Goal: Task Accomplishment & Management: Manage account settings

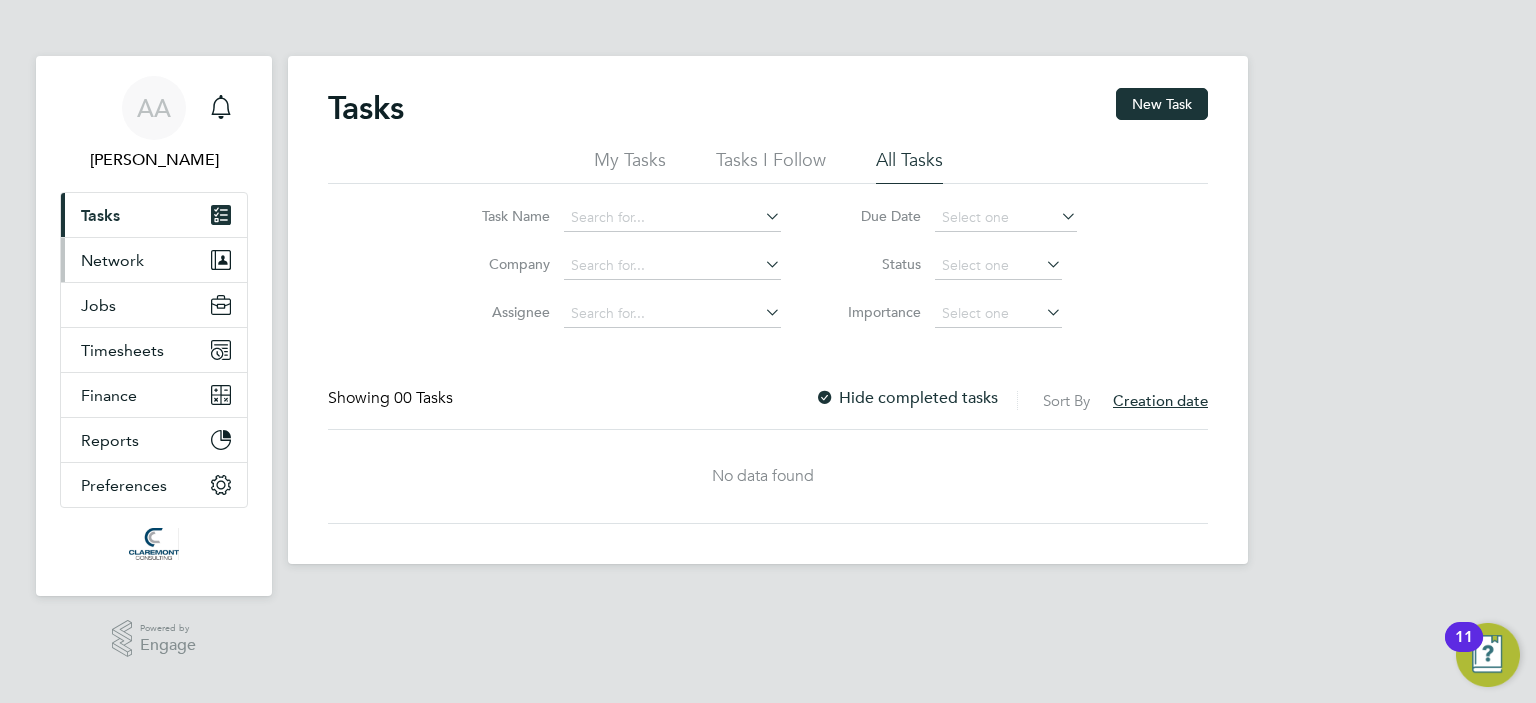
click at [104, 251] on span "Network" at bounding box center [112, 260] width 63 height 19
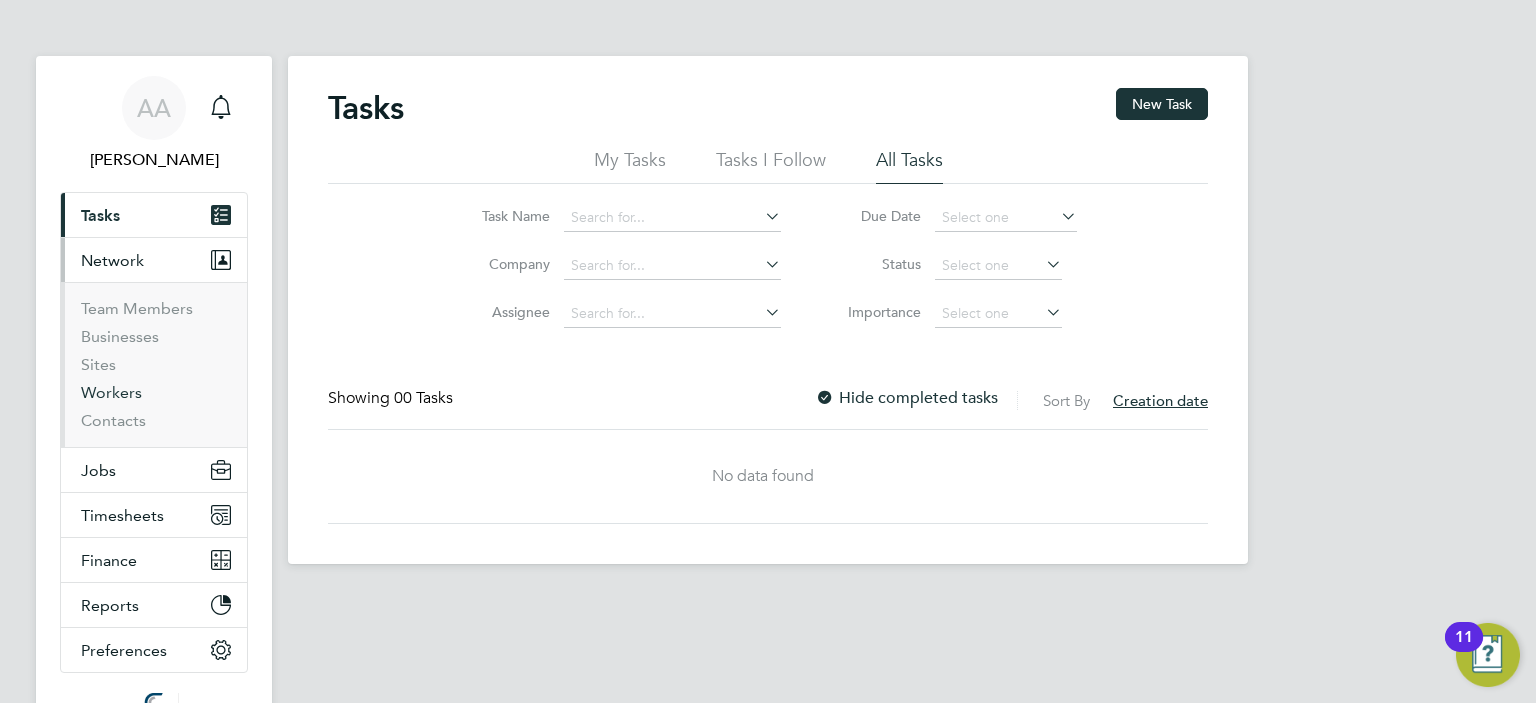
click at [119, 385] on link "Workers" at bounding box center [111, 392] width 61 height 19
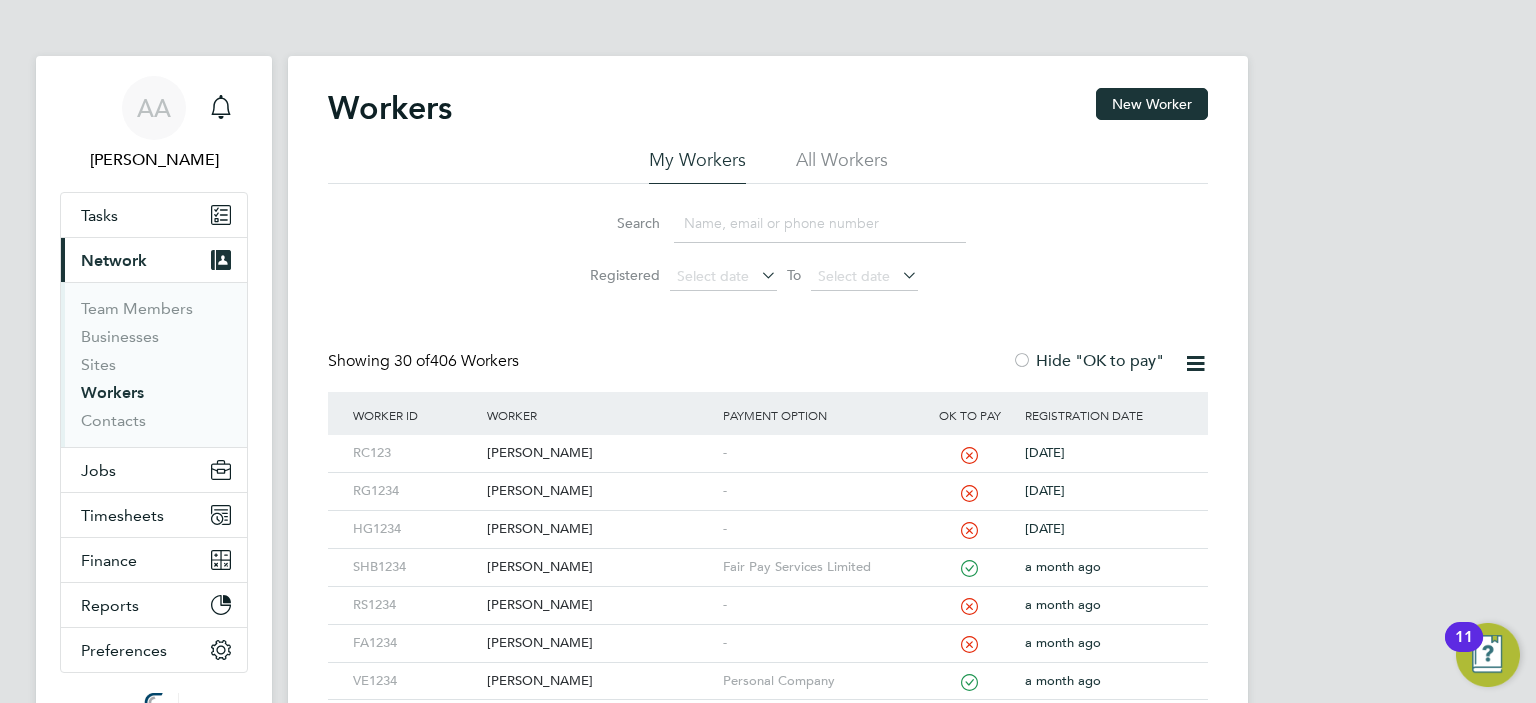
click at [716, 223] on input at bounding box center [820, 223] width 292 height 39
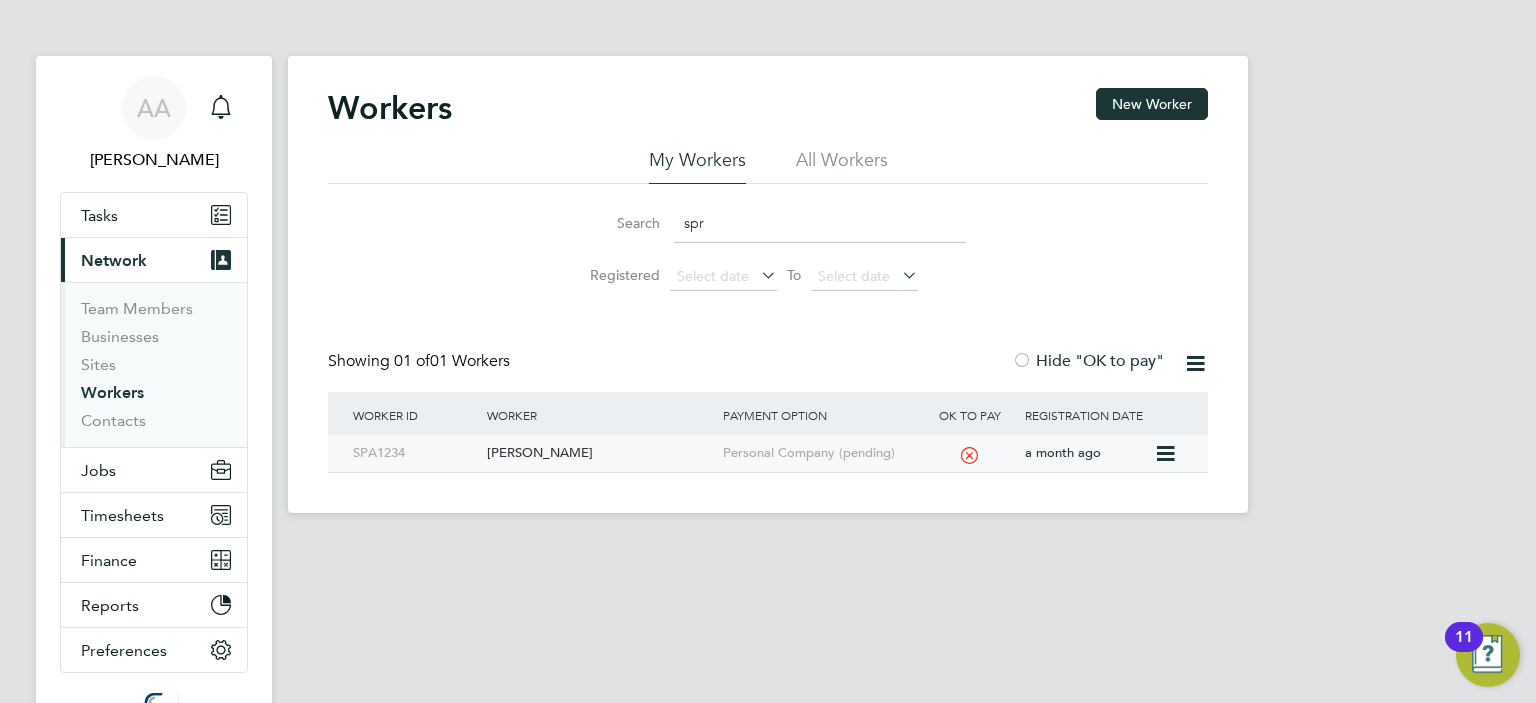
type input "spr"
click at [505, 450] on div "[PERSON_NAME]" at bounding box center [599, 453] width 235 height 37
click at [520, 449] on div "[PERSON_NAME]" at bounding box center [599, 453] width 235 height 37
click at [504, 455] on div "[PERSON_NAME]" at bounding box center [599, 453] width 235 height 37
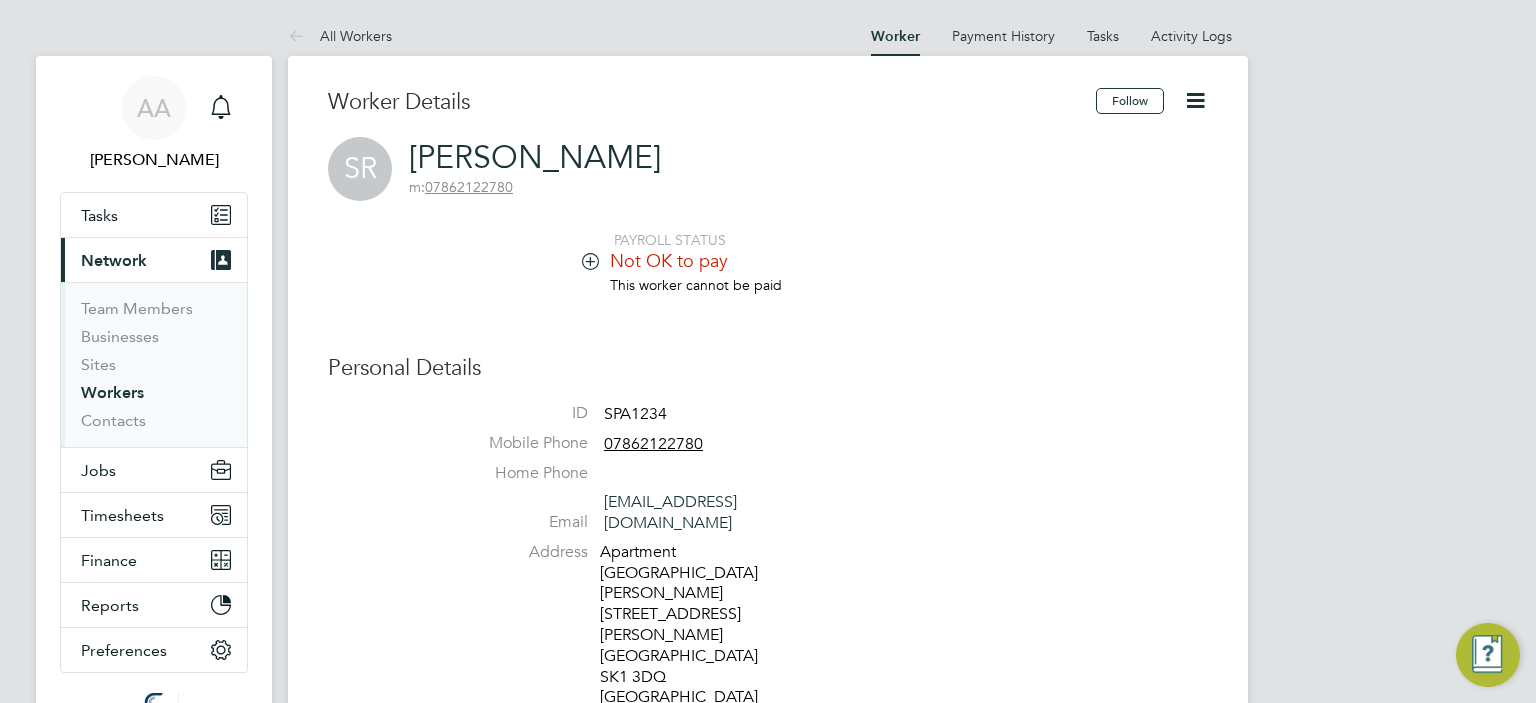
click at [1048, 307] on li "This worker cannot be paid" at bounding box center [828, 295] width 760 height 38
click at [584, 257] on icon at bounding box center [590, 260] width 15 height 15
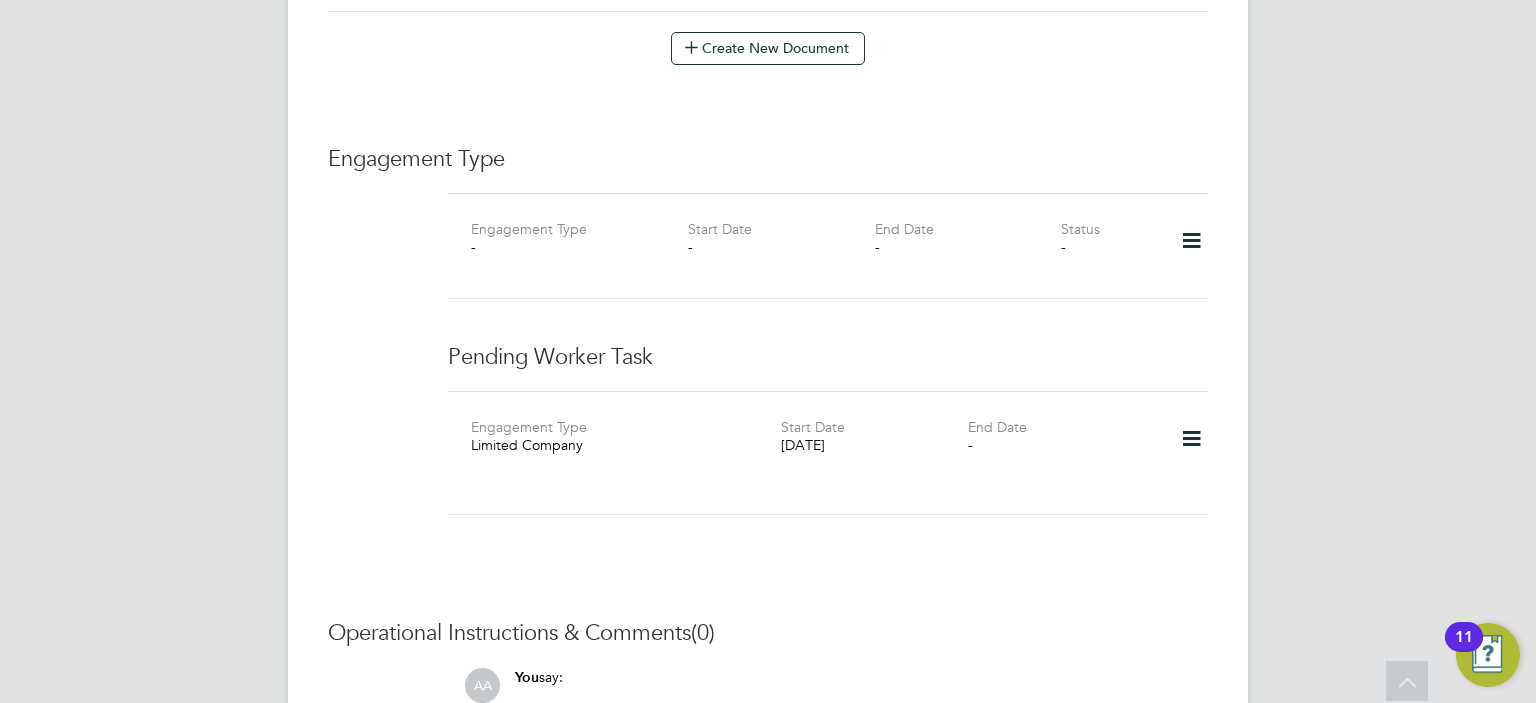
scroll to position [2400, 0]
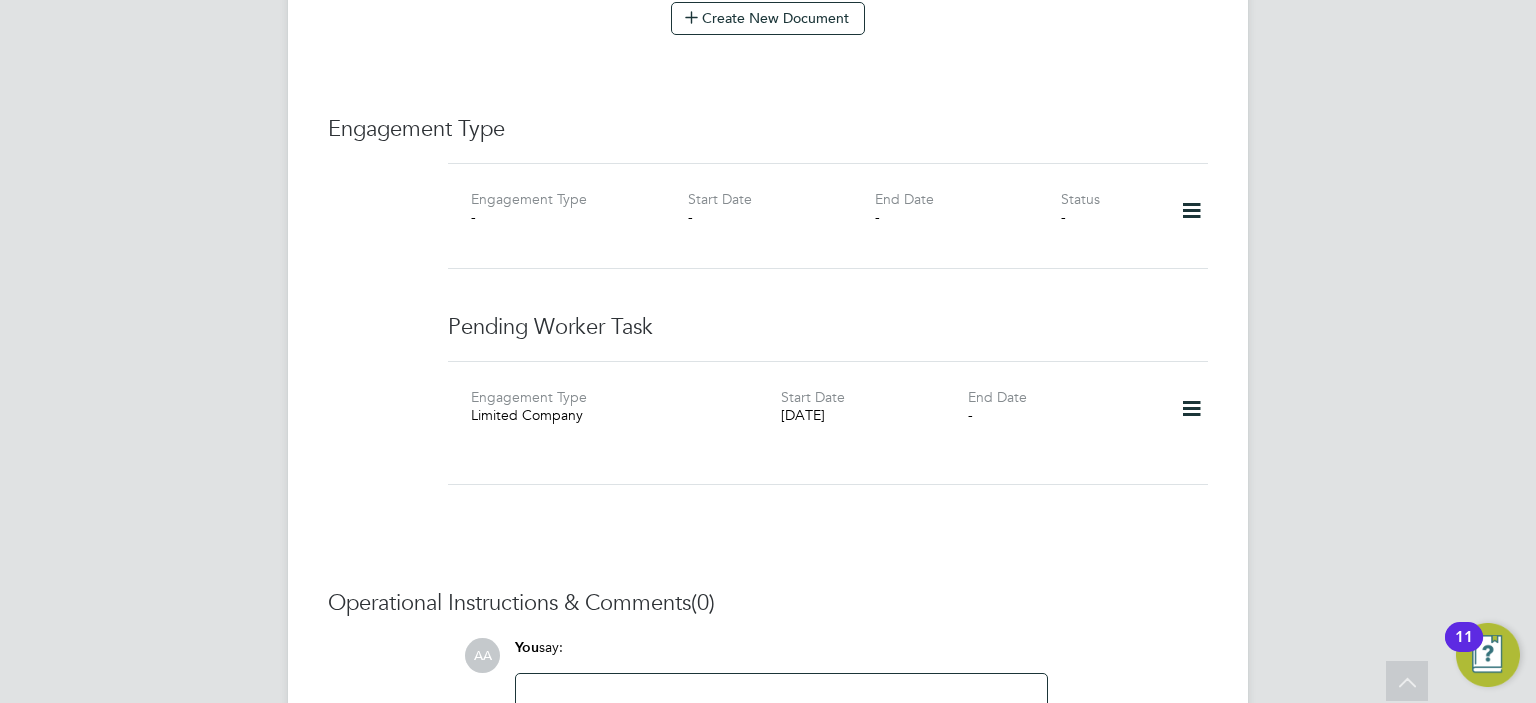
click at [1189, 386] on icon at bounding box center [1191, 409] width 35 height 46
drag, startPoint x: 1095, startPoint y: 519, endPoint x: 831, endPoint y: 225, distance: 395.1
click at [1200, 386] on icon at bounding box center [1191, 409] width 35 height 46
click at [1114, 522] on li "Add new business" at bounding box center [1129, 518] width 145 height 28
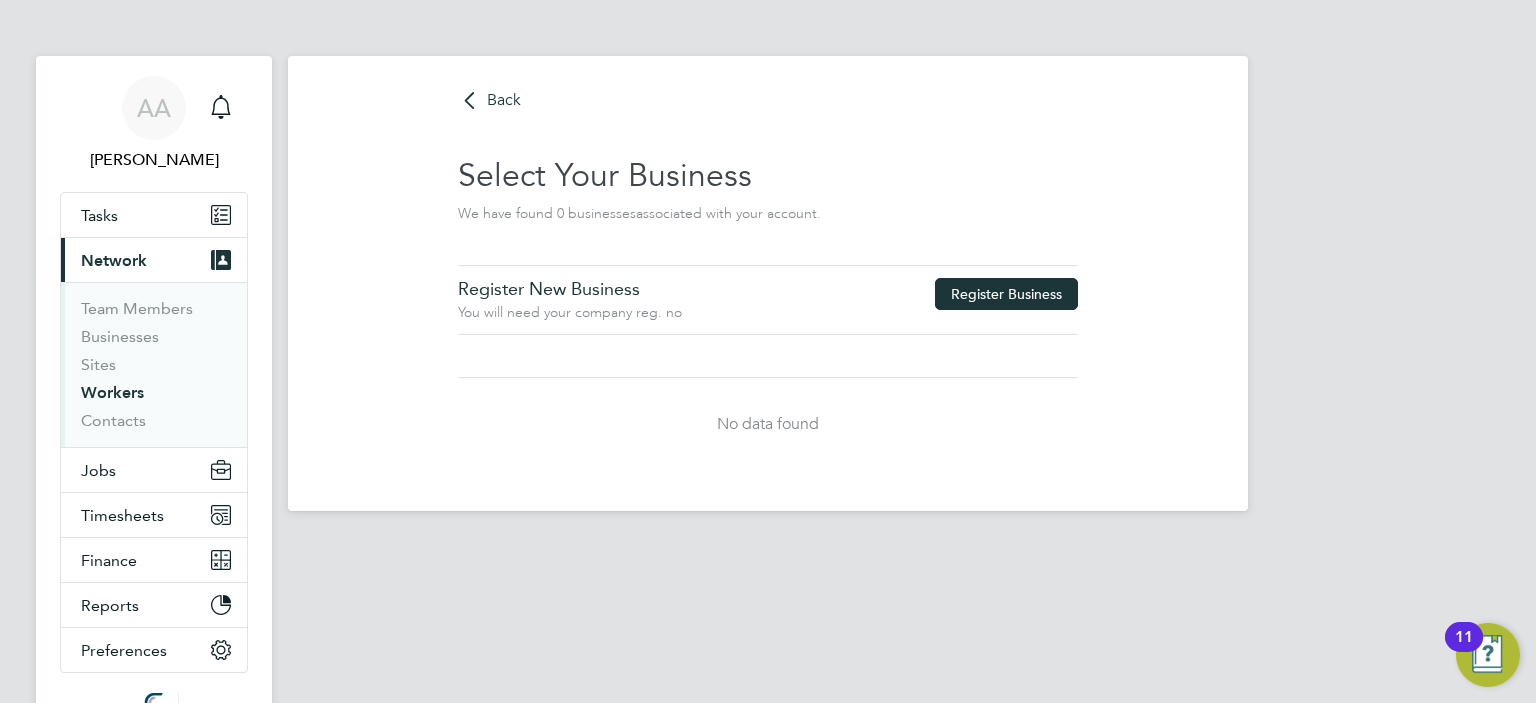
click at [1009, 287] on button "Register Business" at bounding box center [1006, 294] width 143 height 32
type input "[GEOGRAPHIC_DATA]"
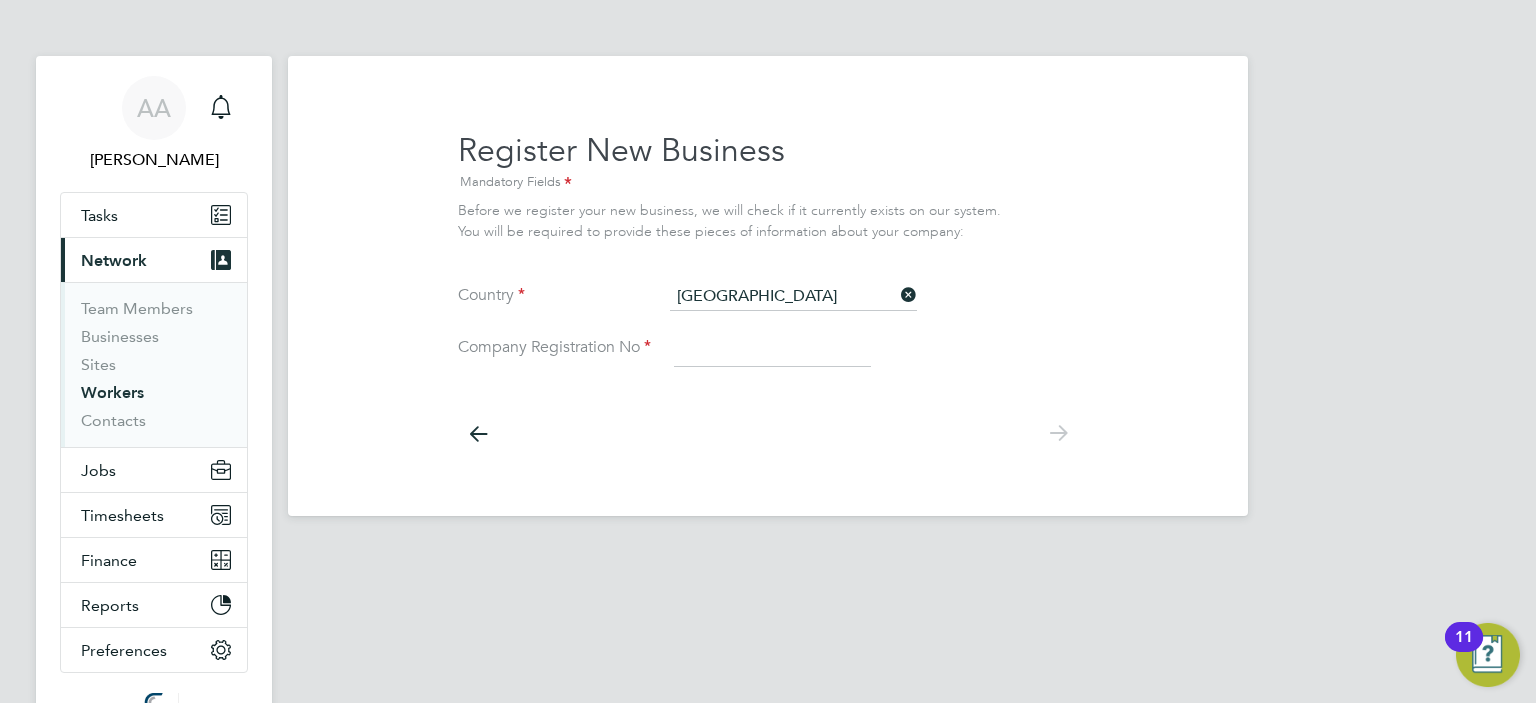
click at [682, 351] on input at bounding box center [772, 349] width 197 height 36
paste input "7773224"
click at [683, 350] on input "7773224" at bounding box center [772, 349] width 197 height 36
type input "07773224"
click at [1048, 433] on icon at bounding box center [1058, 433] width 40 height 45
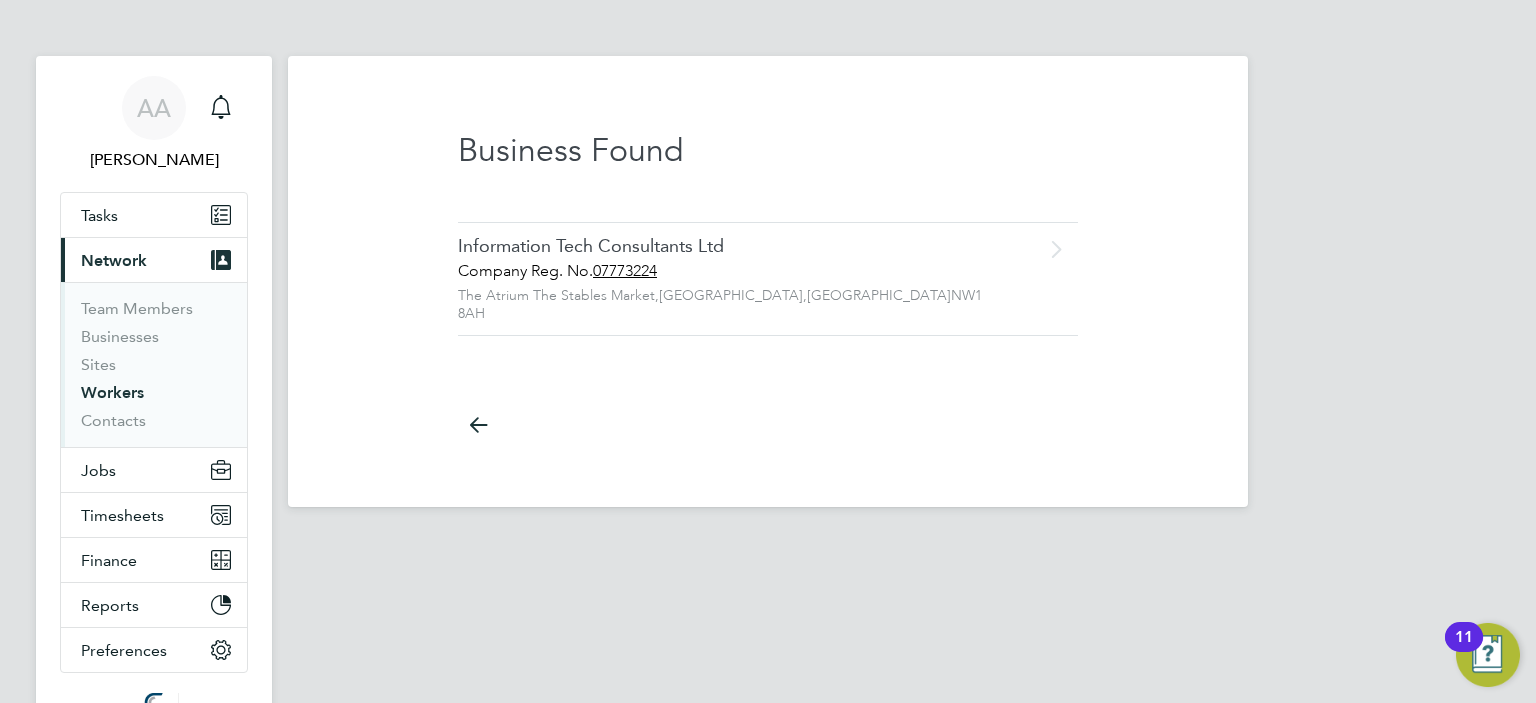
click at [502, 262] on div "Company Reg. No. 07773224" at bounding box center [726, 271] width 536 height 21
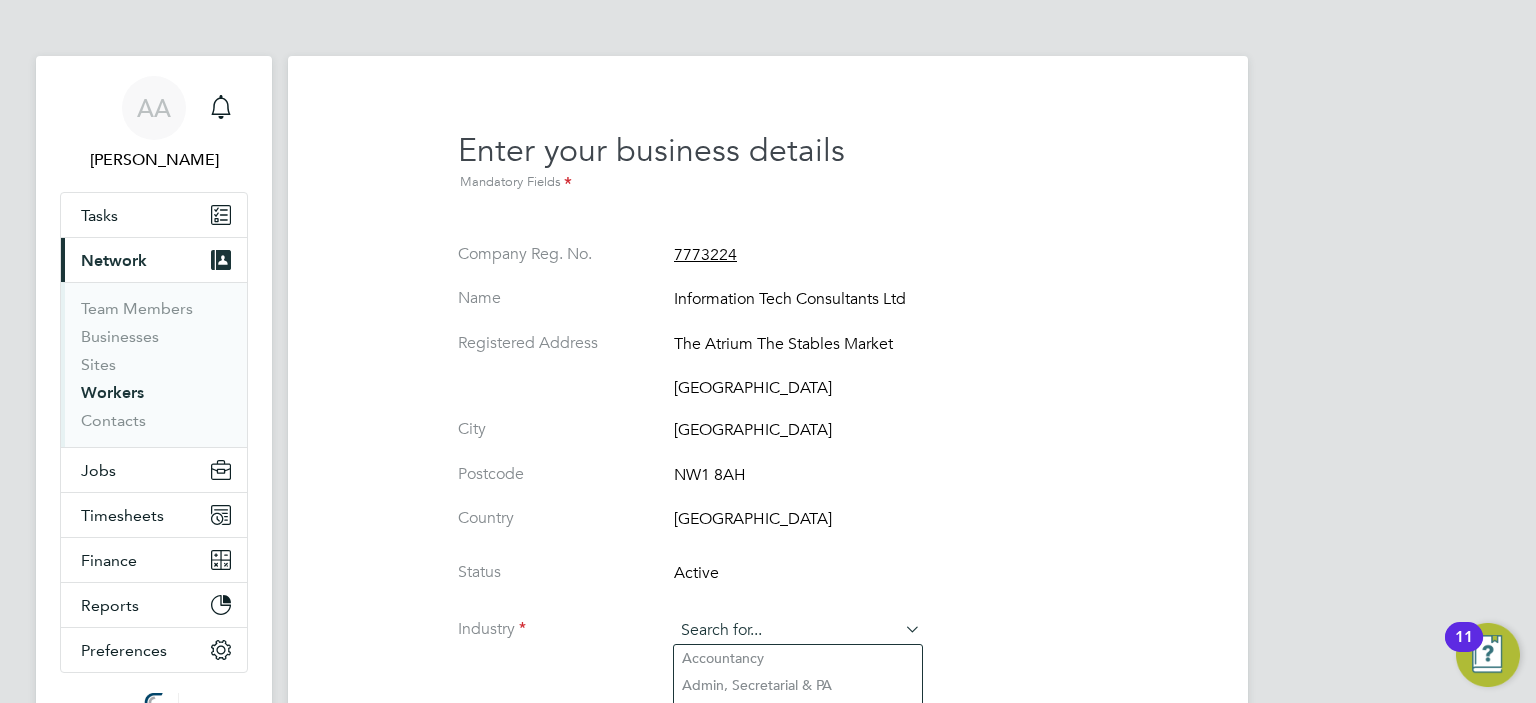
click at [788, 630] on input at bounding box center [797, 631] width 247 height 30
type input "c"
type input "it"
click at [1162, 303] on div "Back Select Your Business We have found 0 business es associated with your acco…" at bounding box center [768, 421] width 880 height 667
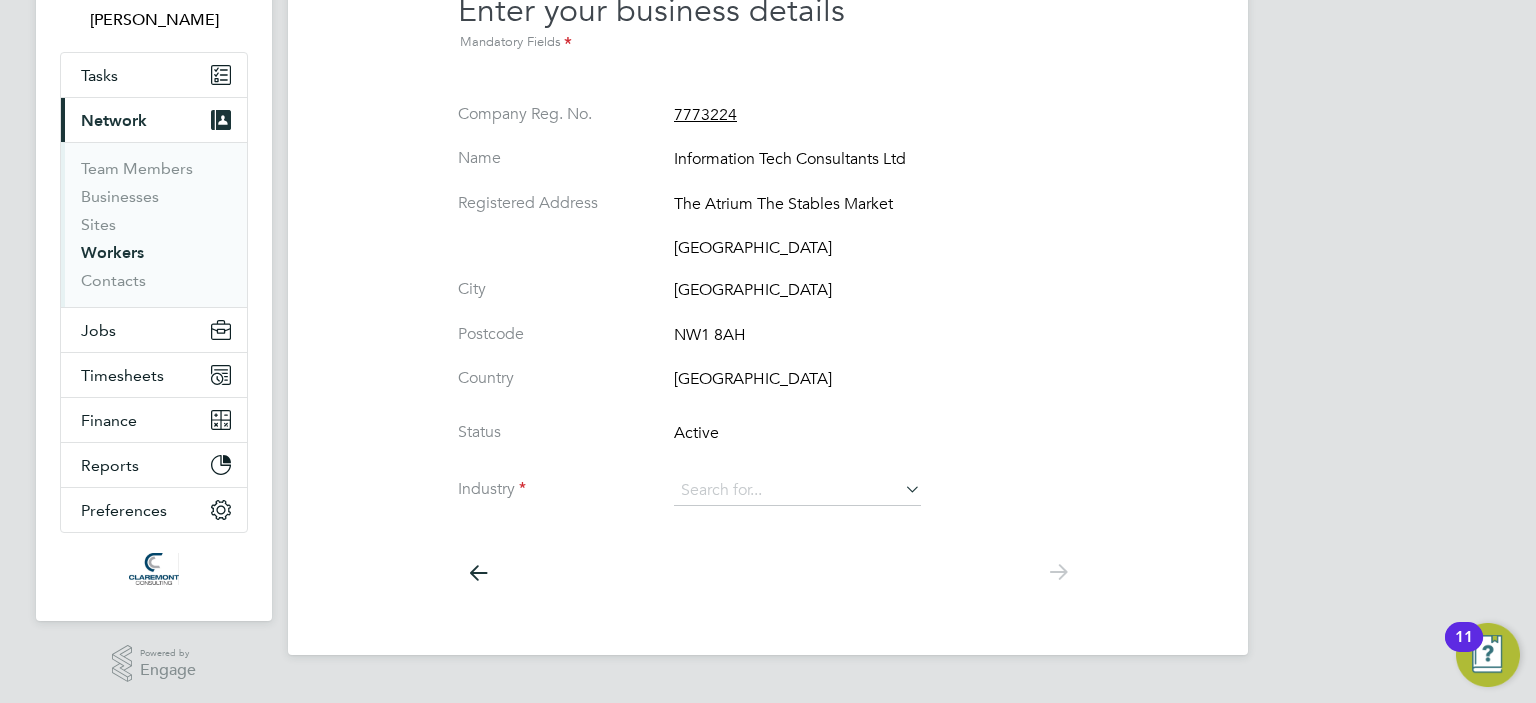
scroll to position [141, 0]
click at [811, 496] on input at bounding box center [797, 490] width 247 height 30
click at [753, 570] on li "IT & Telecom" at bounding box center [798, 571] width 248 height 27
type input "IT & Telecom"
click at [1044, 565] on icon at bounding box center [1058, 571] width 40 height 45
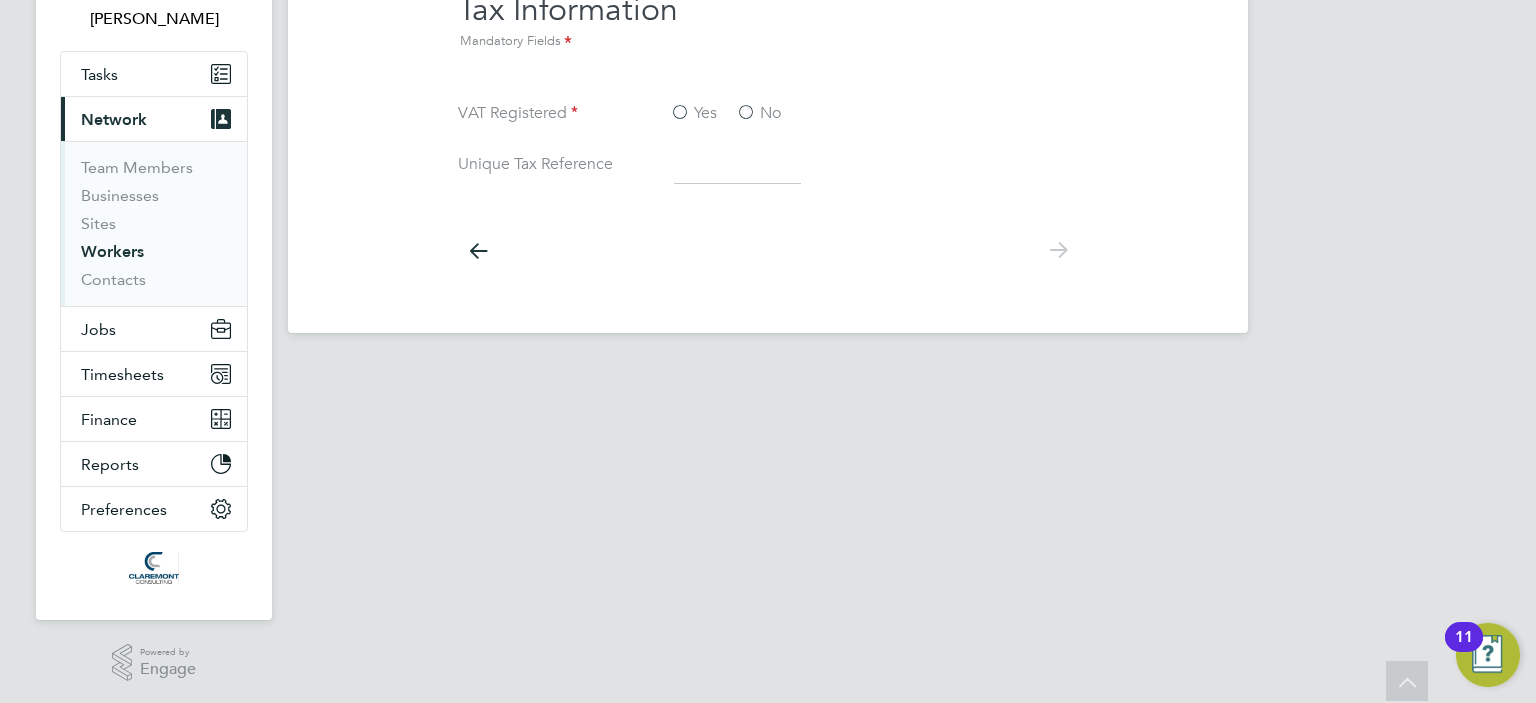
click at [681, 111] on label "Yes" at bounding box center [693, 113] width 47 height 21
click at [0, 0] on input "Yes" at bounding box center [0, 0] width 0 height 0
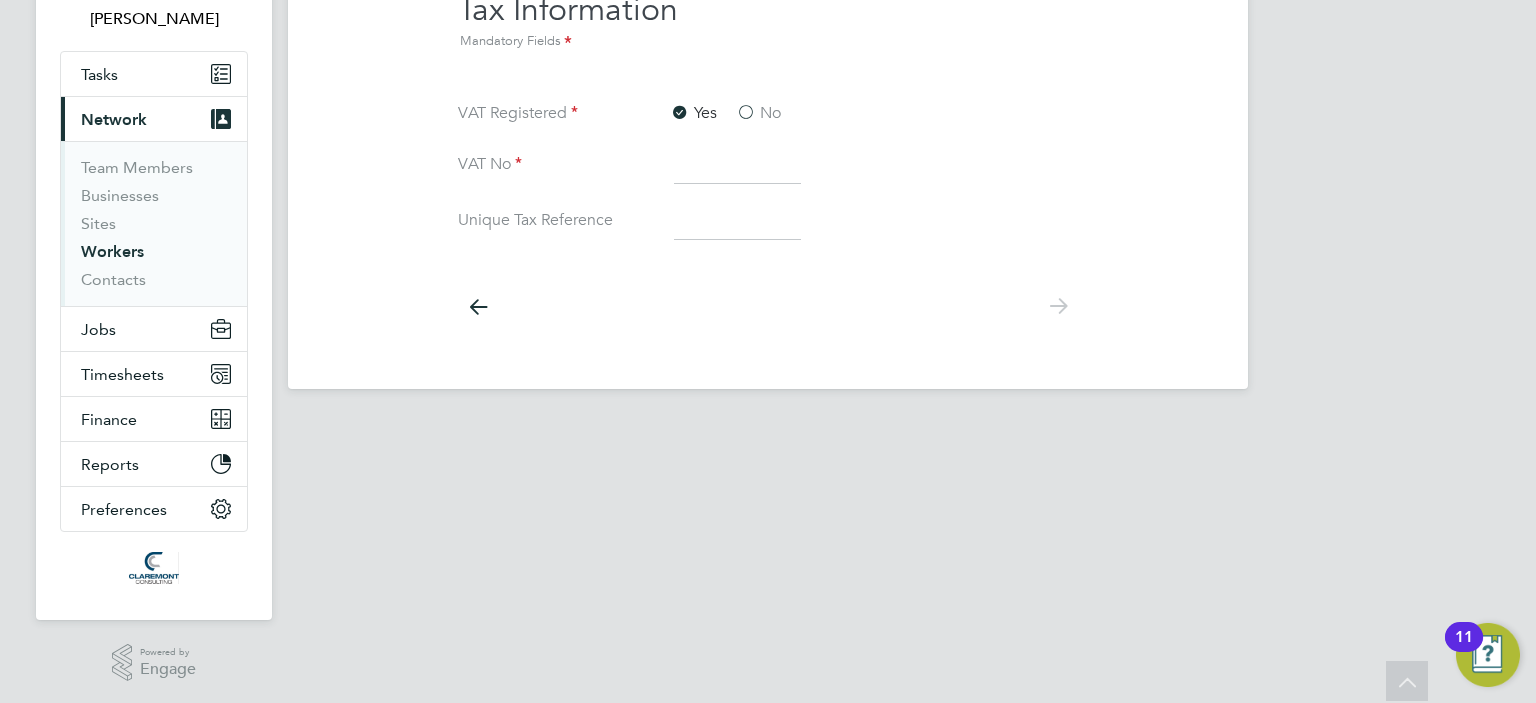
click at [705, 161] on input at bounding box center [737, 166] width 127 height 36
paste input "128678868"
type input "128678868"
click at [1053, 306] on icon at bounding box center [1058, 306] width 40 height 45
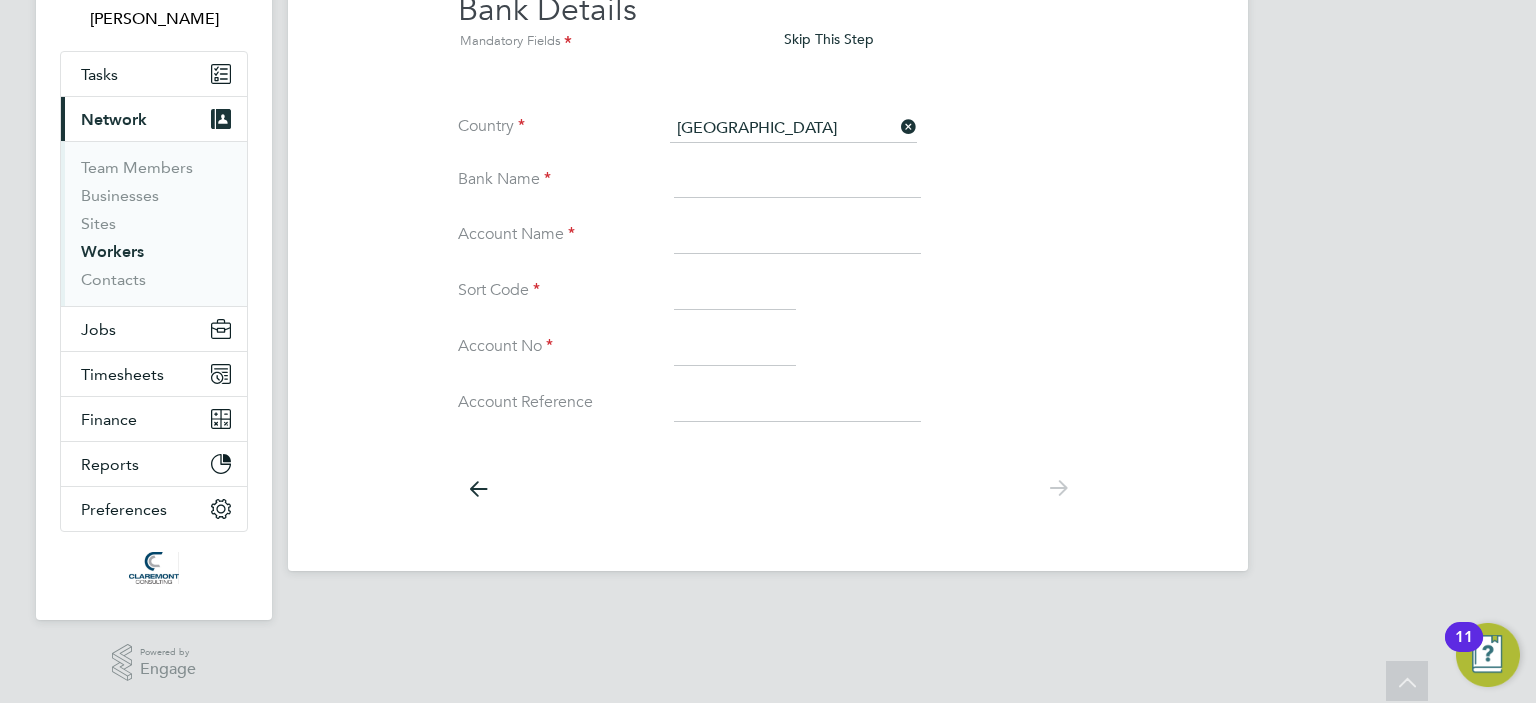
click at [830, 39] on button "Skip This Step" at bounding box center [829, 39] width 122 height 32
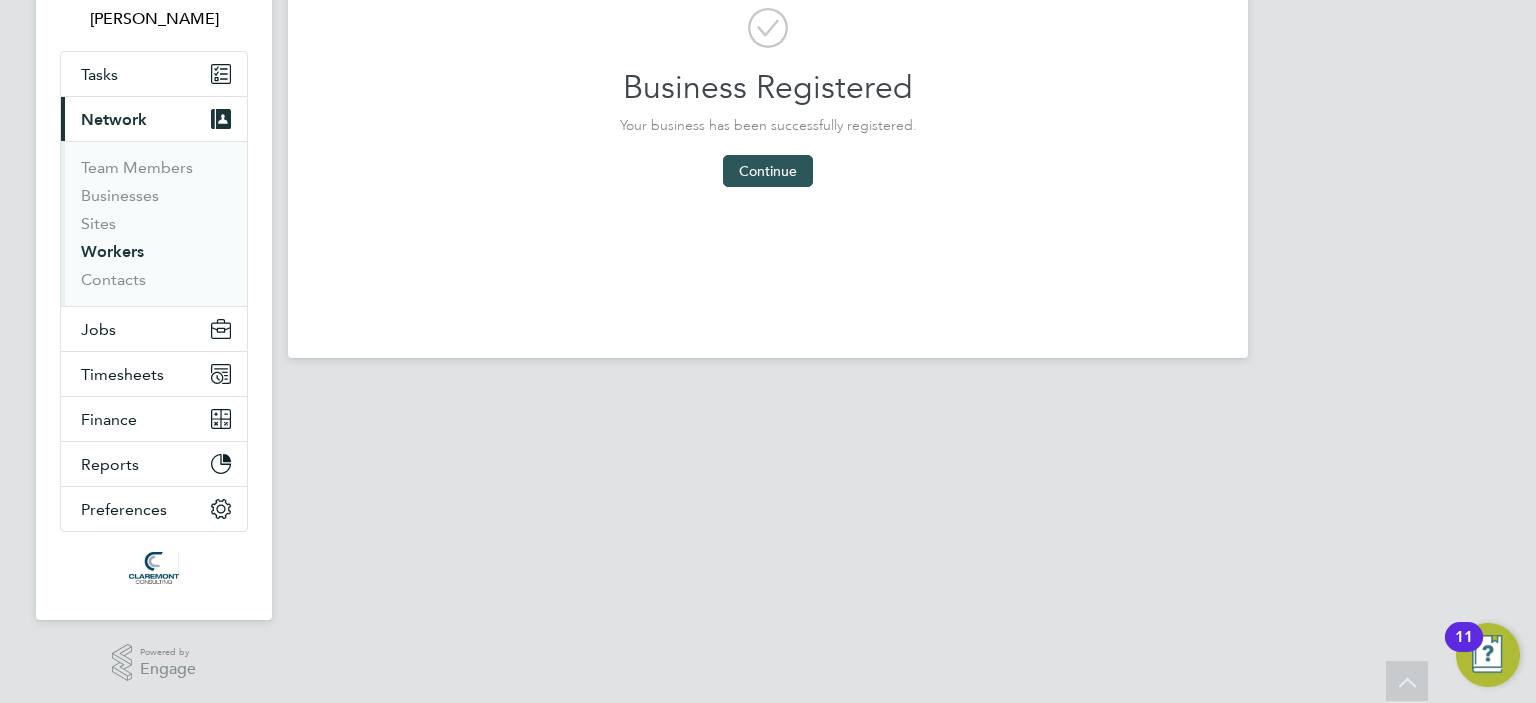
click at [783, 174] on button "Continue" at bounding box center [768, 171] width 90 height 32
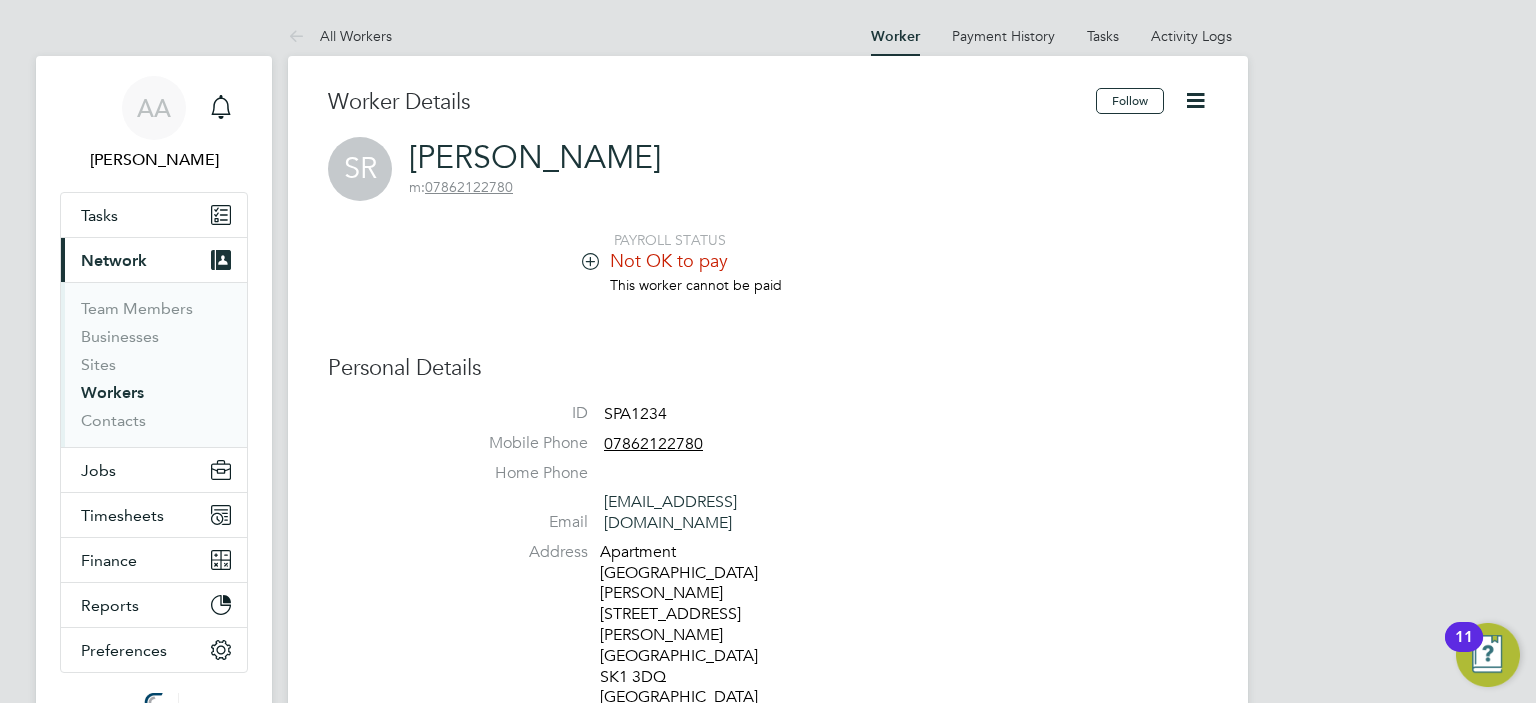
click at [585, 257] on icon at bounding box center [590, 260] width 15 height 15
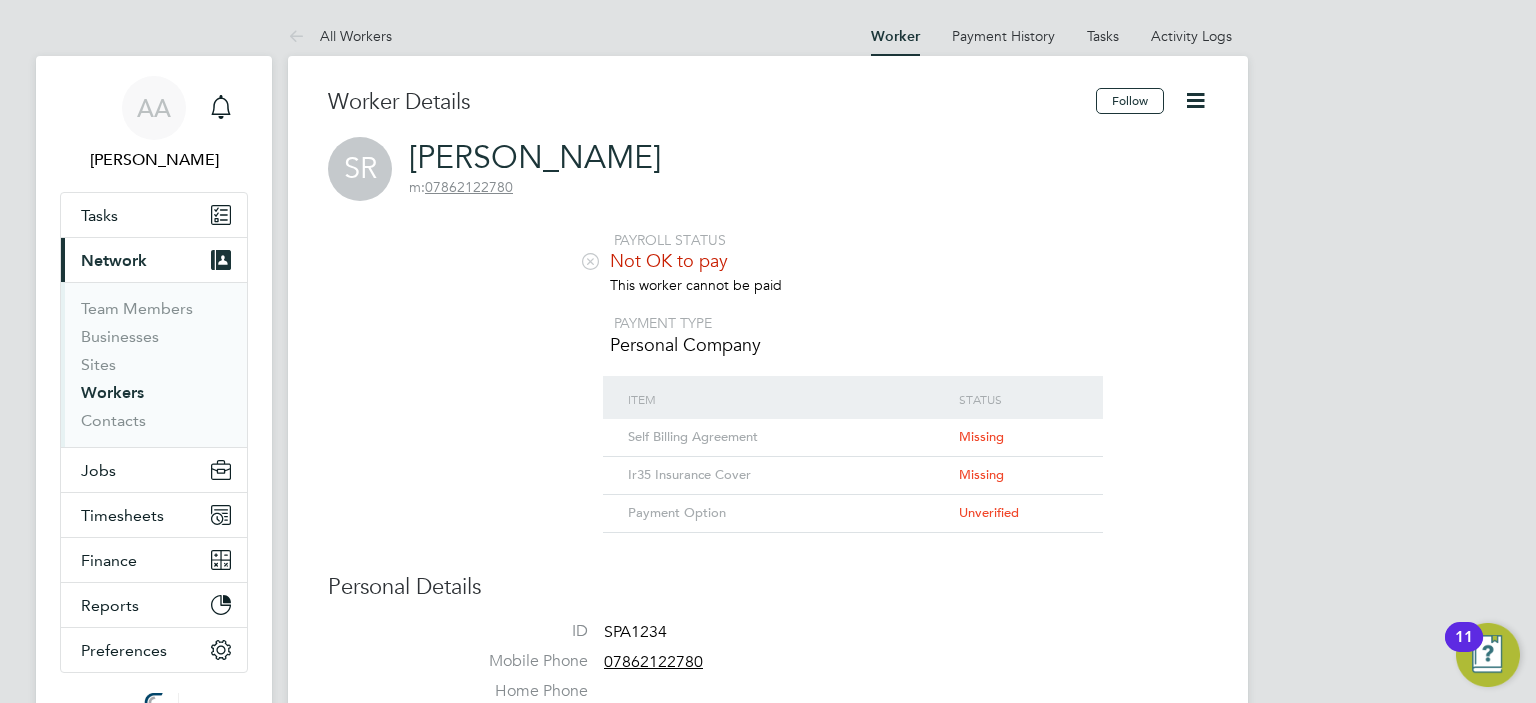
click at [585, 257] on icon at bounding box center [590, 260] width 15 height 15
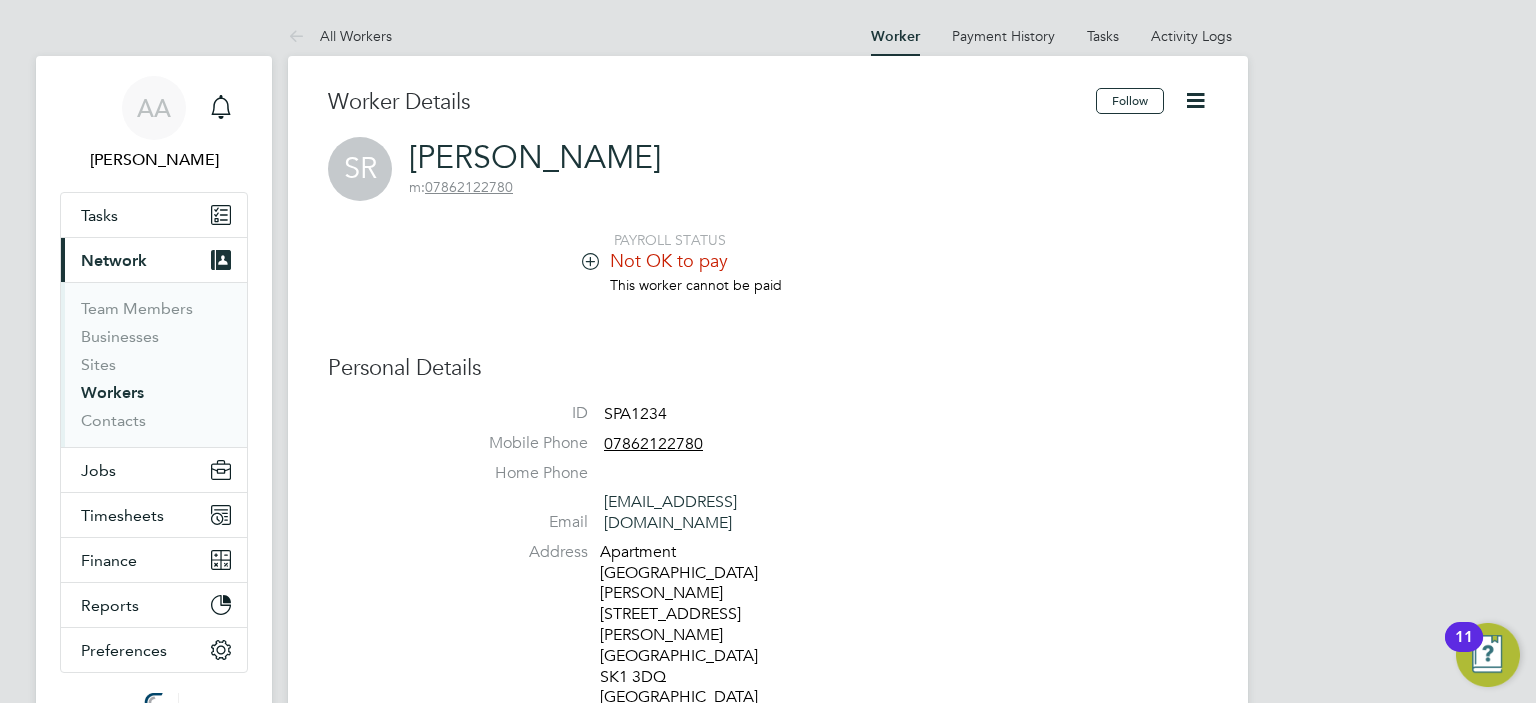
click at [1091, 259] on li "Not OK to pay" at bounding box center [828, 262] width 760 height 27
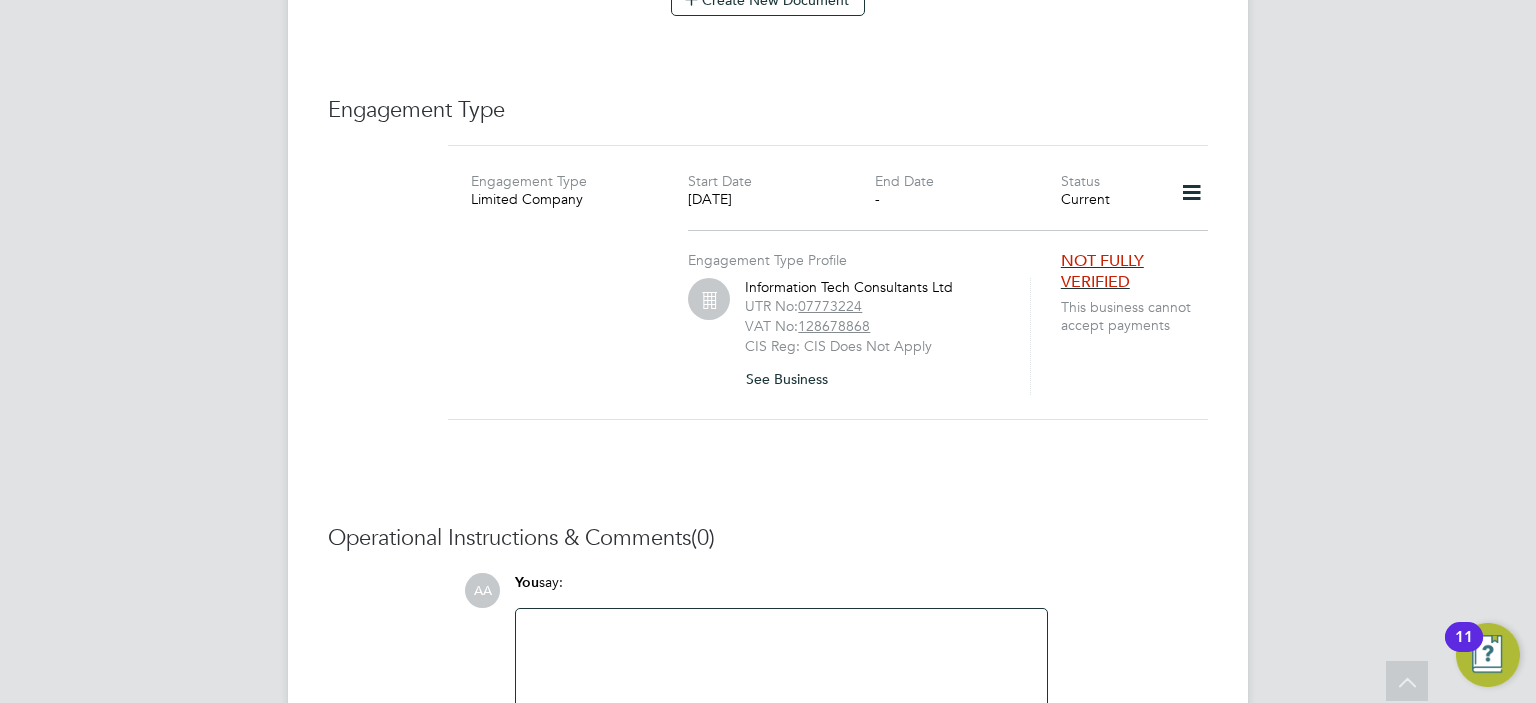
scroll to position [2280, 0]
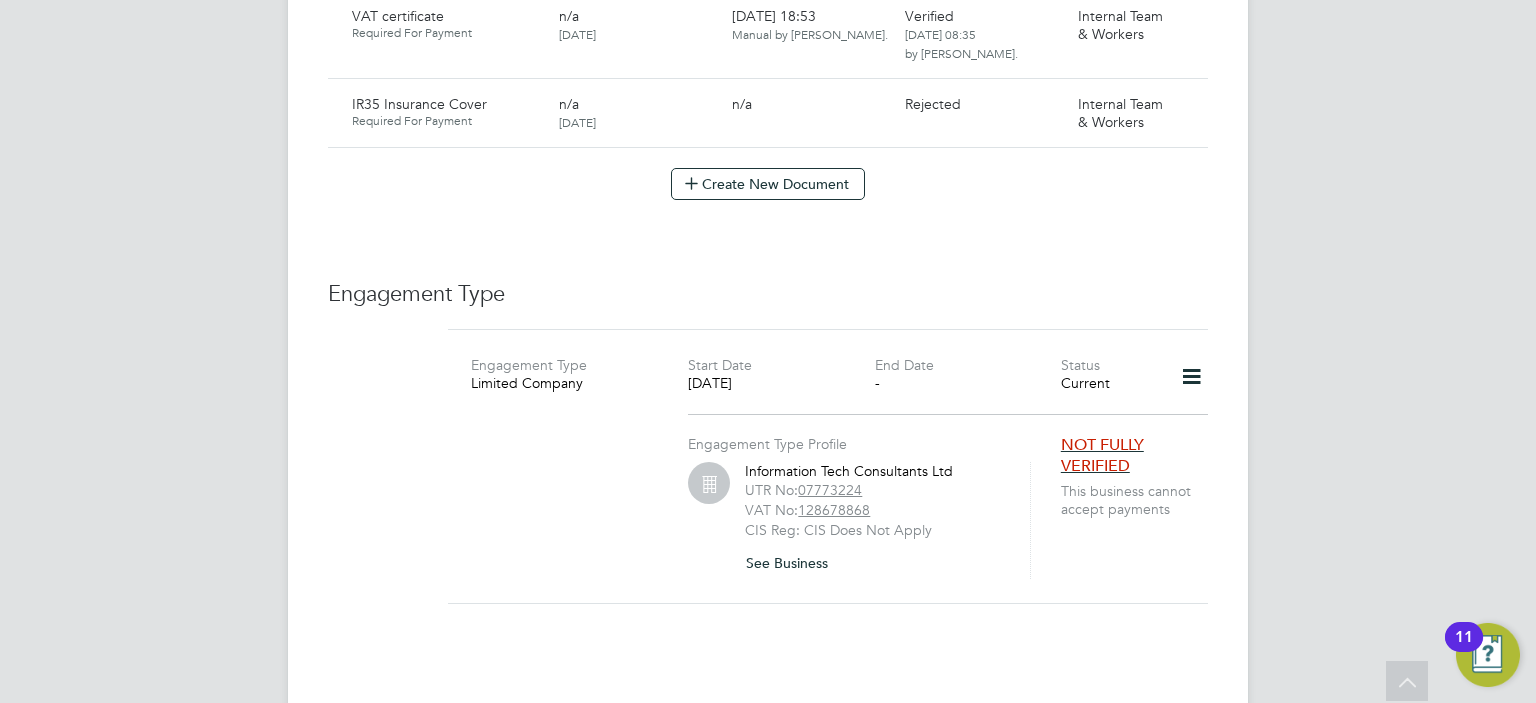
scroll to position [1960, 0]
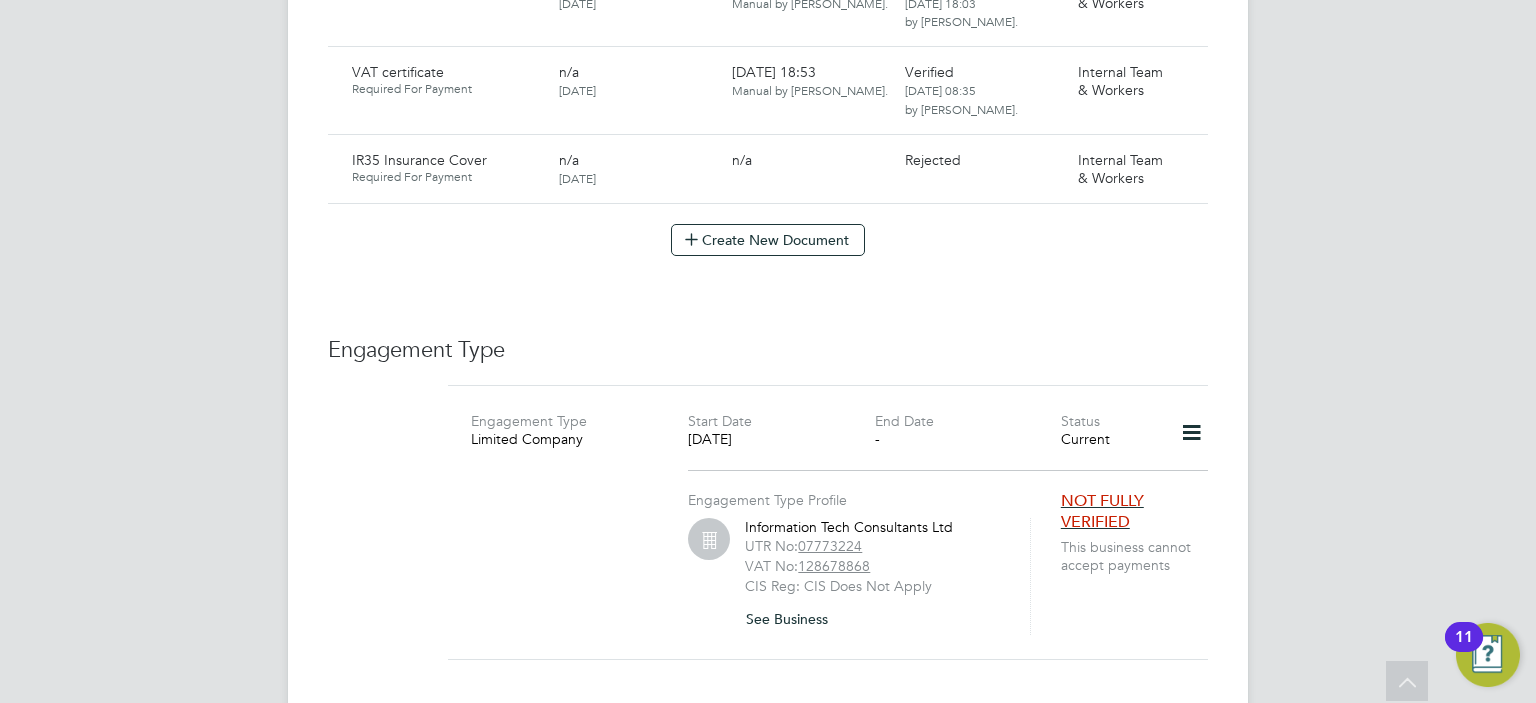
click at [1184, 410] on icon at bounding box center [1191, 433] width 35 height 46
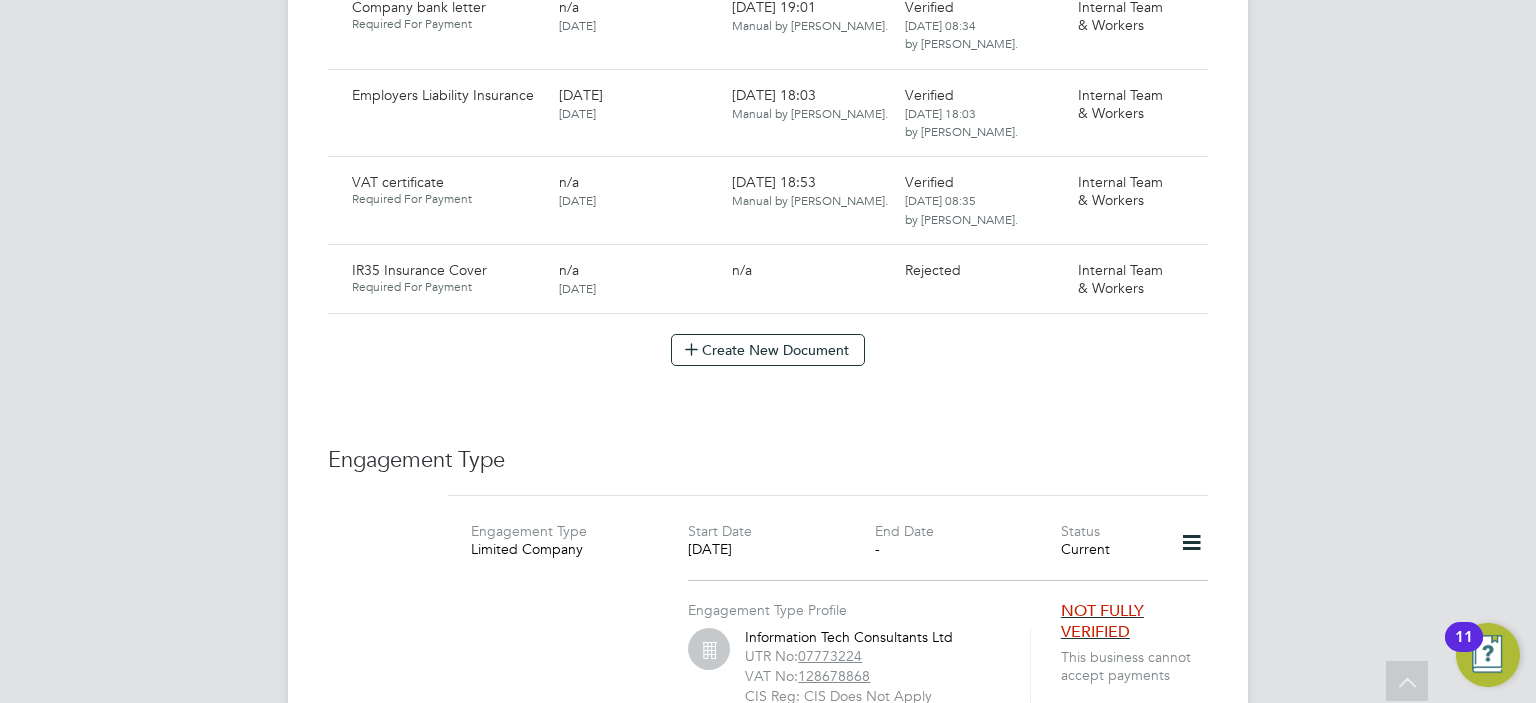
scroll to position [1760, 0]
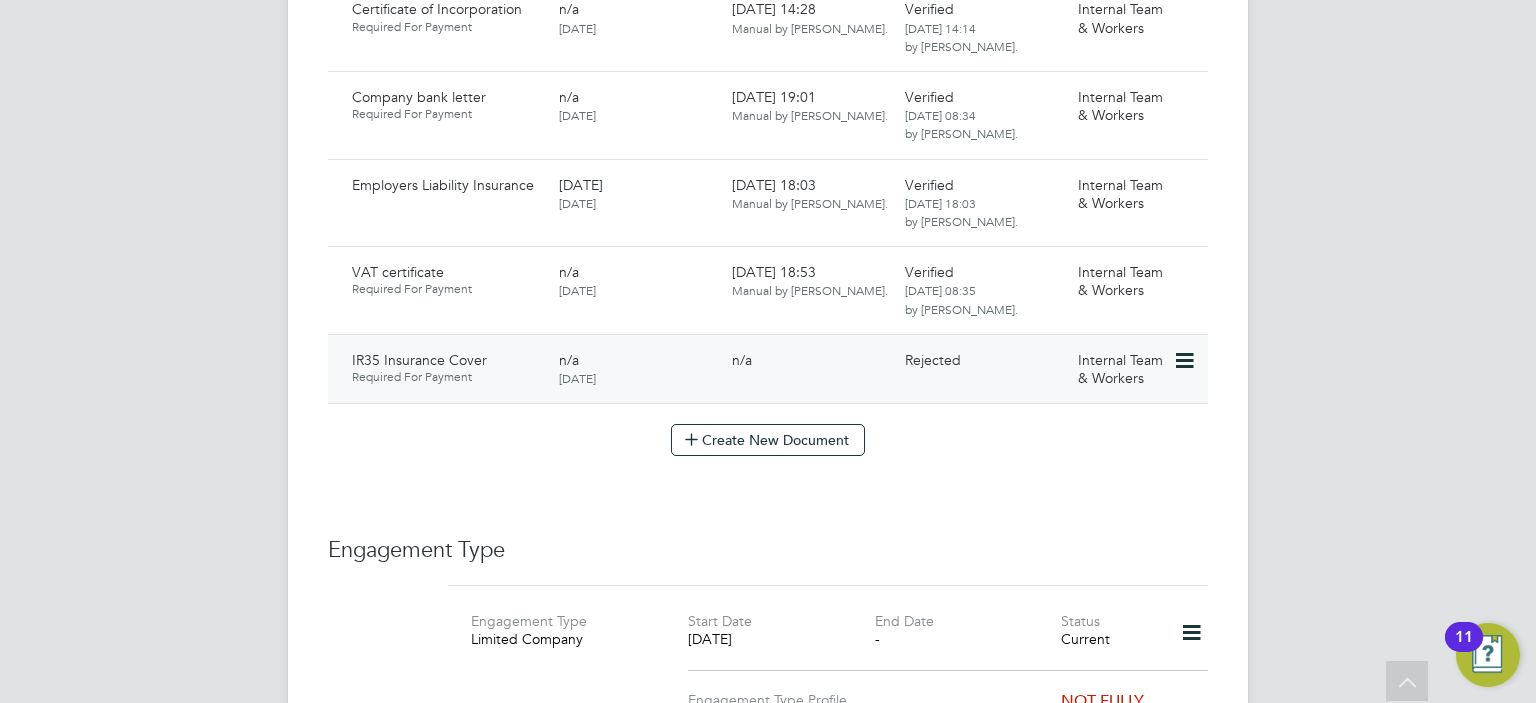
click at [1192, 349] on icon at bounding box center [1183, 361] width 20 height 24
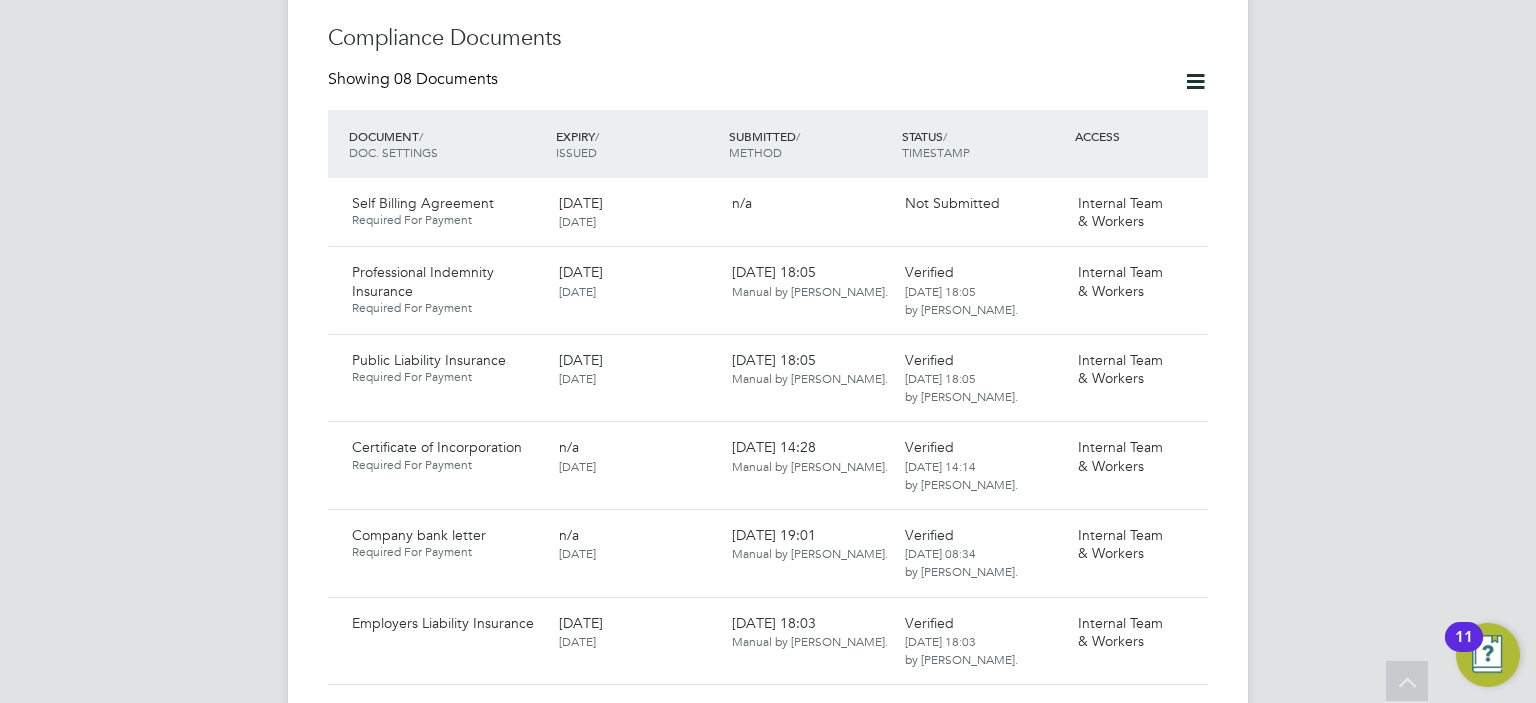
scroll to position [1320, 0]
click at [1176, 527] on icon at bounding box center [1183, 539] width 20 height 24
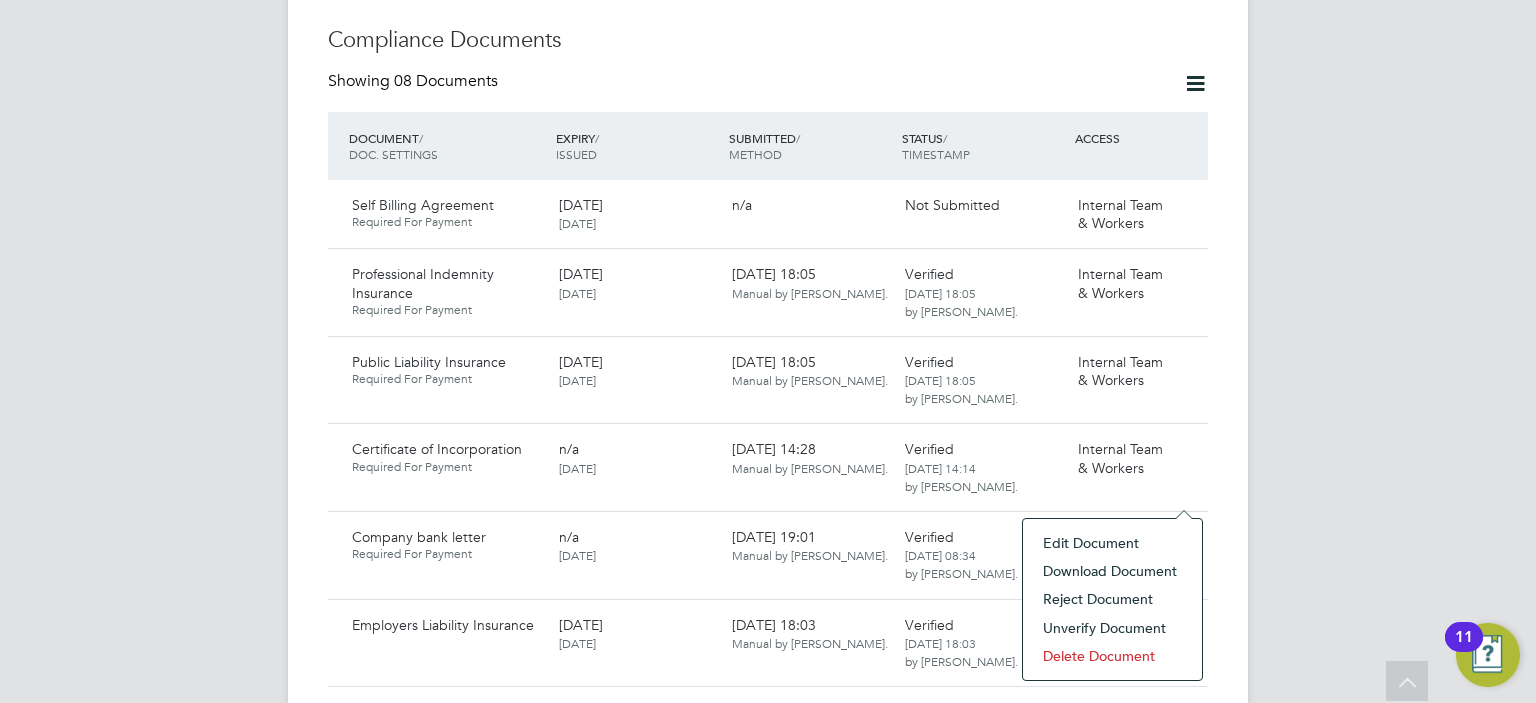
click at [1088, 576] on li "Download Document" at bounding box center [1112, 571] width 159 height 28
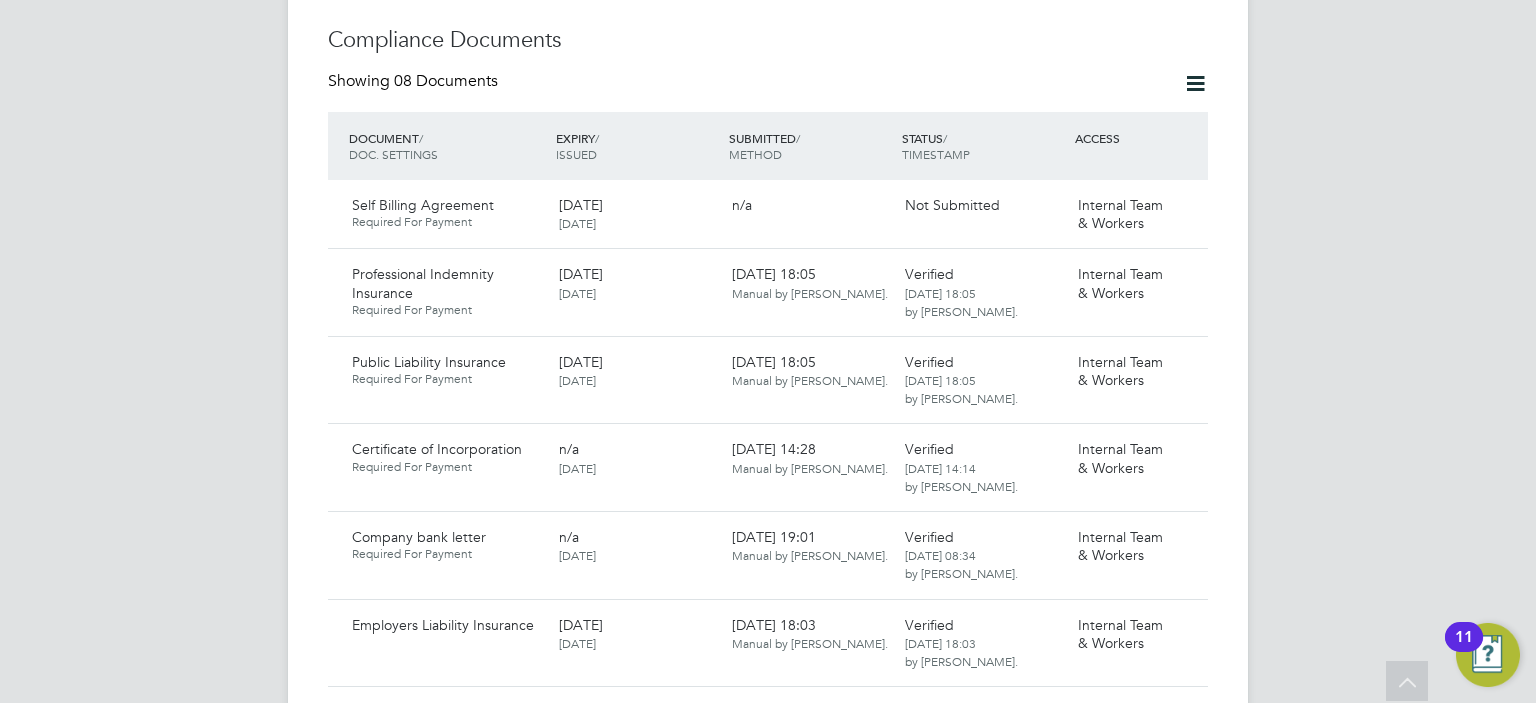
click at [1432, 407] on div "AA [PERSON_NAME] Notifications Applications: Tasks Current page: Network Team M…" at bounding box center [768, 215] width 1536 height 3070
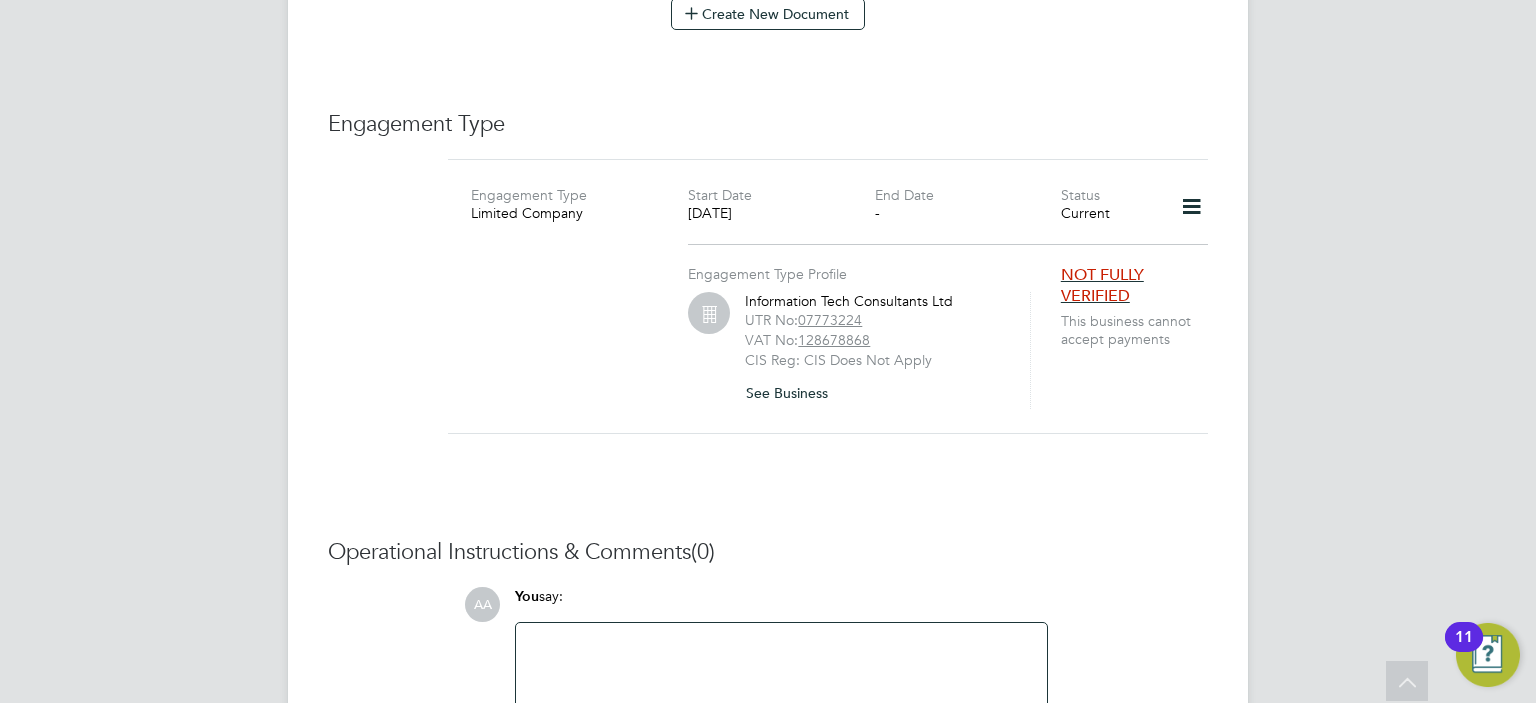
scroll to position [2200, 0]
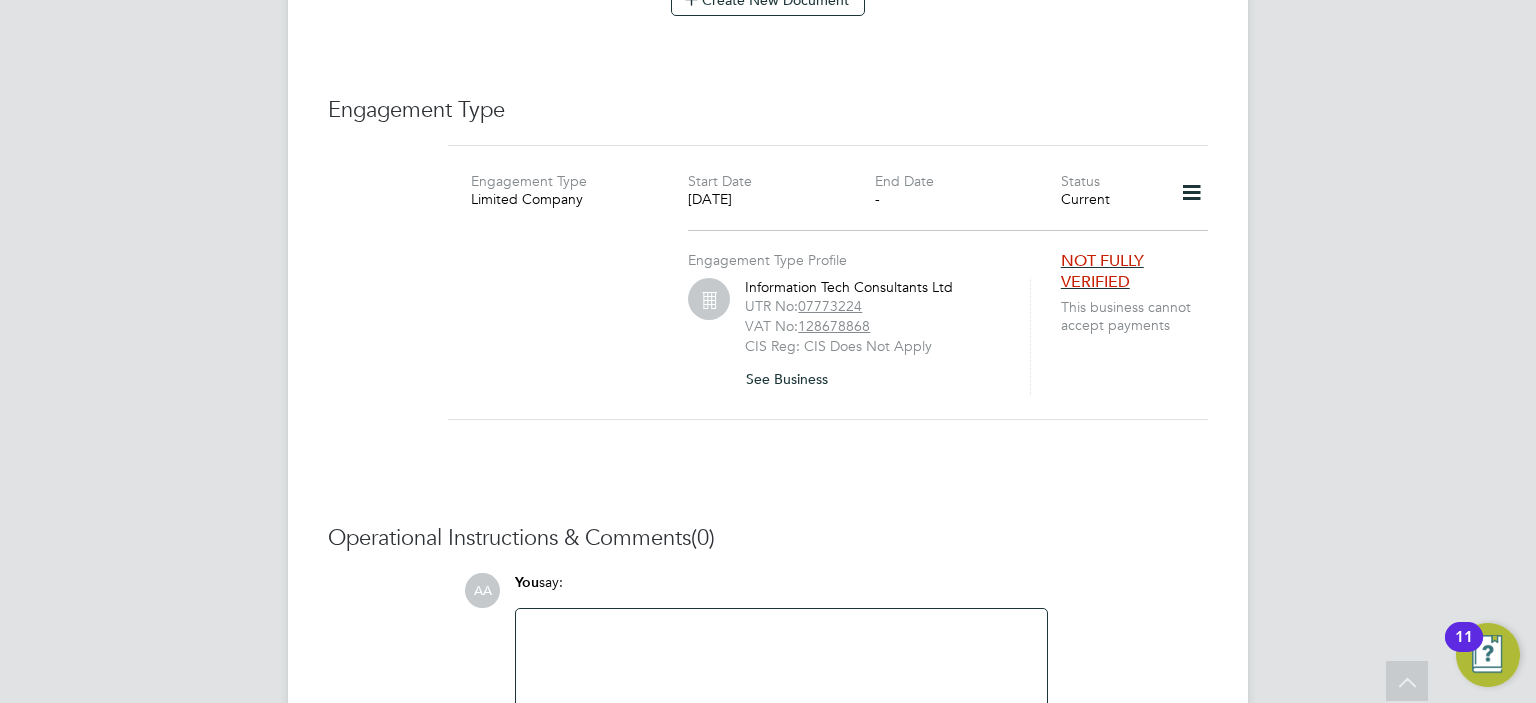
click at [1077, 251] on span "NOT FULLY VERIFIED" at bounding box center [1102, 271] width 83 height 41
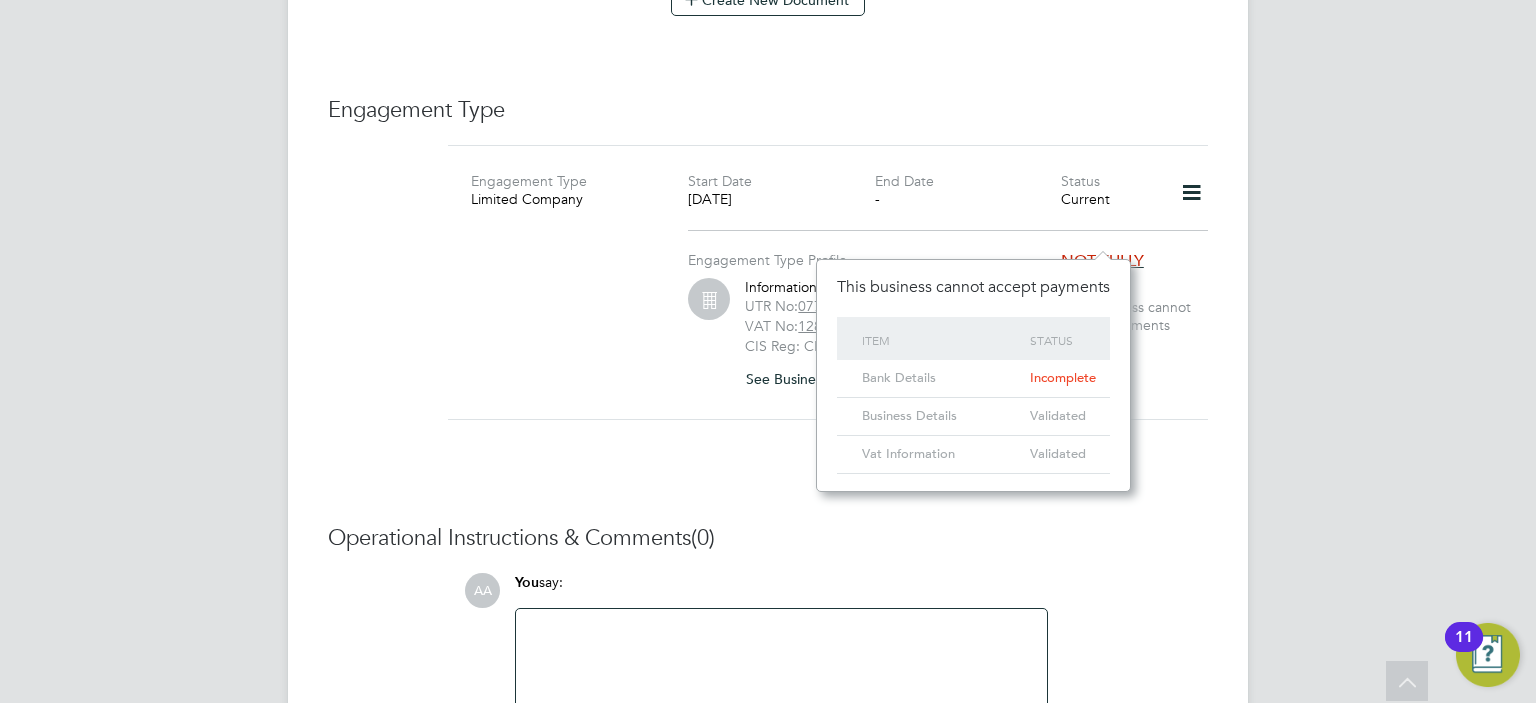
click at [934, 379] on div "Bank Details" at bounding box center [941, 378] width 168 height 37
click at [1102, 251] on span "NOT FULLY VERIFIED" at bounding box center [1102, 271] width 83 height 41
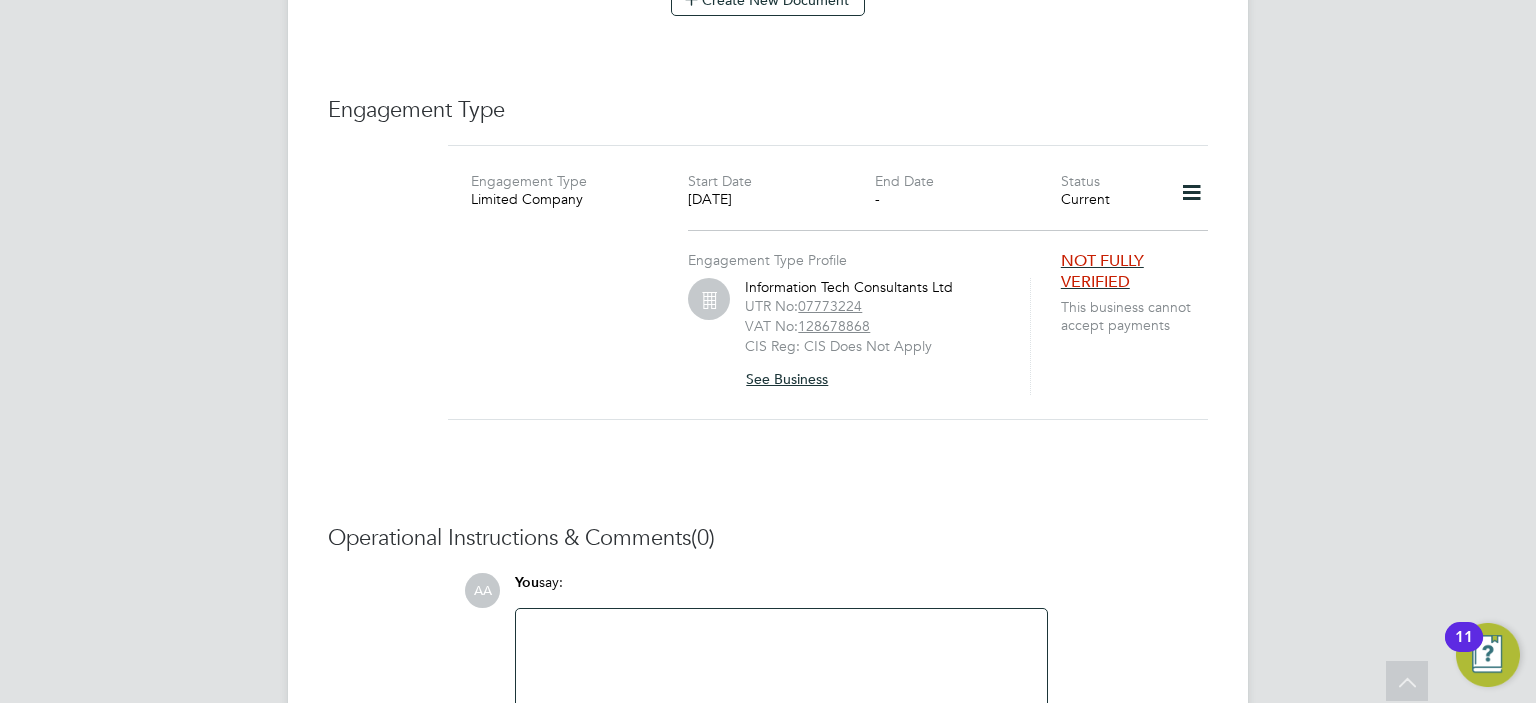
click at [800, 363] on button "See Business" at bounding box center [794, 379] width 99 height 32
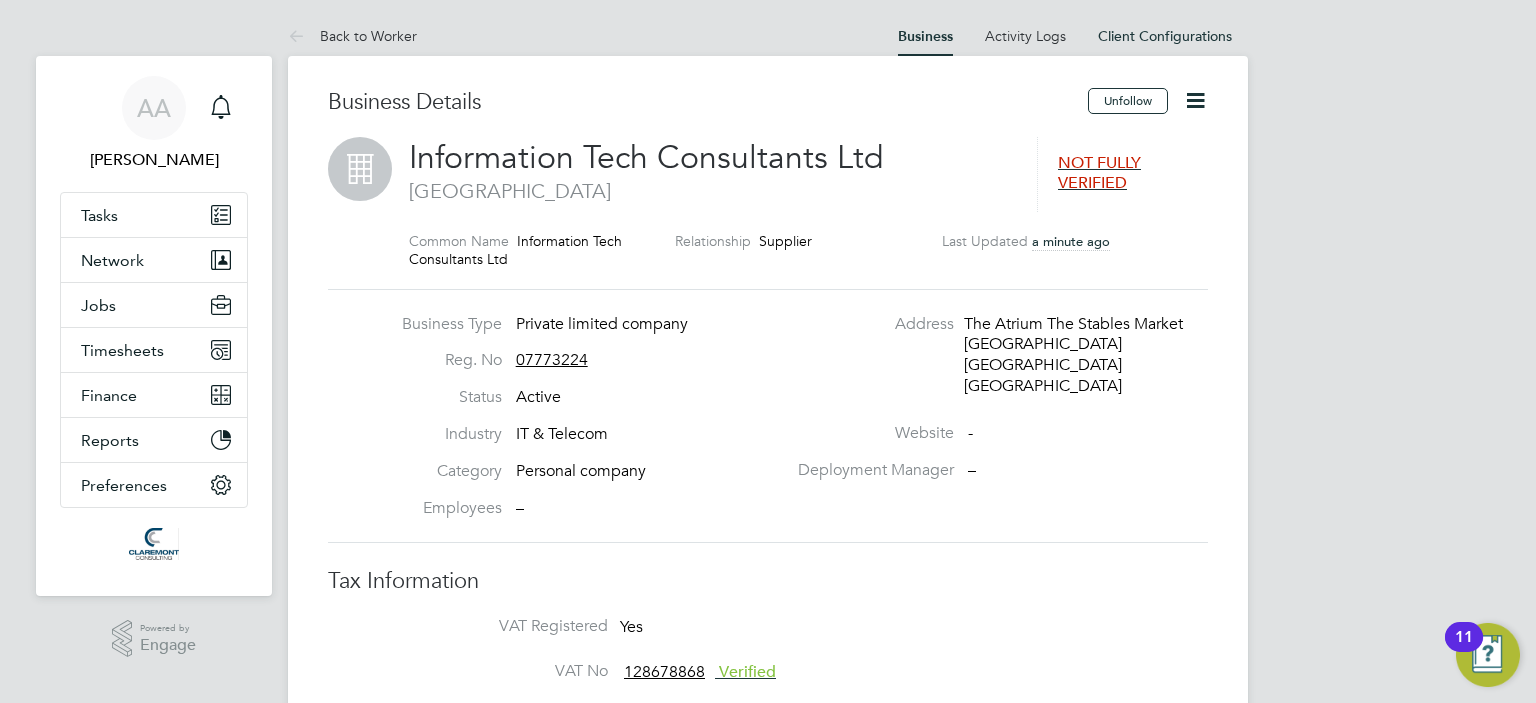
click at [1088, 180] on span "NOT FULLY VERIFIED" at bounding box center [1099, 173] width 83 height 41
click at [1089, 159] on span "NOT FULLY VERIFIED" at bounding box center [1099, 173] width 83 height 41
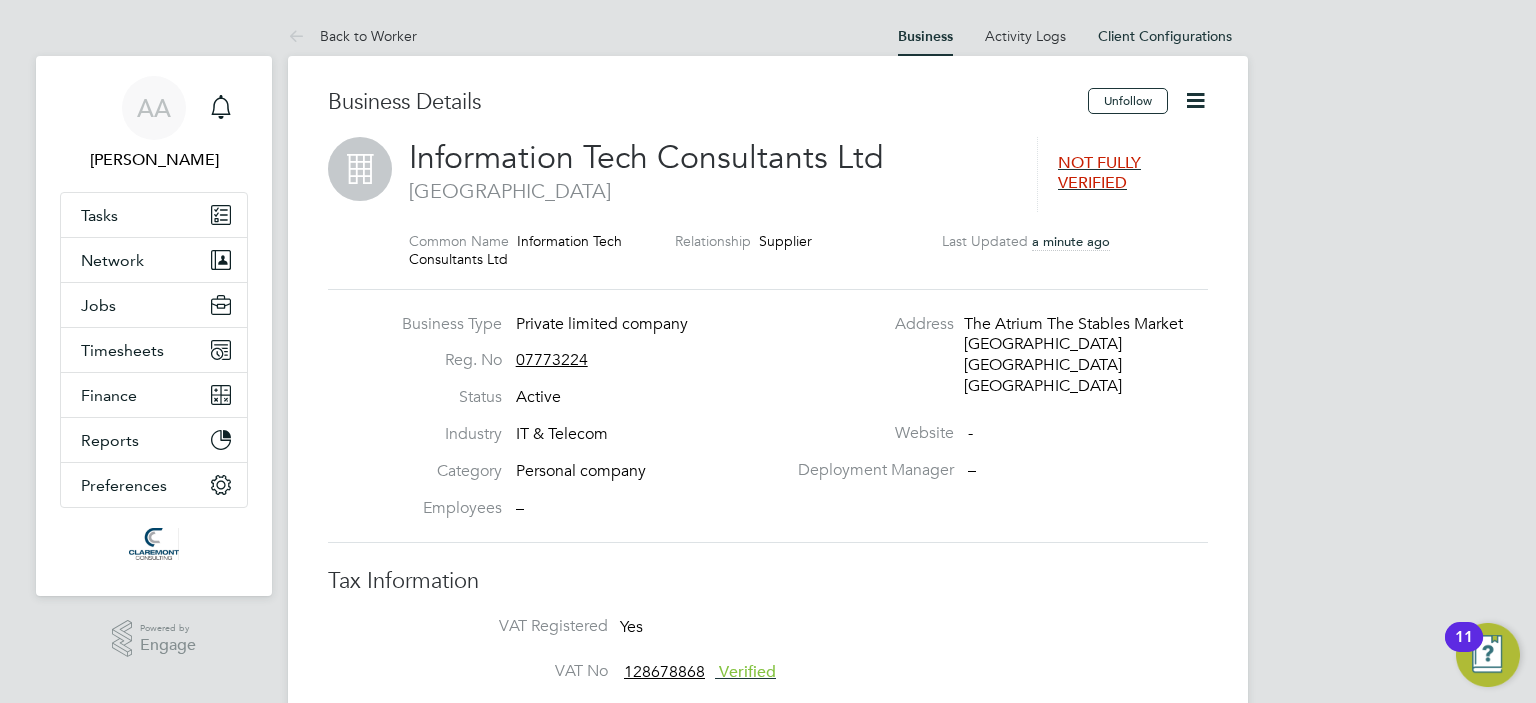
click at [1193, 99] on icon at bounding box center [1195, 100] width 25 height 25
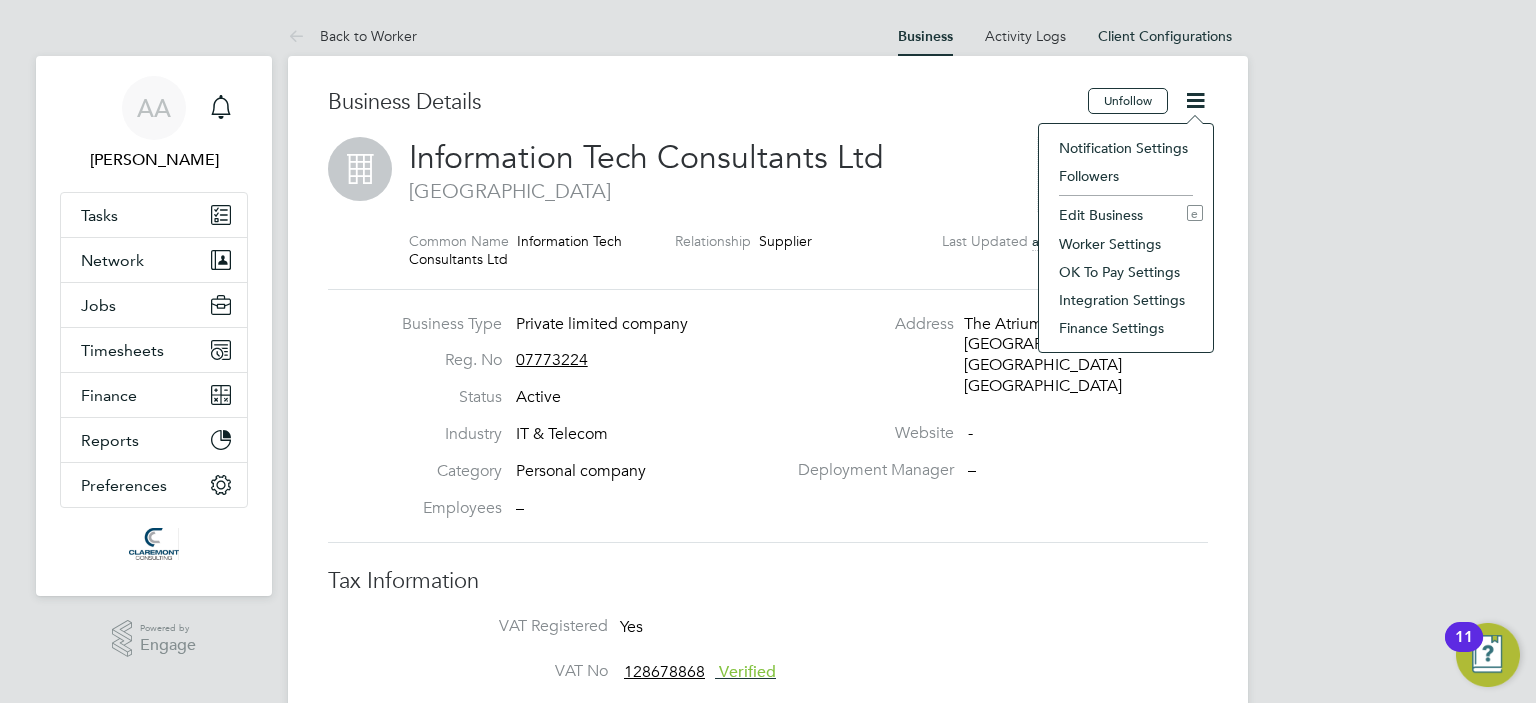
click at [979, 507] on div "Business Type Private limited company Reg. No 07773224 Status Active Industry I…" at bounding box center [768, 416] width 896 height 205
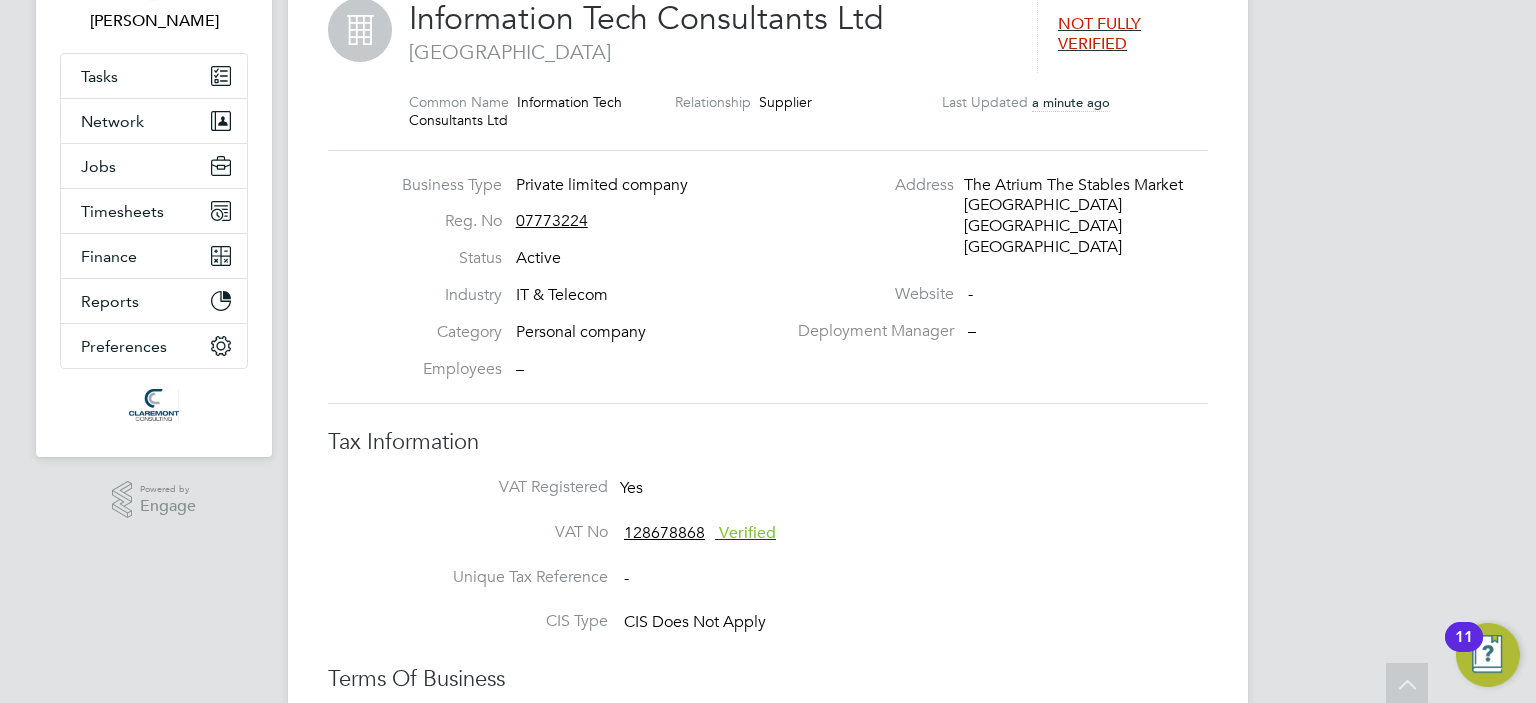
scroll to position [0, 0]
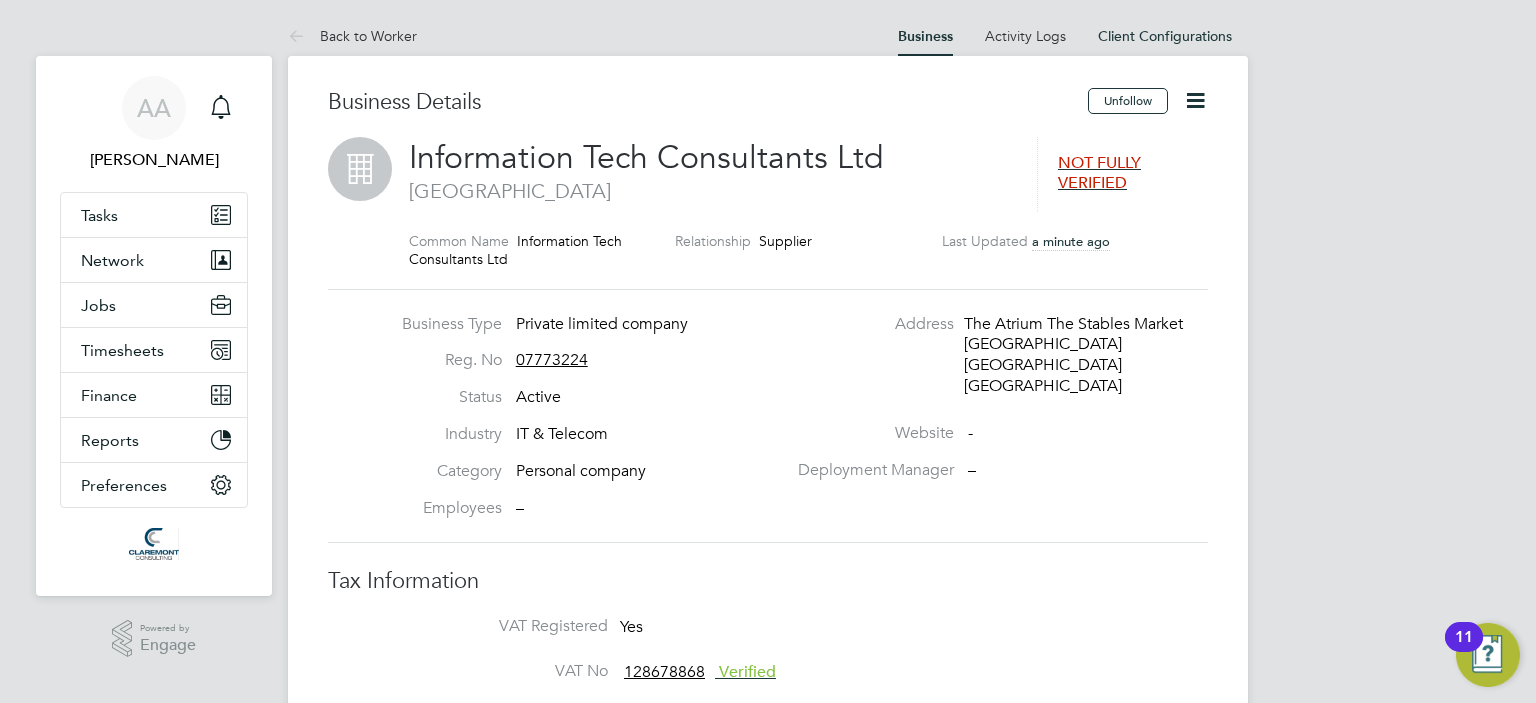
click at [1097, 171] on span "NOT FULLY VERIFIED" at bounding box center [1099, 173] width 83 height 41
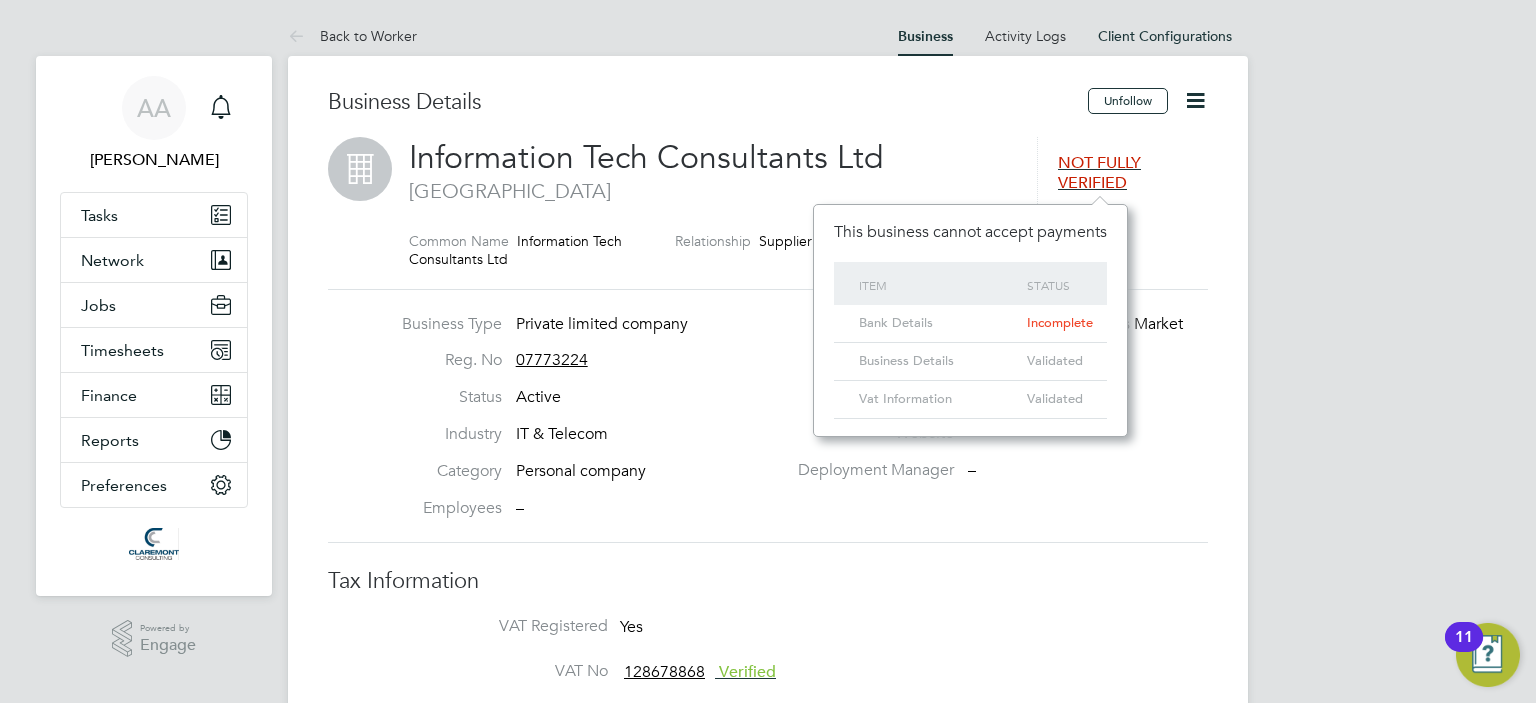
click at [1053, 326] on span "Incomplete" at bounding box center [1060, 322] width 66 height 17
click at [1189, 92] on icon at bounding box center [1195, 100] width 25 height 25
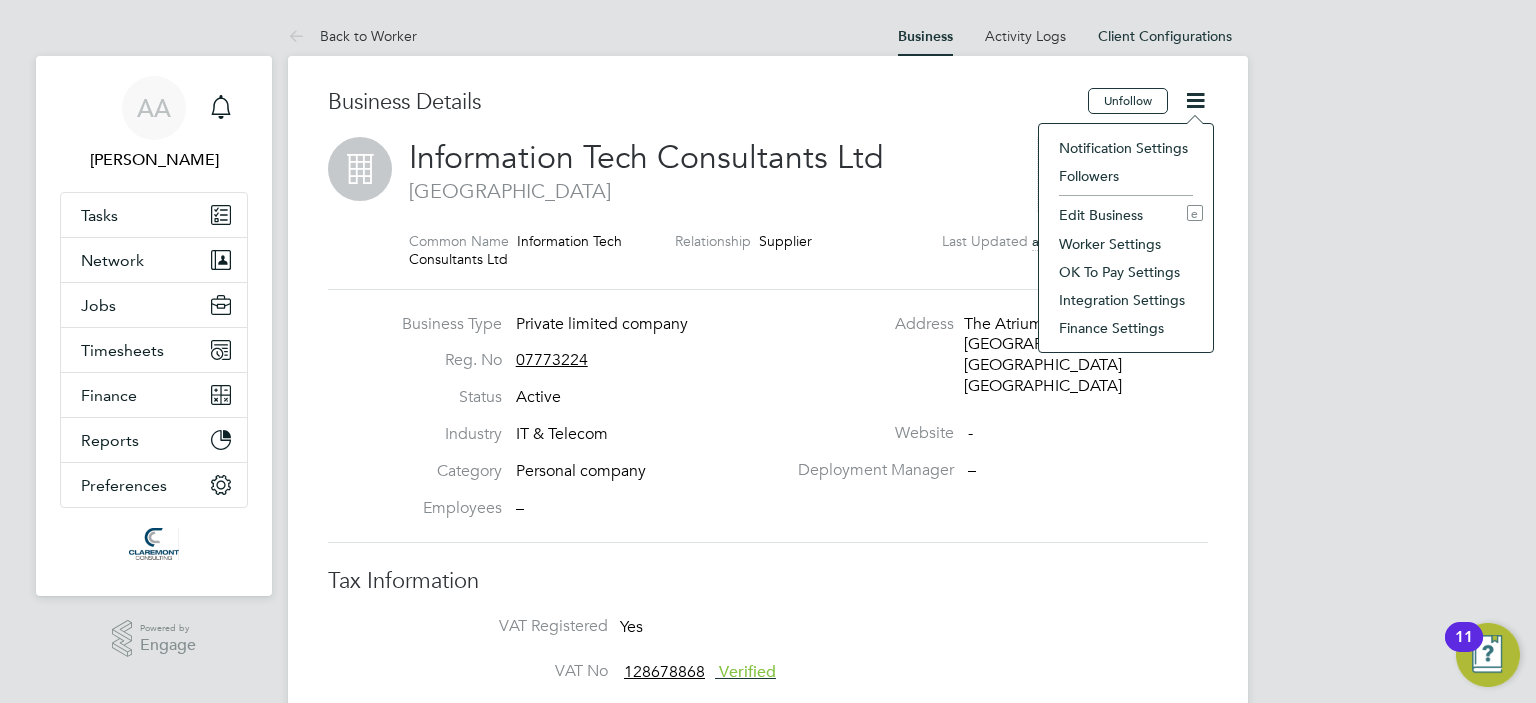
click at [1113, 221] on li "Edit Business e" at bounding box center [1126, 215] width 154 height 28
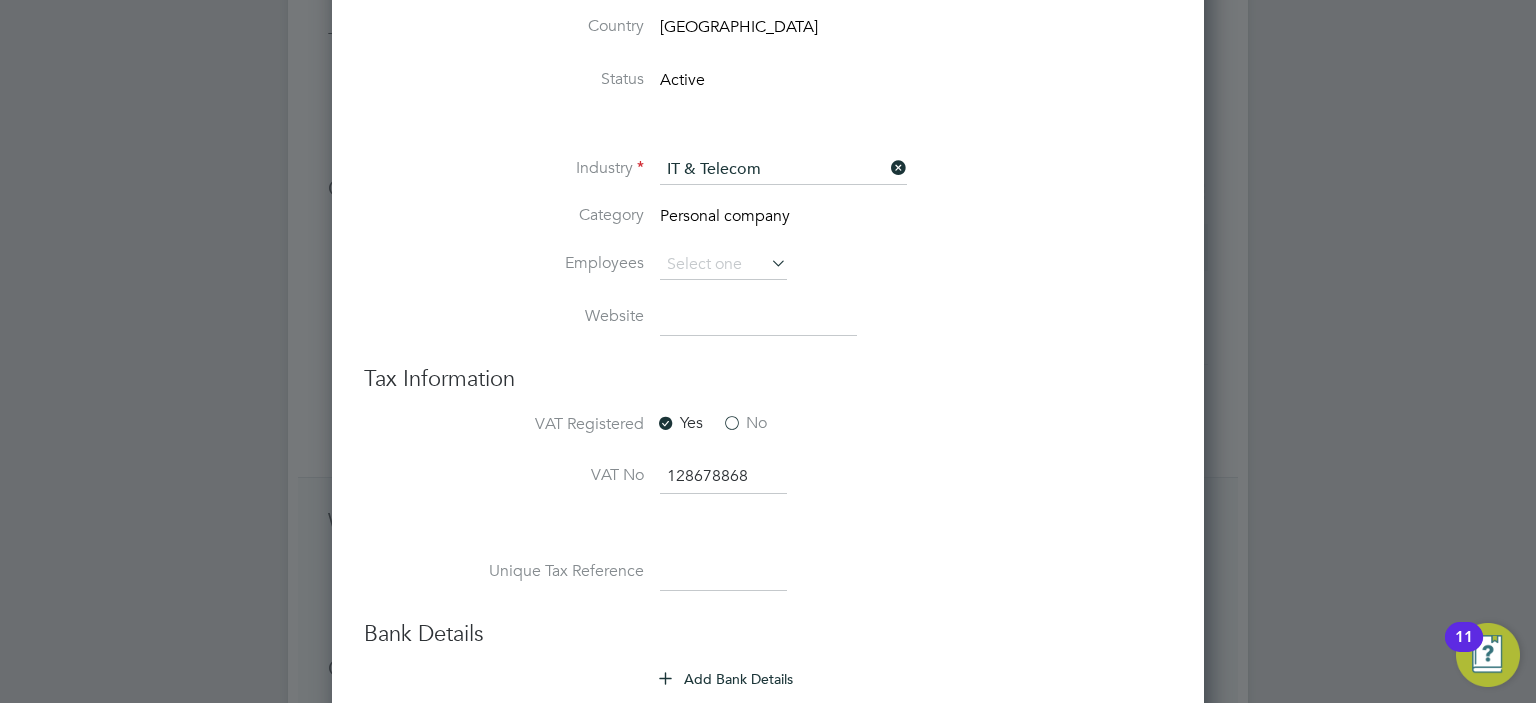
scroll to position [840, 0]
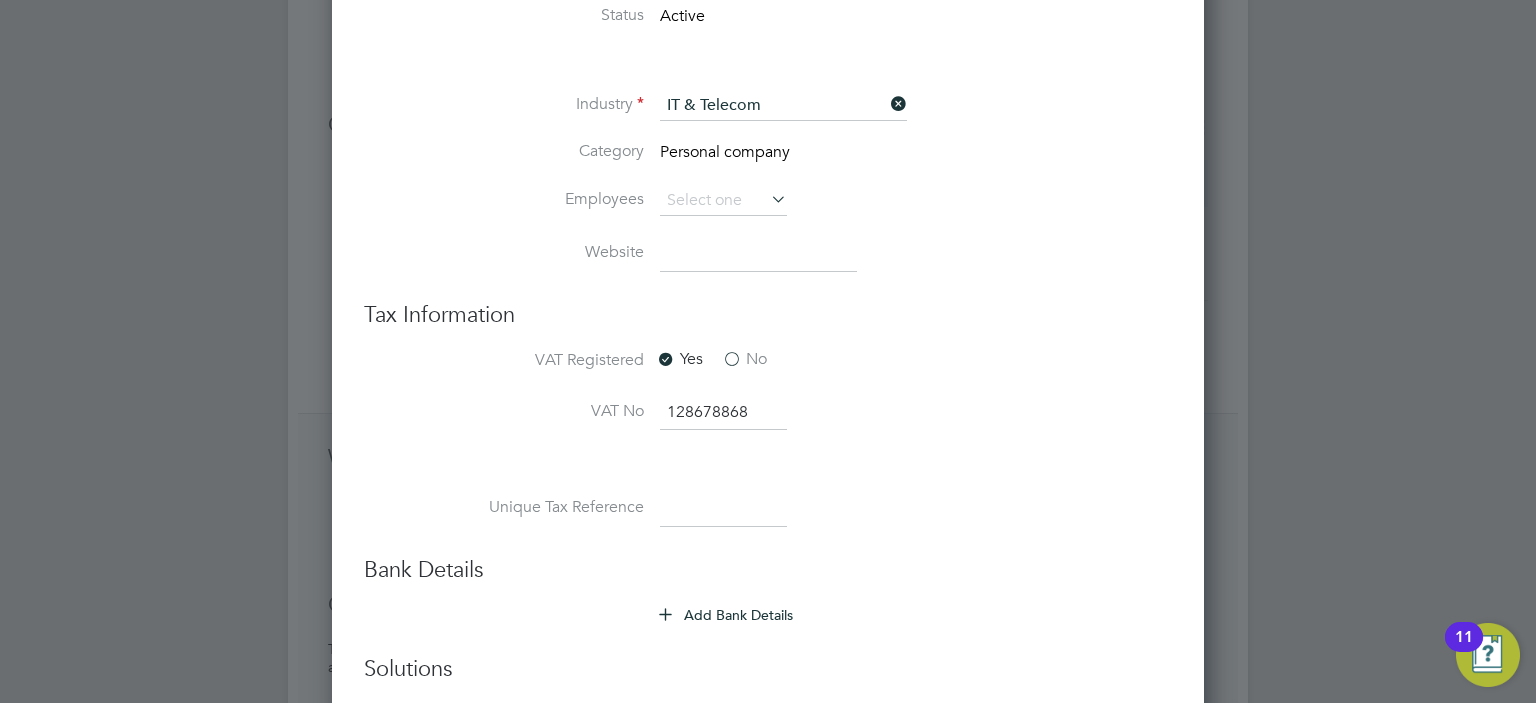
click at [663, 610] on icon at bounding box center [665, 613] width 15 height 15
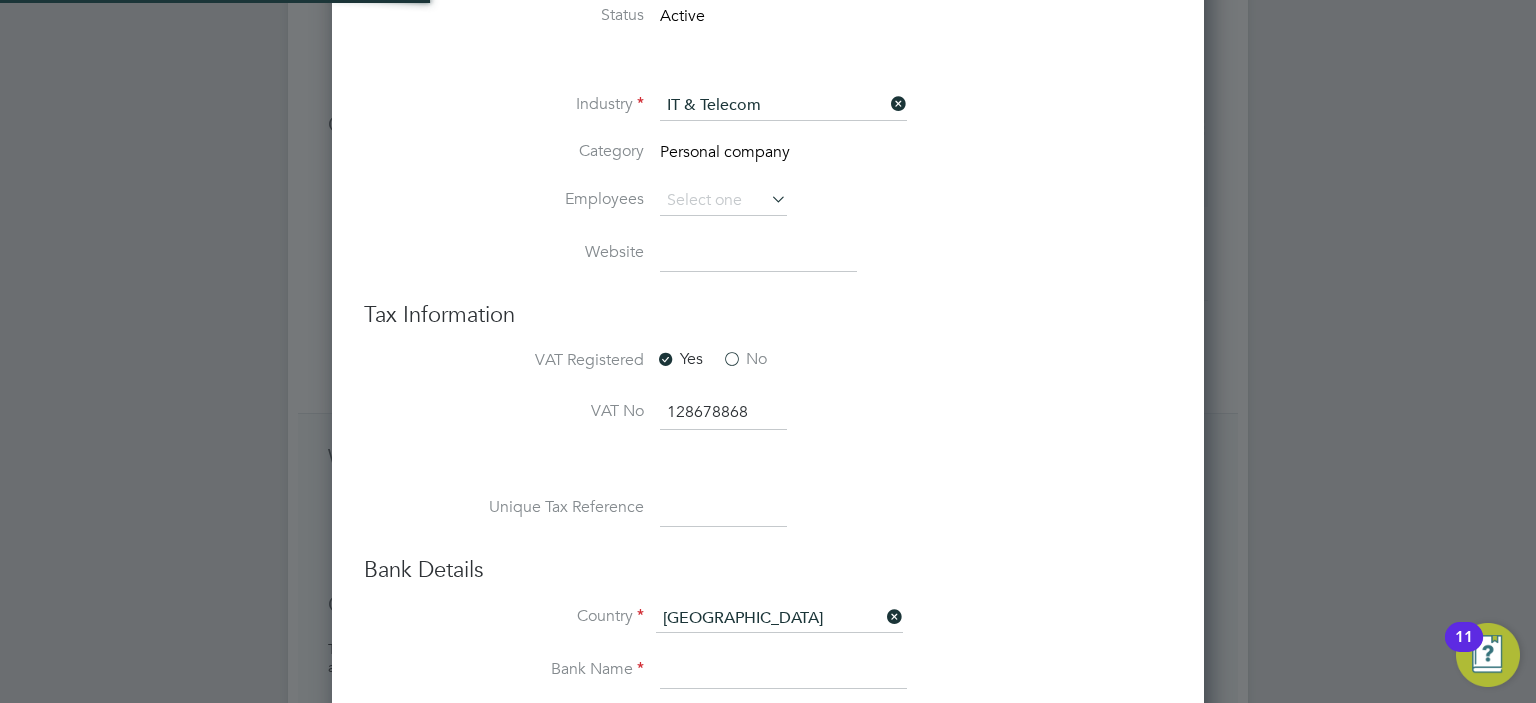
scroll to position [2748, 873]
click at [745, 671] on input at bounding box center [783, 671] width 247 height 36
click at [877, 349] on div "Yes No" at bounding box center [806, 361] width 300 height 25
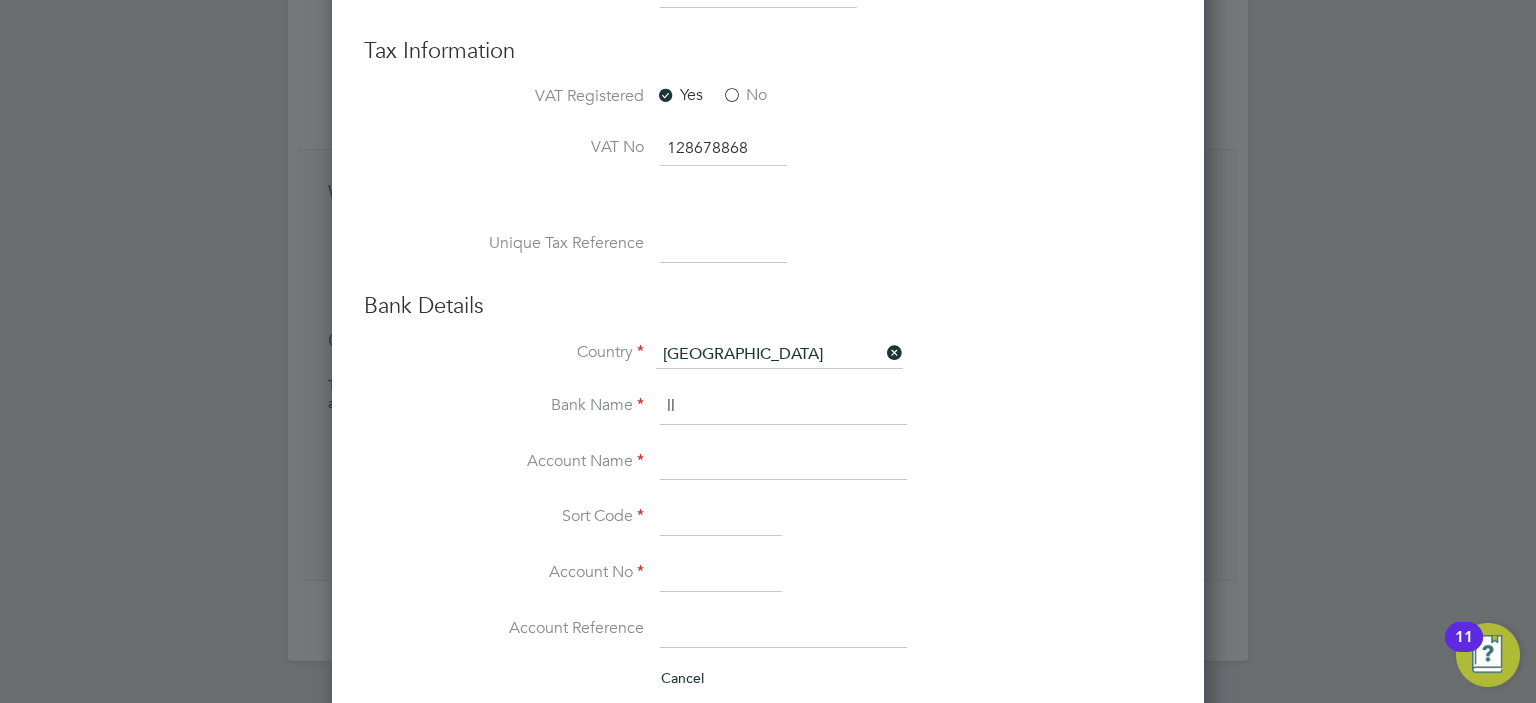
scroll to position [1360, 0]
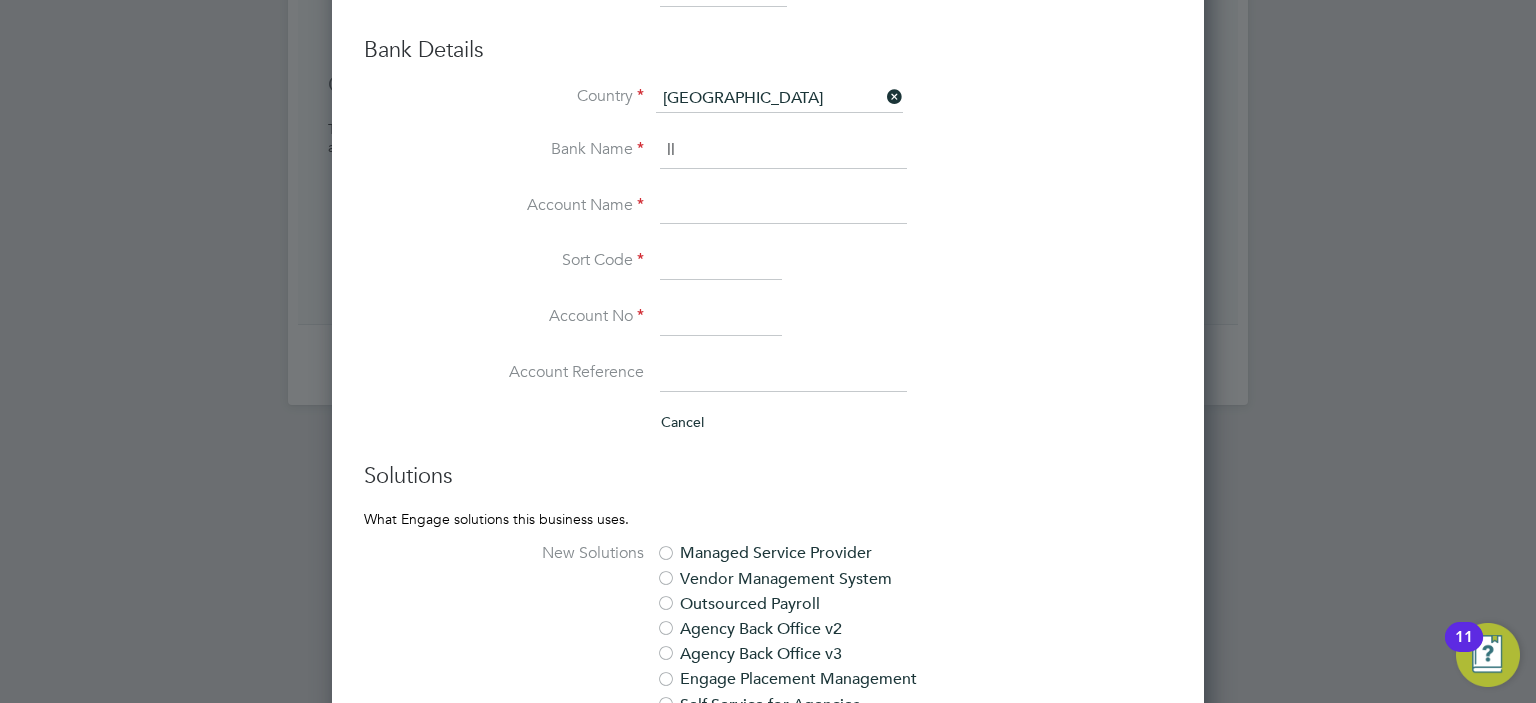
click at [693, 143] on input "ll" at bounding box center [783, 151] width 247 height 36
type input "l"
type input "Barclays"
click at [712, 209] on input at bounding box center [783, 207] width 247 height 36
type input "O"
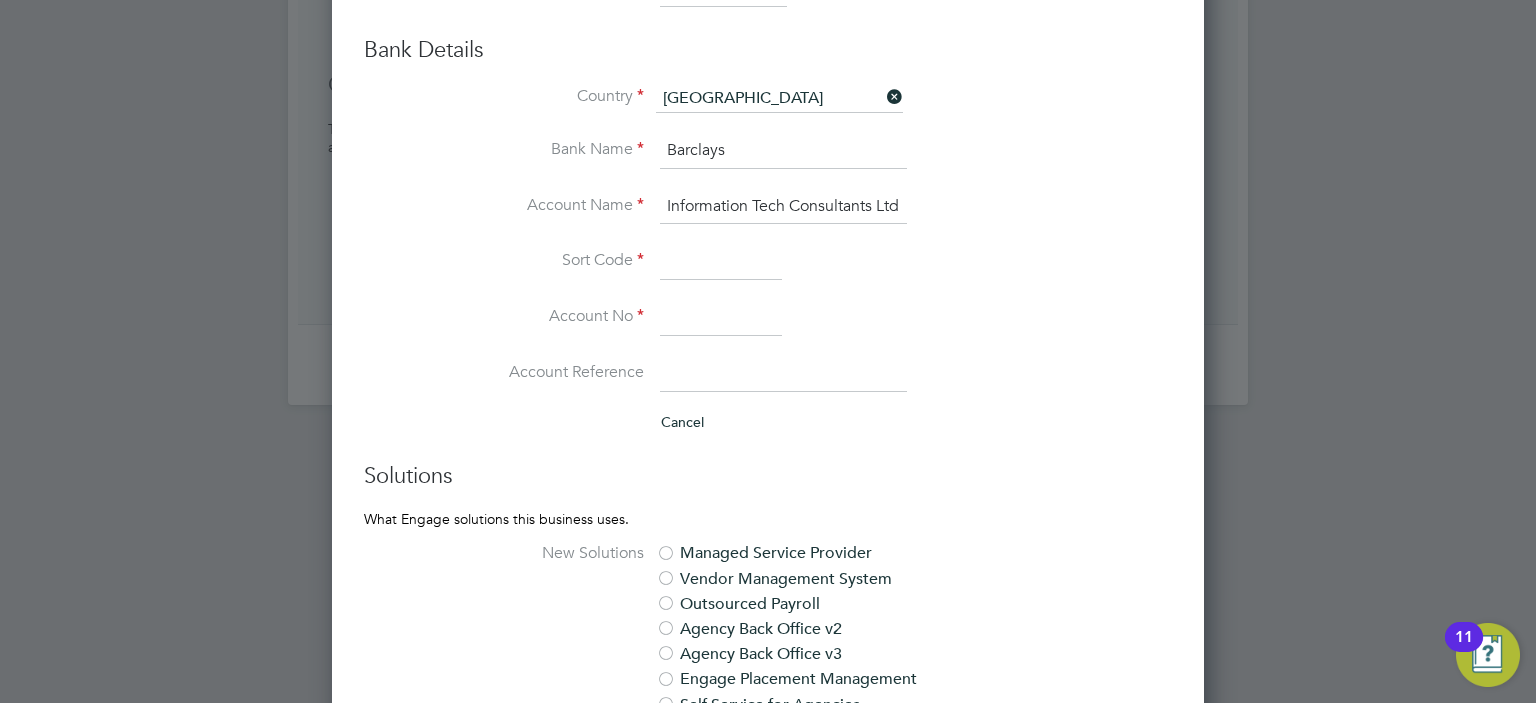
scroll to position [0, 2]
type input "Information Tech Consultants Ltd"
click at [672, 284] on li "Sort Code" at bounding box center [808, 272] width 728 height 56
click at [690, 260] on input at bounding box center [721, 262] width 122 height 36
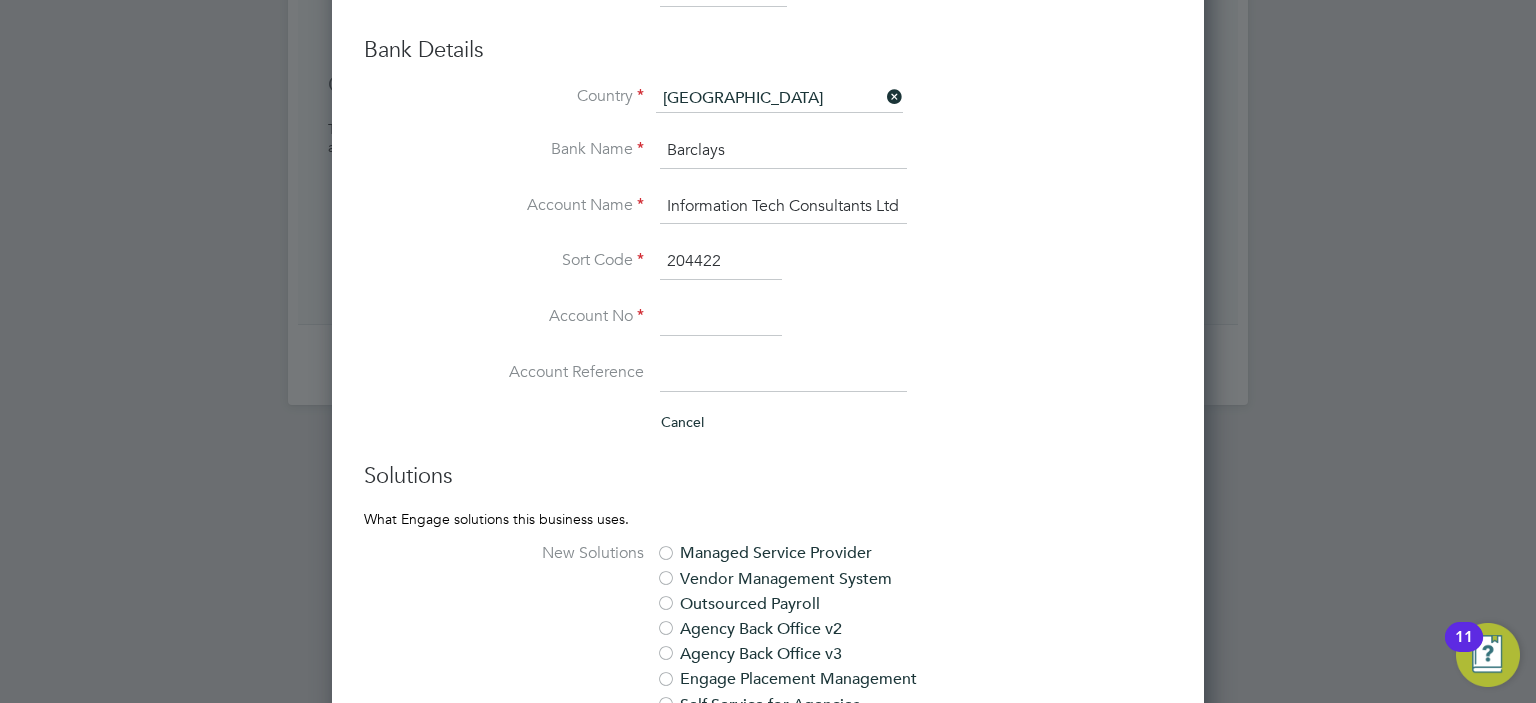
type input "20-44-22"
type input "30102261"
drag, startPoint x: 699, startPoint y: 376, endPoint x: 1020, endPoint y: 319, distance: 326.0
click at [1020, 319] on li "Account No 30102261" at bounding box center [808, 328] width 728 height 56
click at [962, 324] on li "Account No 30102261" at bounding box center [808, 328] width 728 height 56
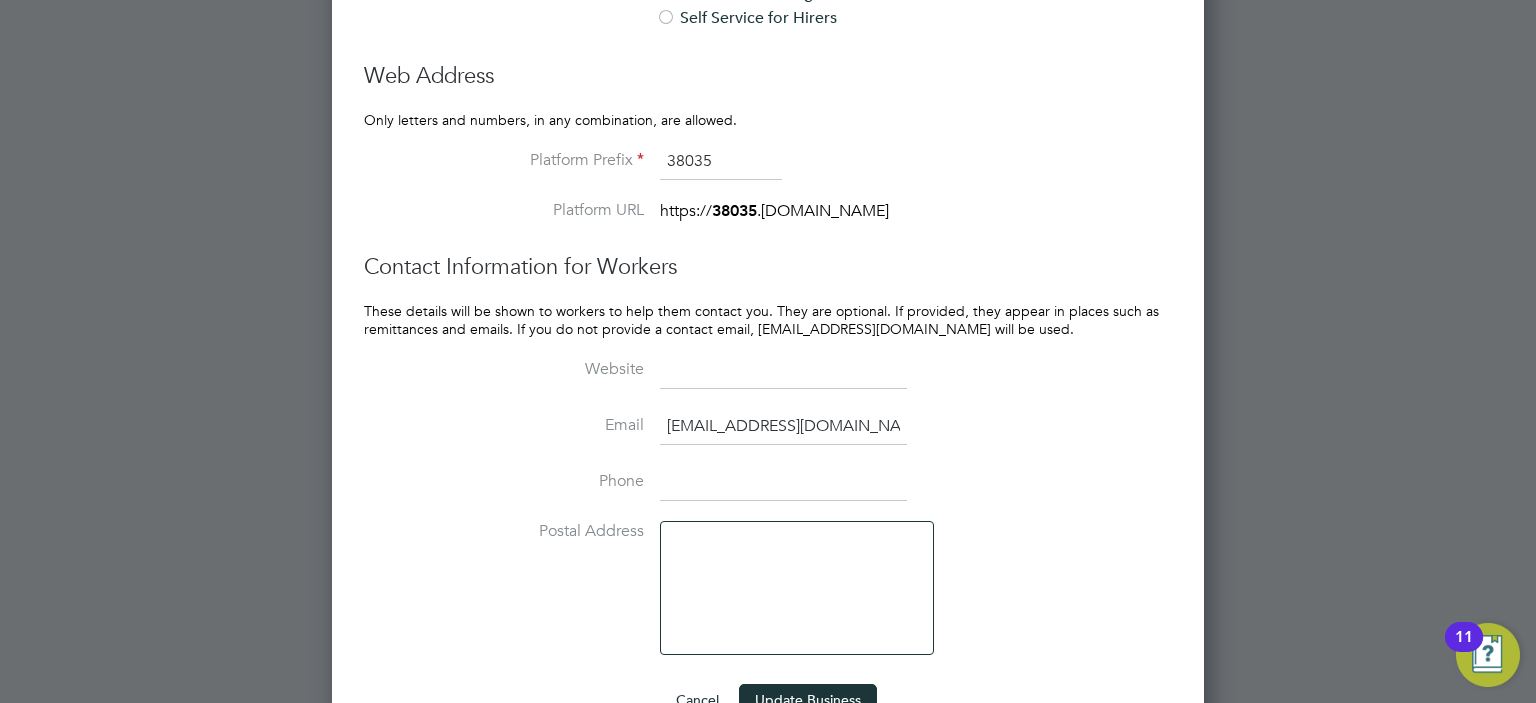
scroll to position [2120, 0]
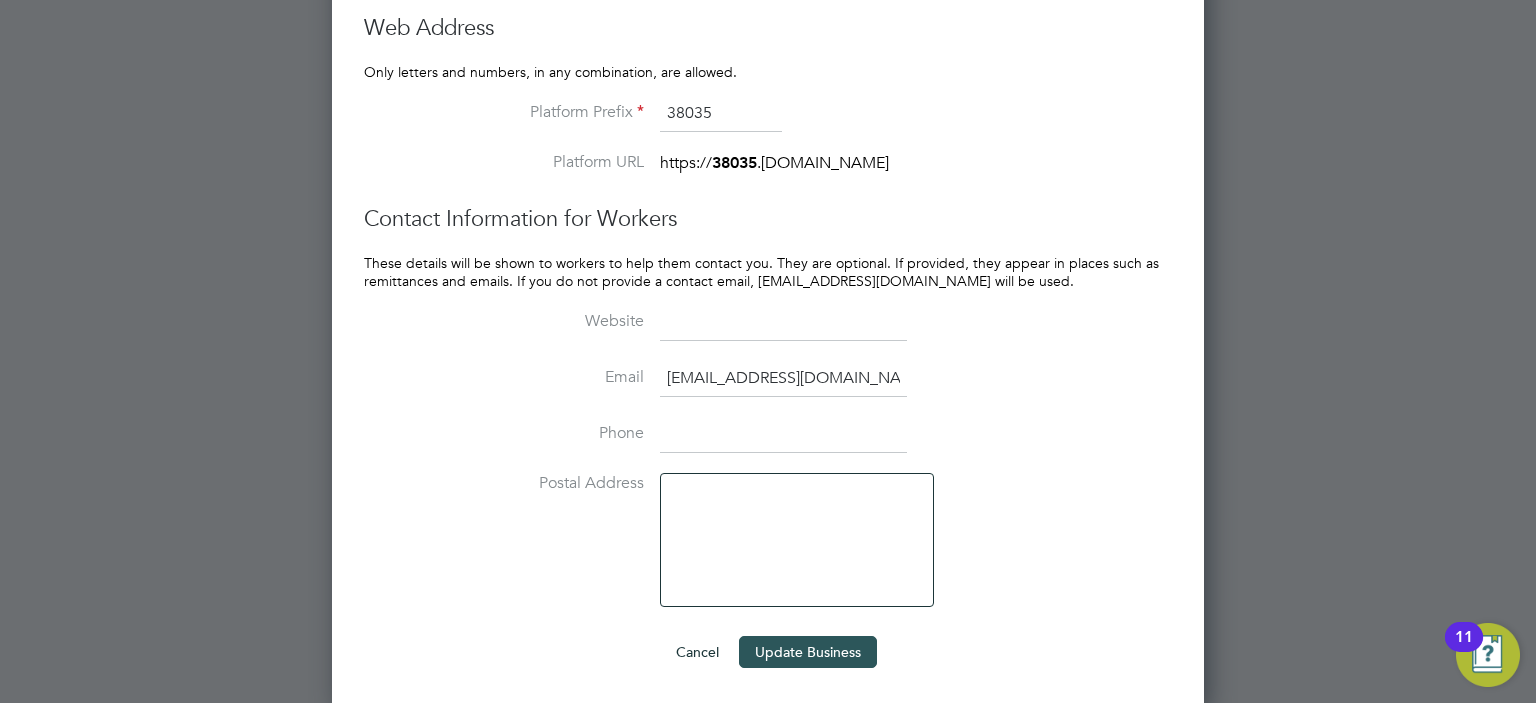
click at [798, 651] on button "Update Business" at bounding box center [808, 652] width 138 height 32
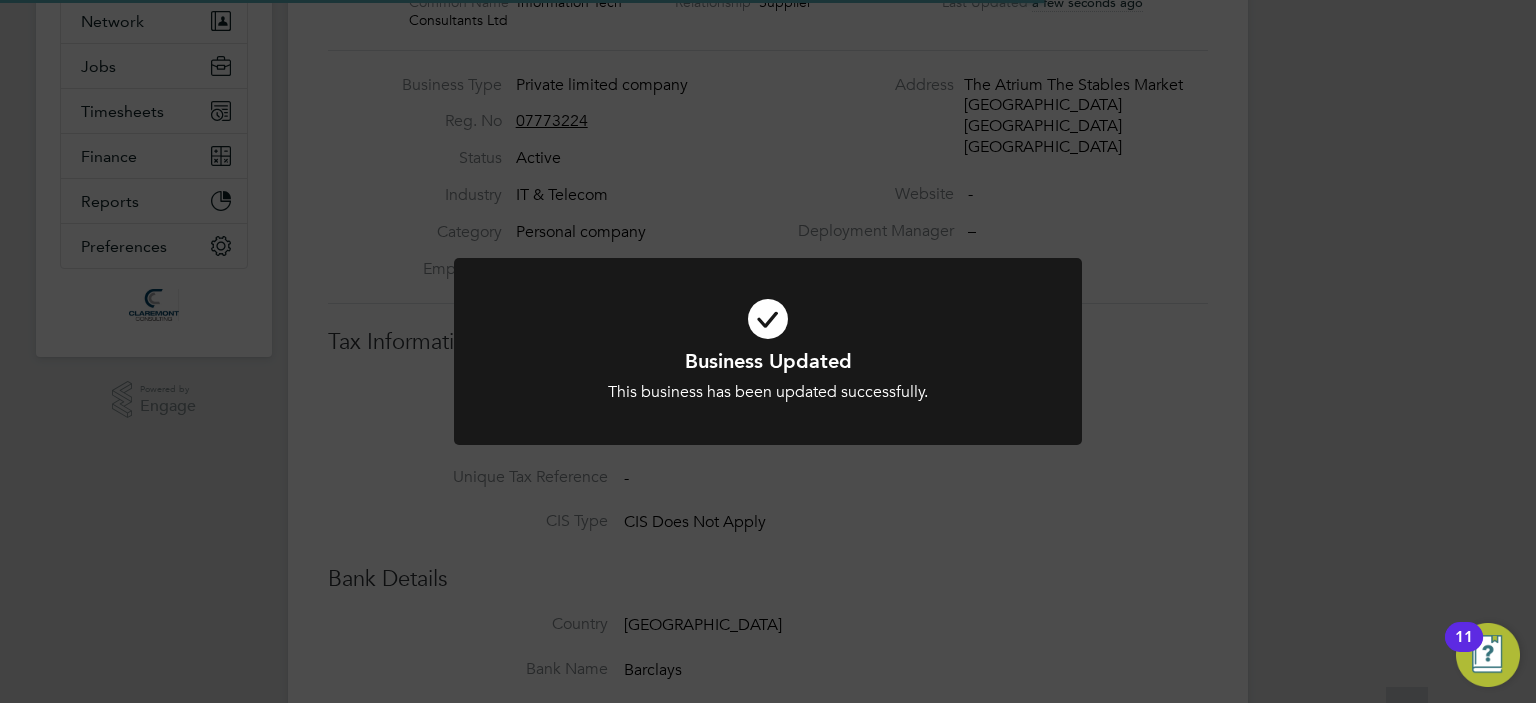
scroll to position [0, 0]
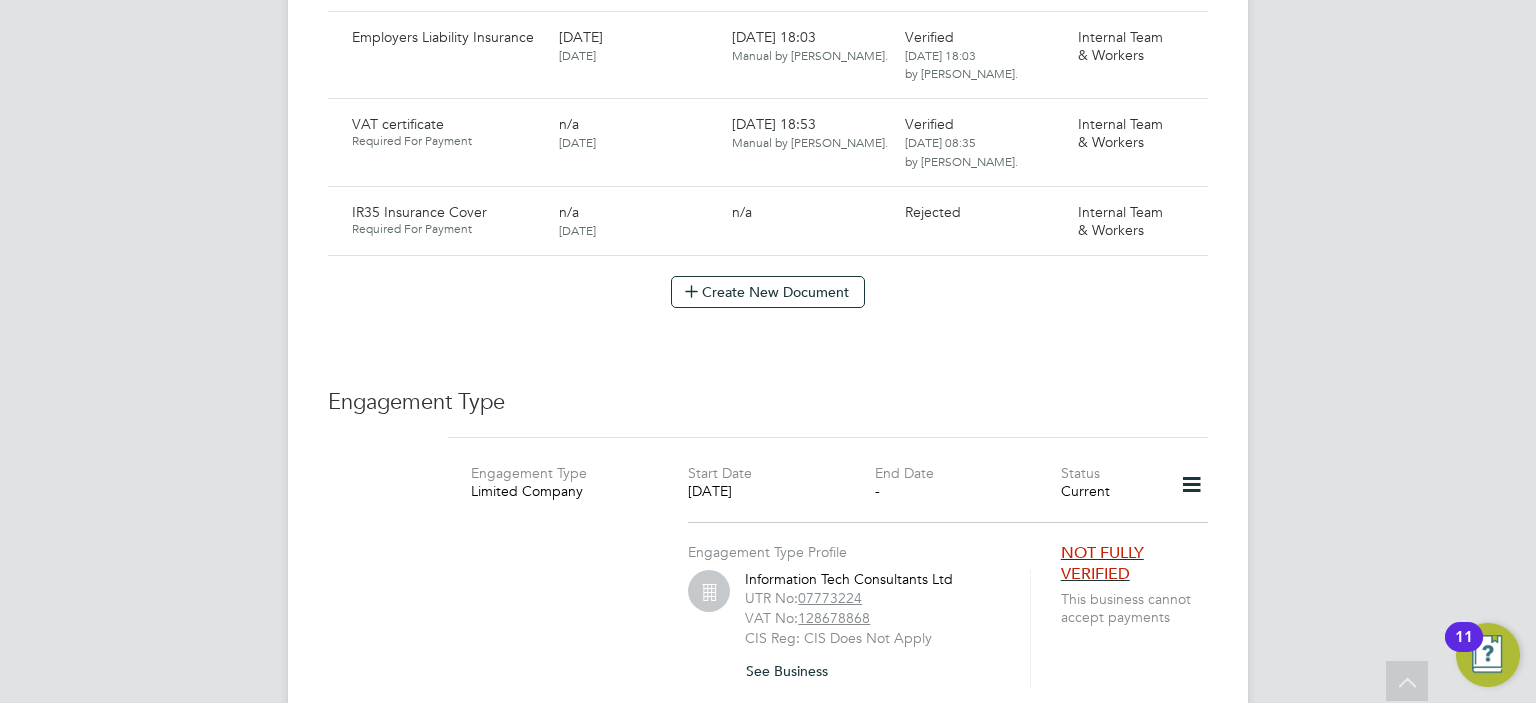
scroll to position [2160, 0]
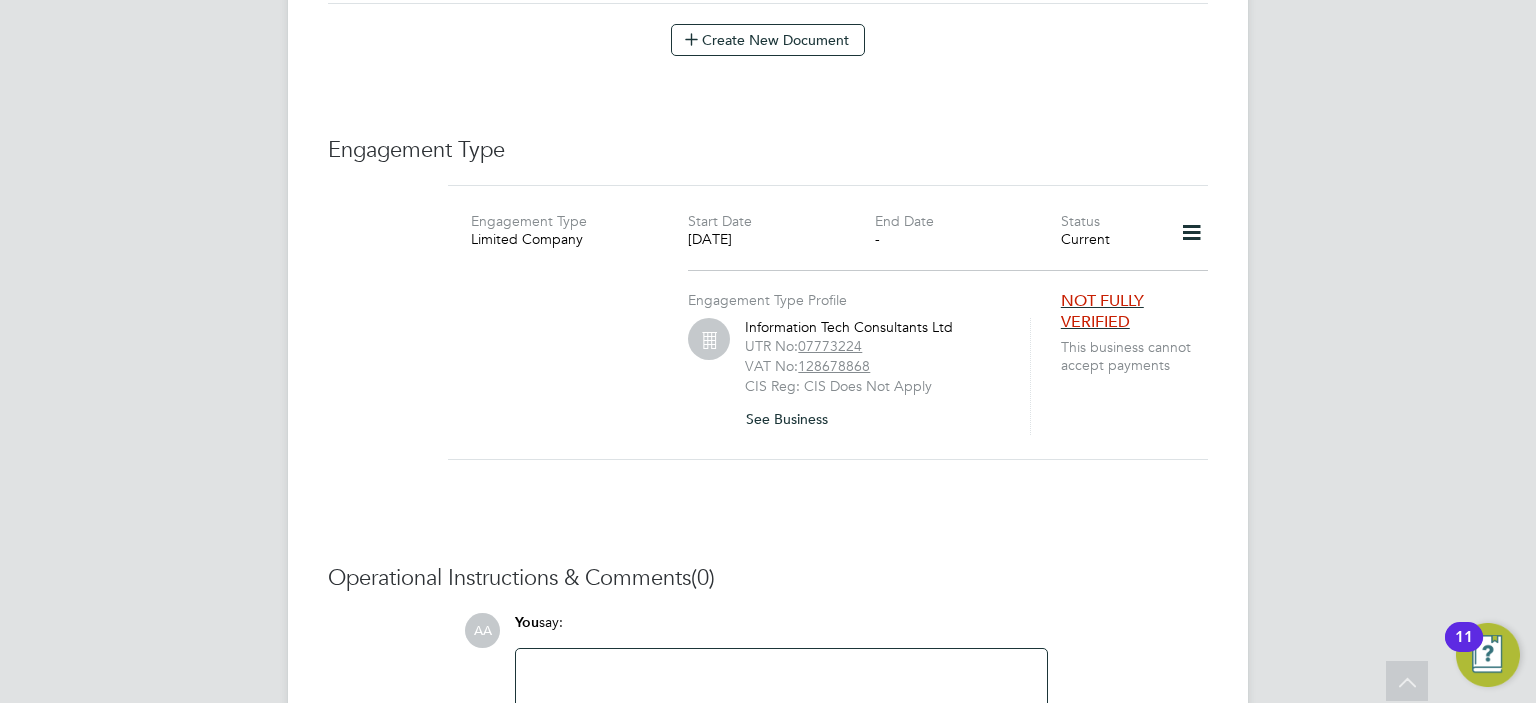
click at [1087, 291] on span "NOT FULLY VERIFIED" at bounding box center [1102, 311] width 83 height 41
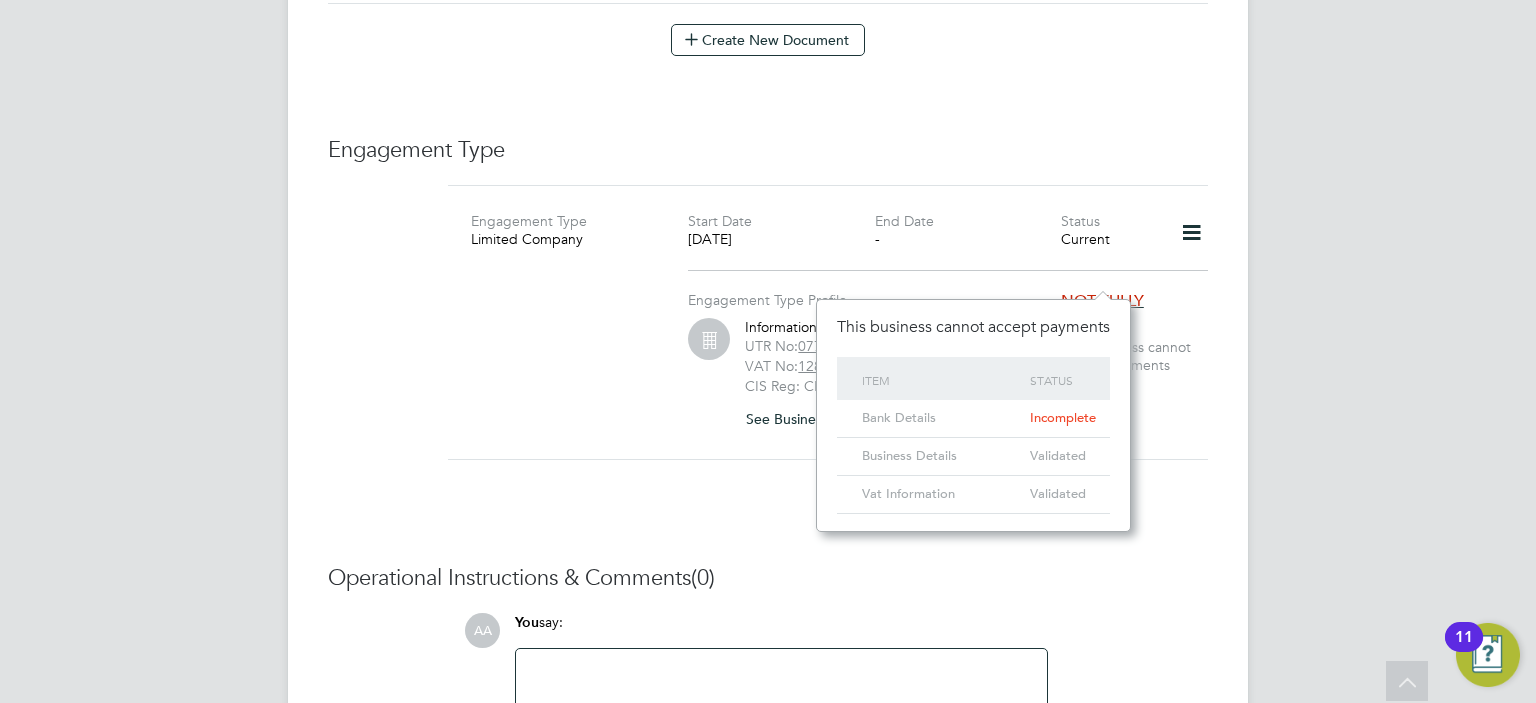
scroll to position [232, 314]
click at [1055, 420] on span "Incomplete" at bounding box center [1063, 417] width 66 height 17
click at [1099, 291] on span "NOT FULLY VERIFIED" at bounding box center [1102, 311] width 83 height 41
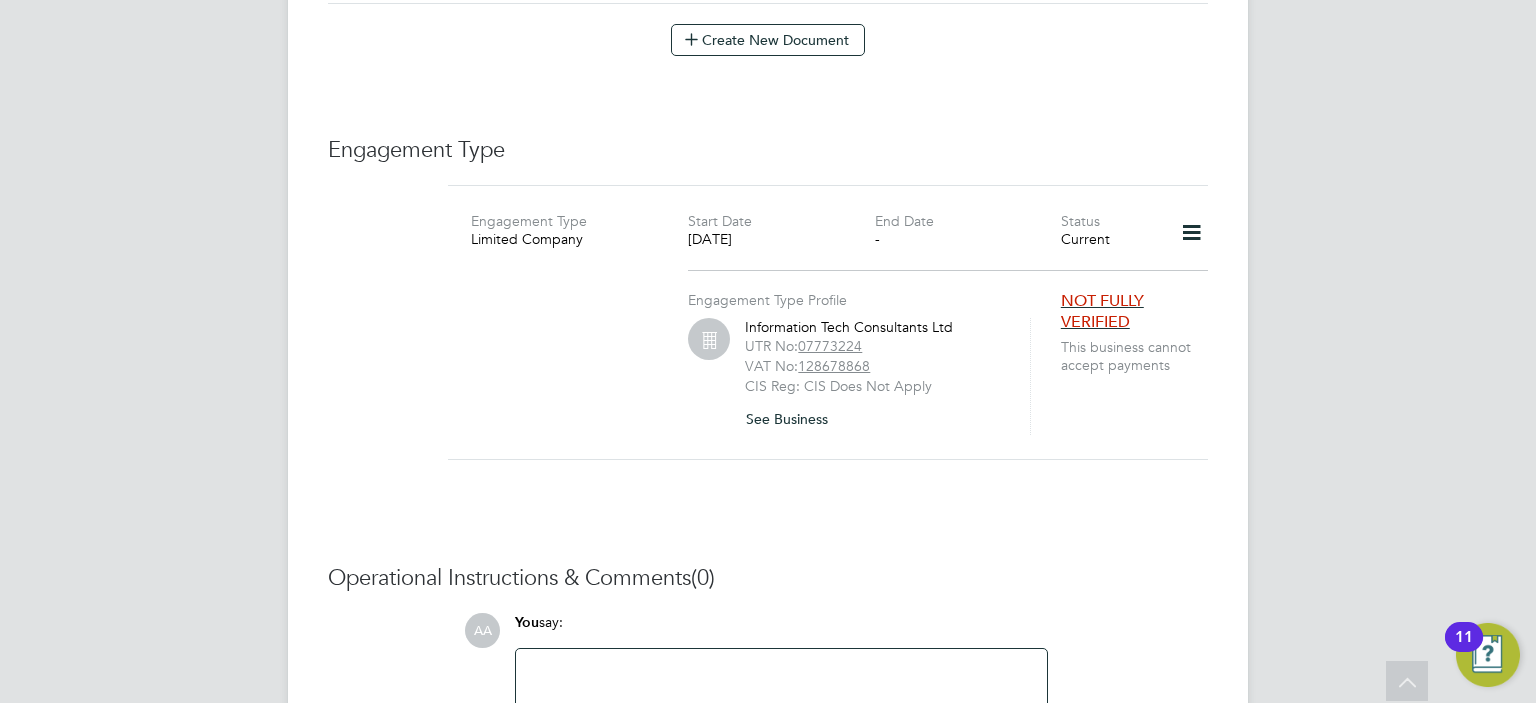
click at [1096, 291] on span "NOT FULLY VERIFIED" at bounding box center [1102, 311] width 83 height 41
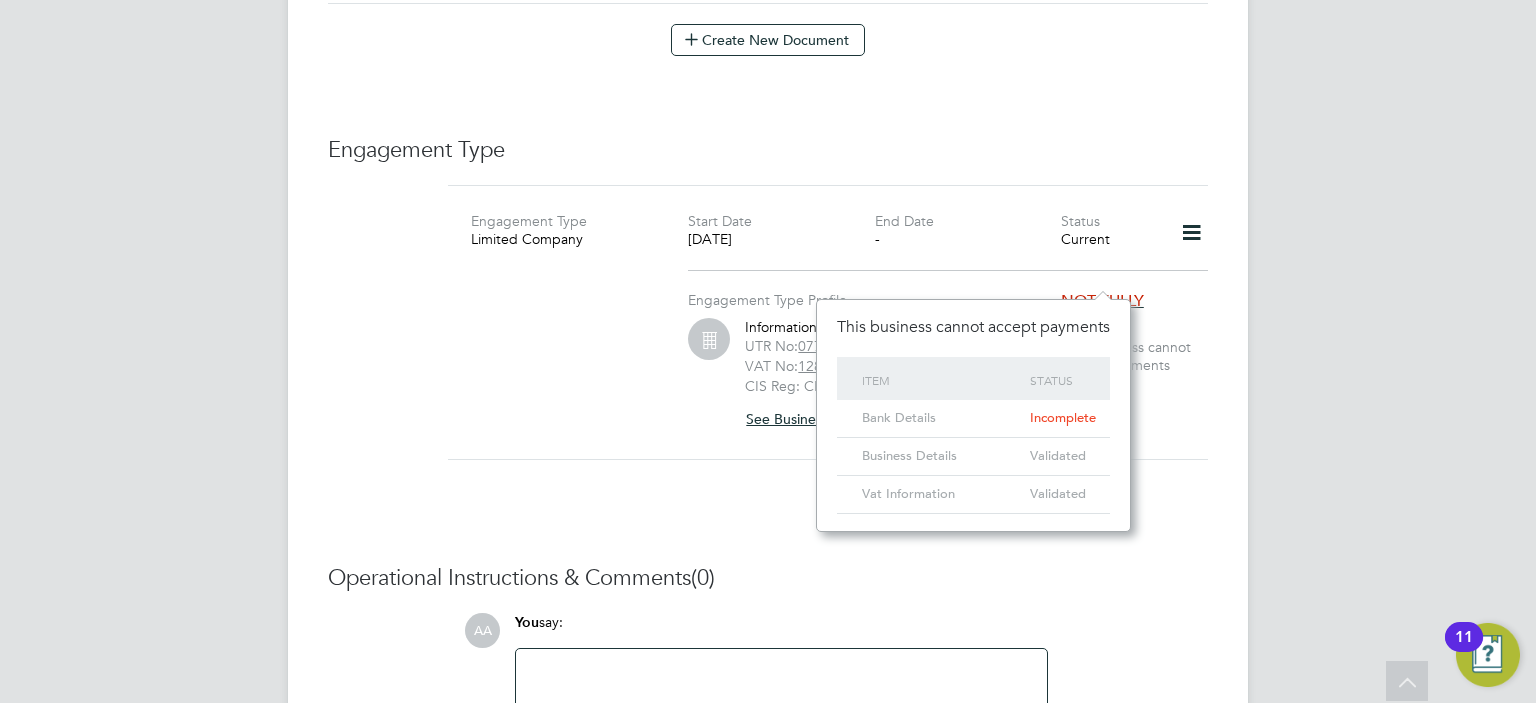
click at [756, 403] on button "See Business" at bounding box center [794, 419] width 99 height 32
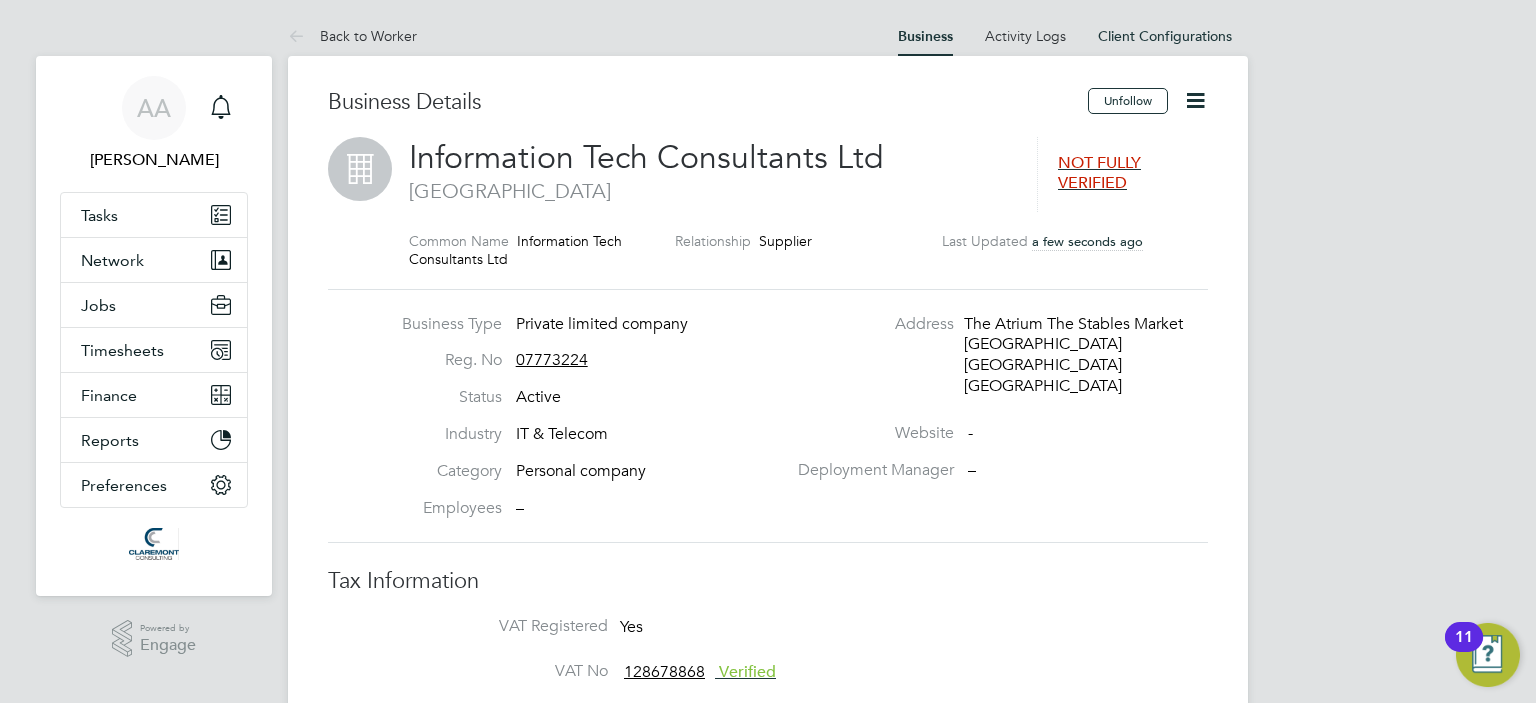
click at [1096, 163] on span "NOT FULLY VERIFIED" at bounding box center [1099, 173] width 83 height 41
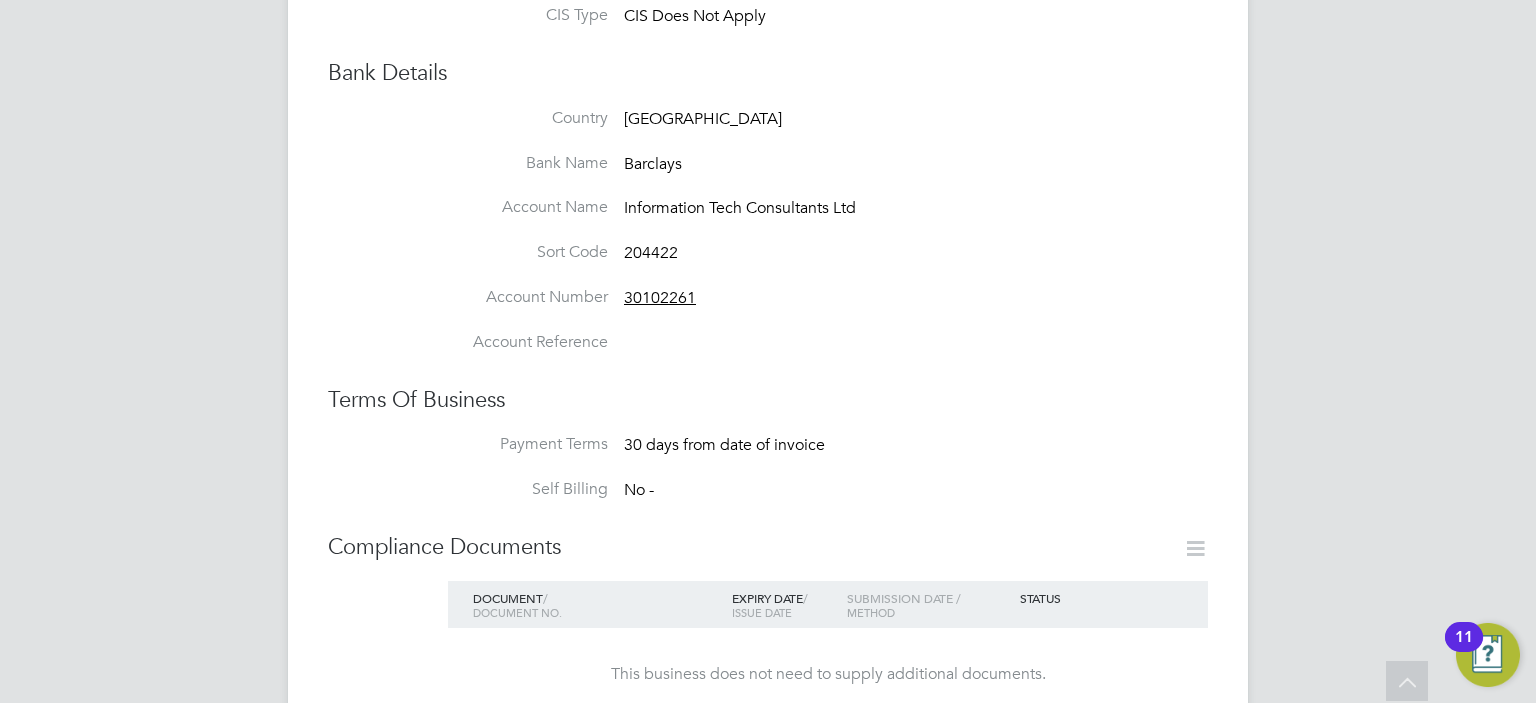
scroll to position [499, 0]
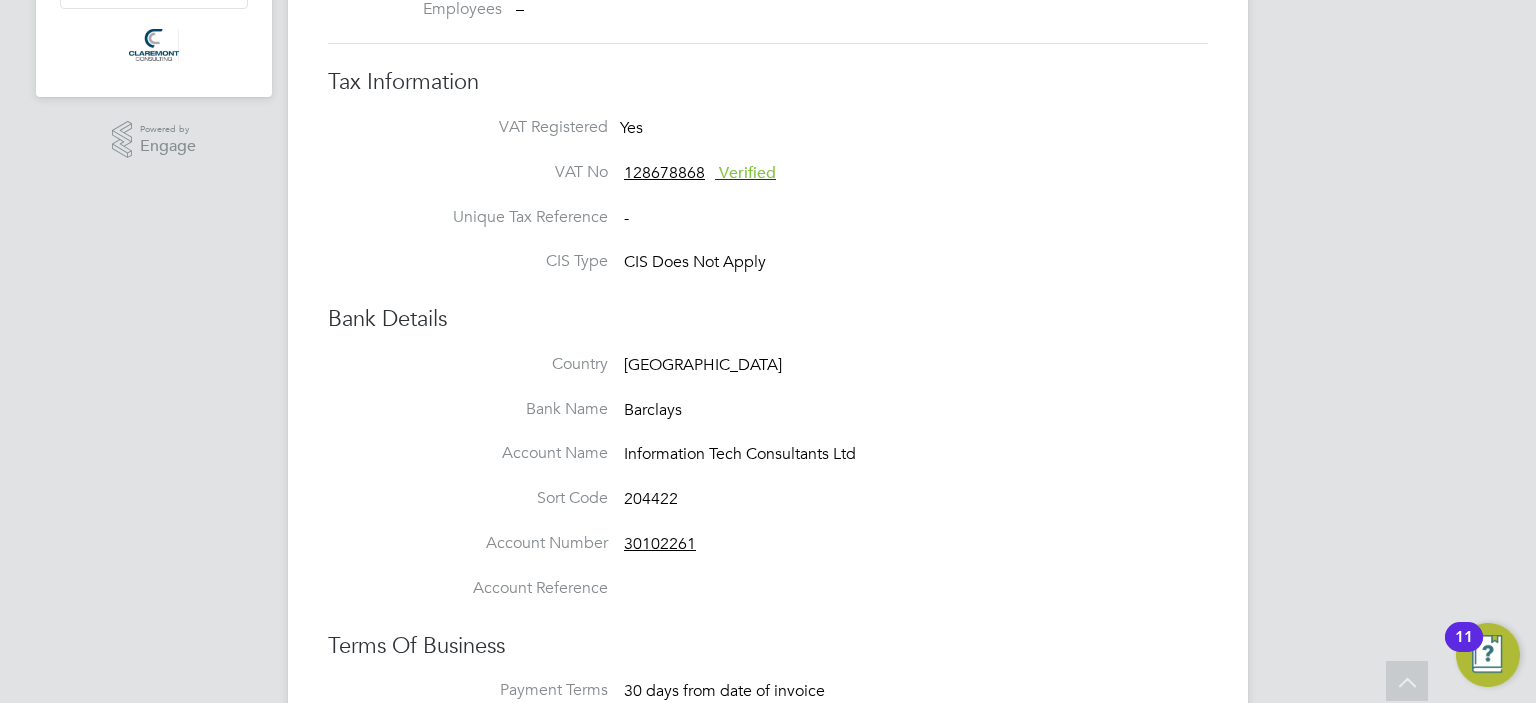
click at [760, 551] on li "Account Number 30102261" at bounding box center [808, 555] width 800 height 45
click at [664, 501] on span "204422" at bounding box center [651, 499] width 54 height 20
click at [967, 379] on li "Country United Kingdom" at bounding box center [808, 376] width 800 height 45
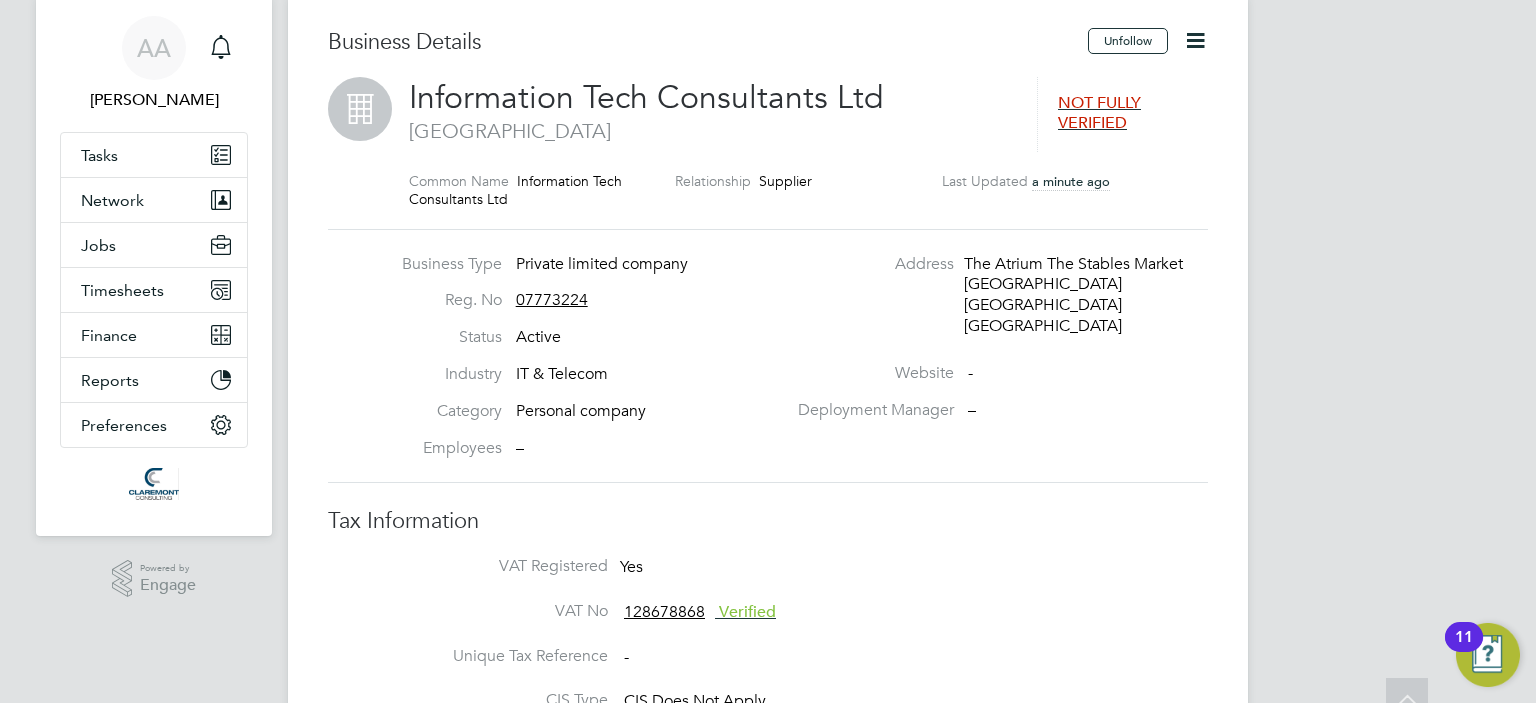
scroll to position [0, 0]
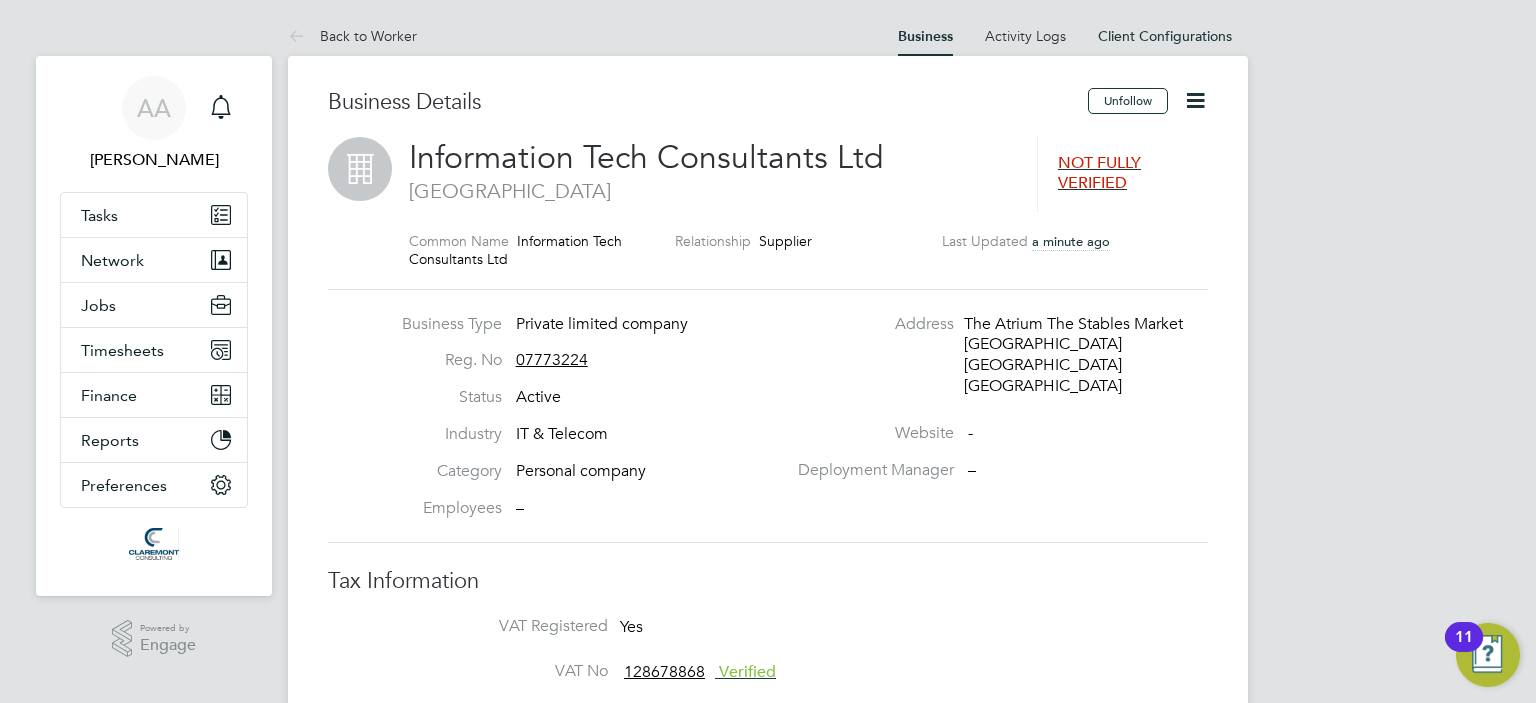
click at [1188, 100] on icon at bounding box center [1195, 100] width 25 height 25
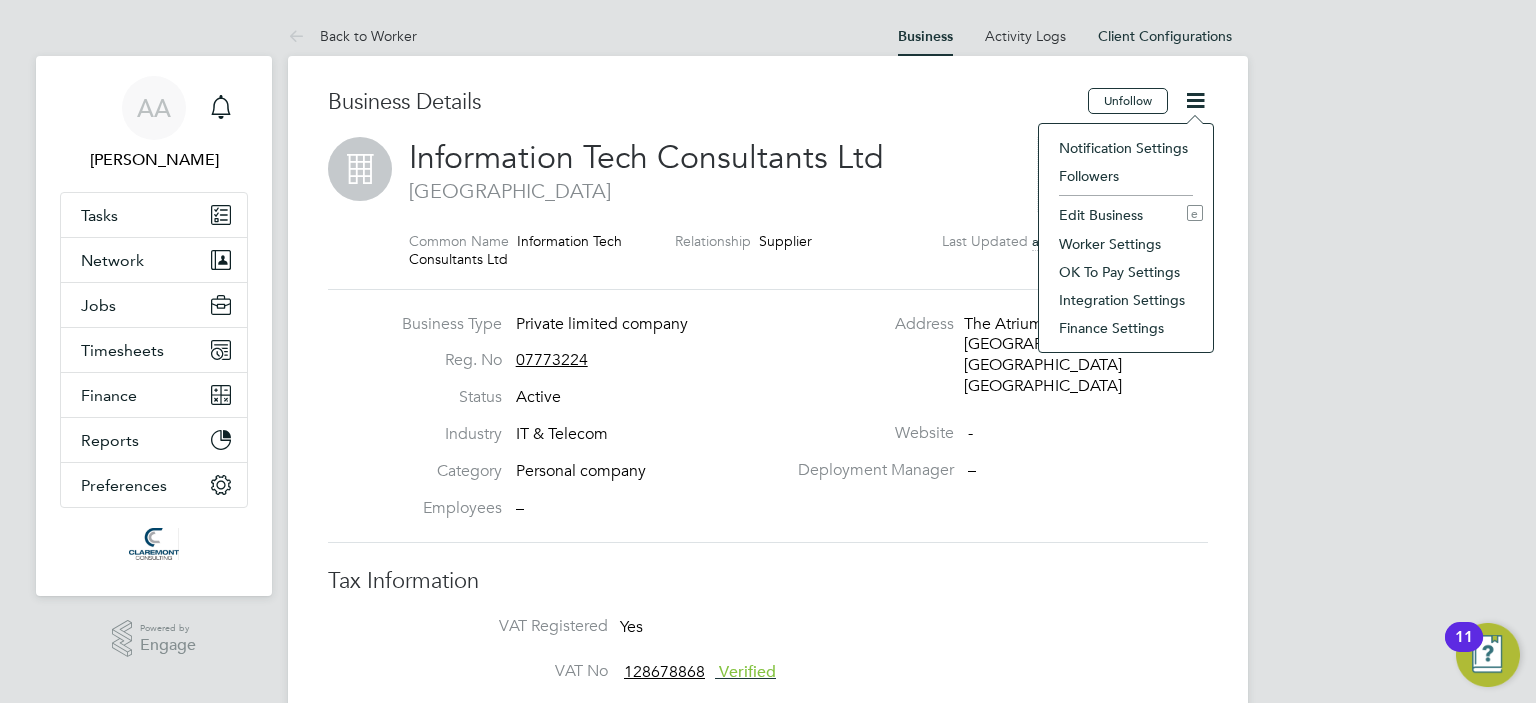
click at [1082, 211] on li "Edit Business e" at bounding box center [1126, 215] width 154 height 28
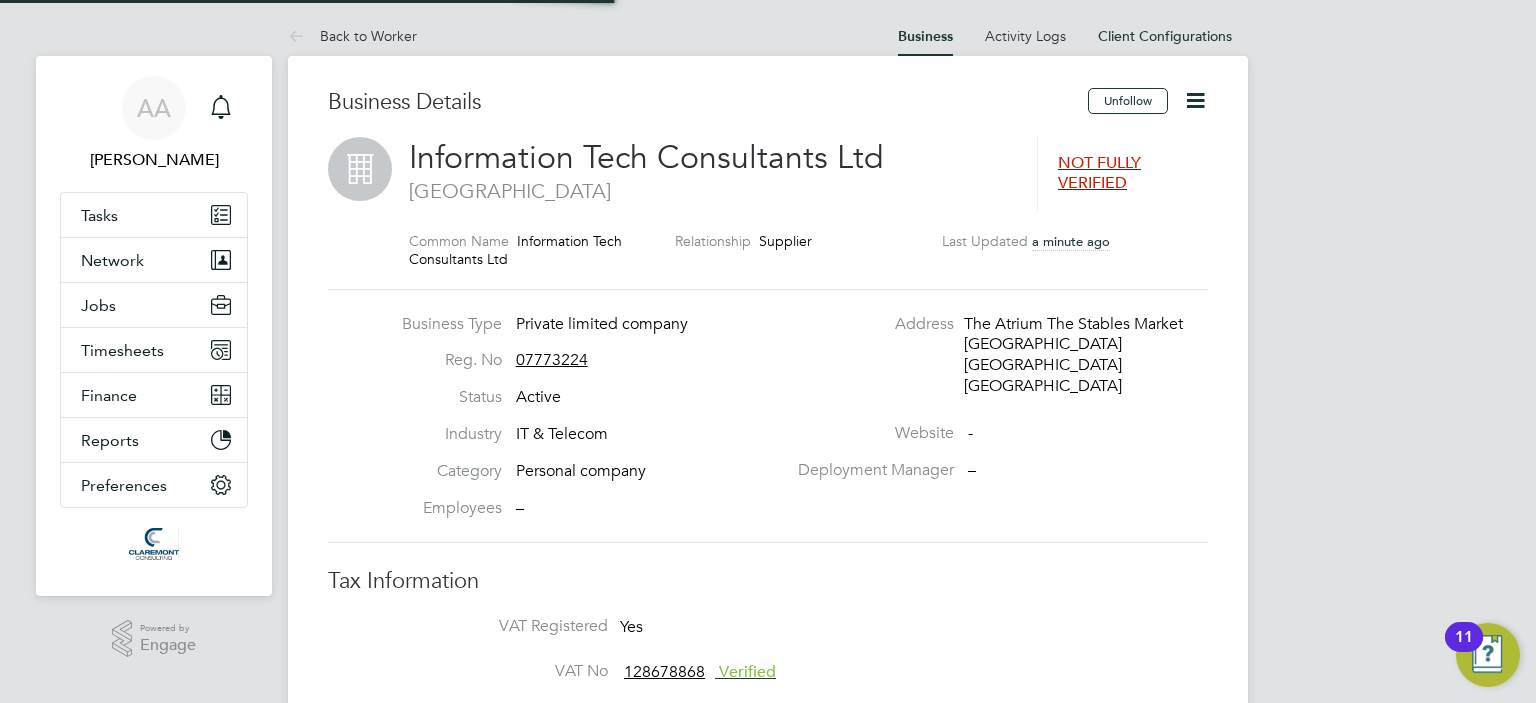
type input "[GEOGRAPHIC_DATA]"
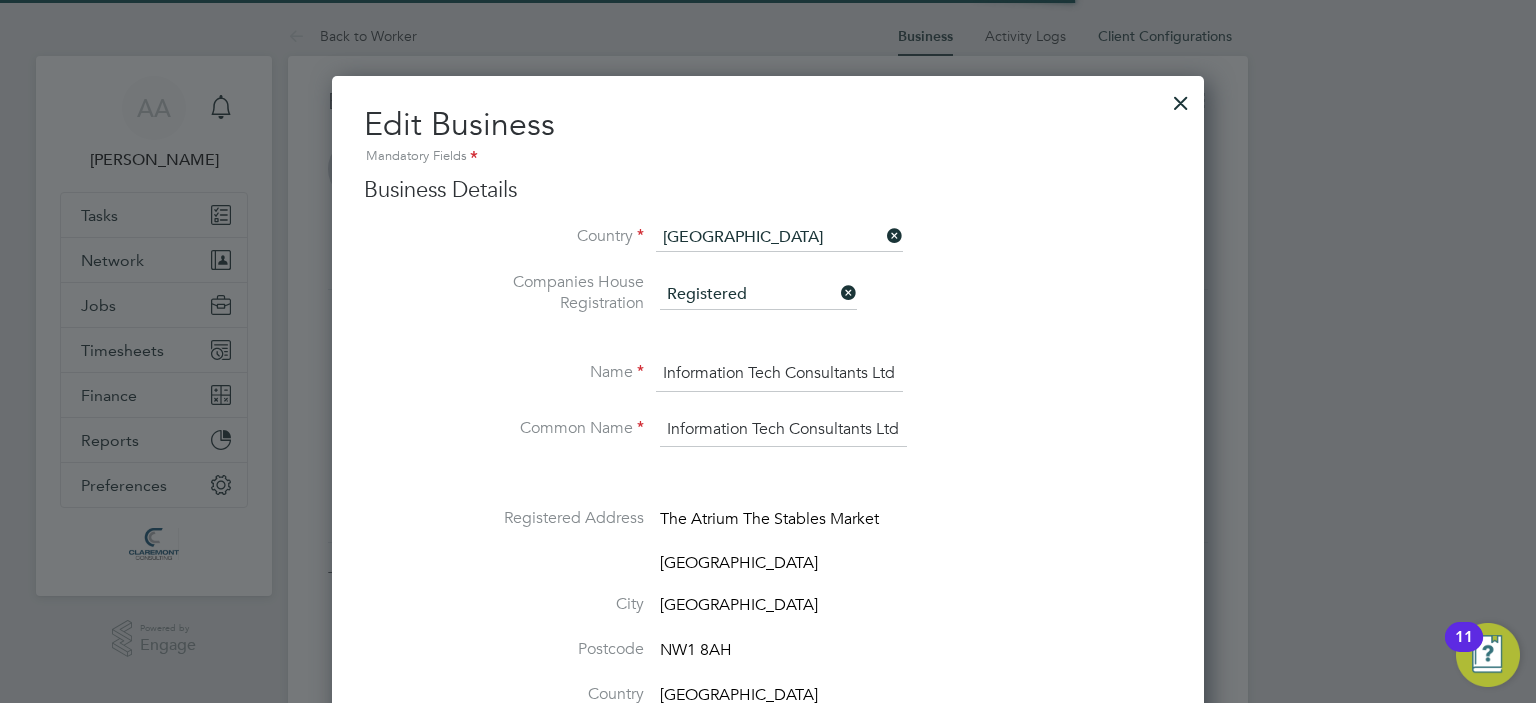
scroll to position [2748, 873]
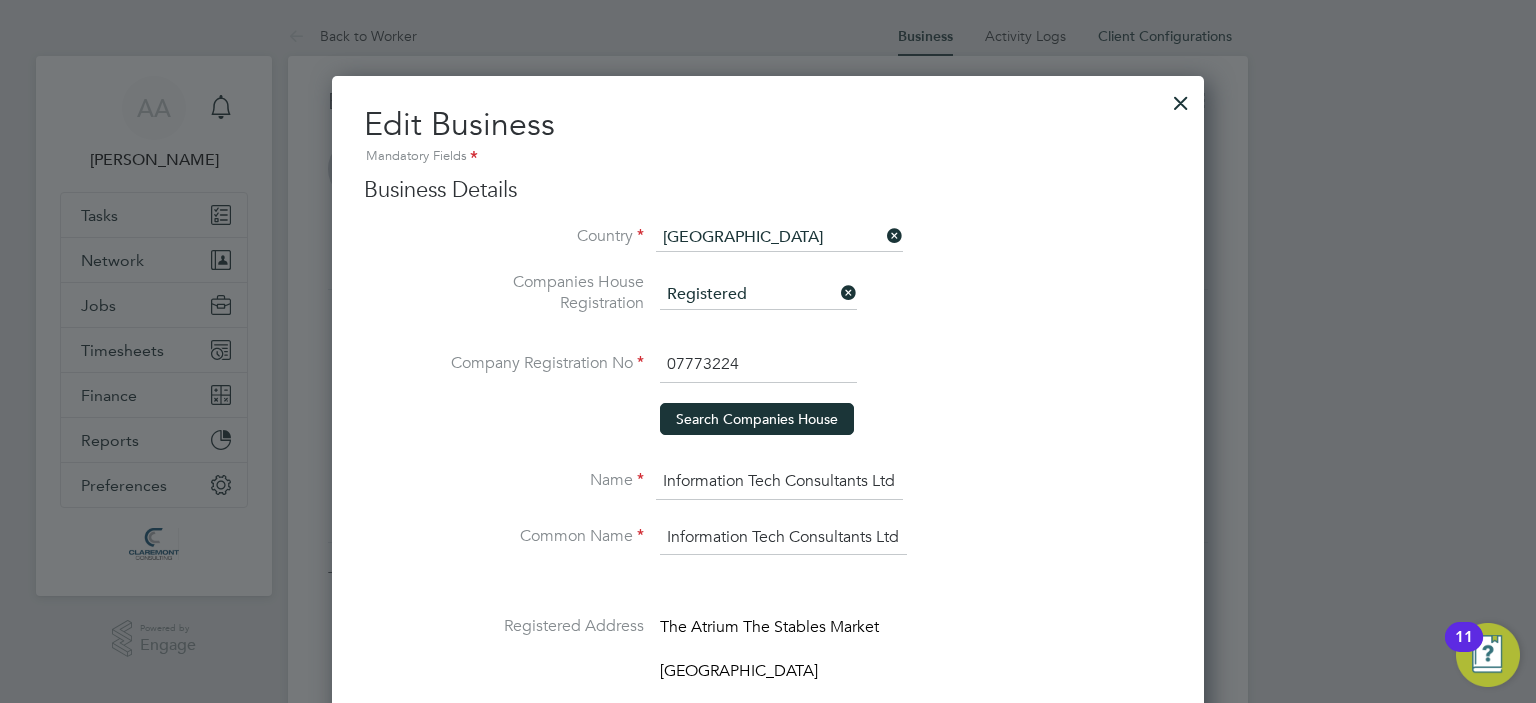
click at [1044, 339] on div "Country United Kingdom Companies House Registration Registered Company Registra…" at bounding box center [768, 339] width 808 height 231
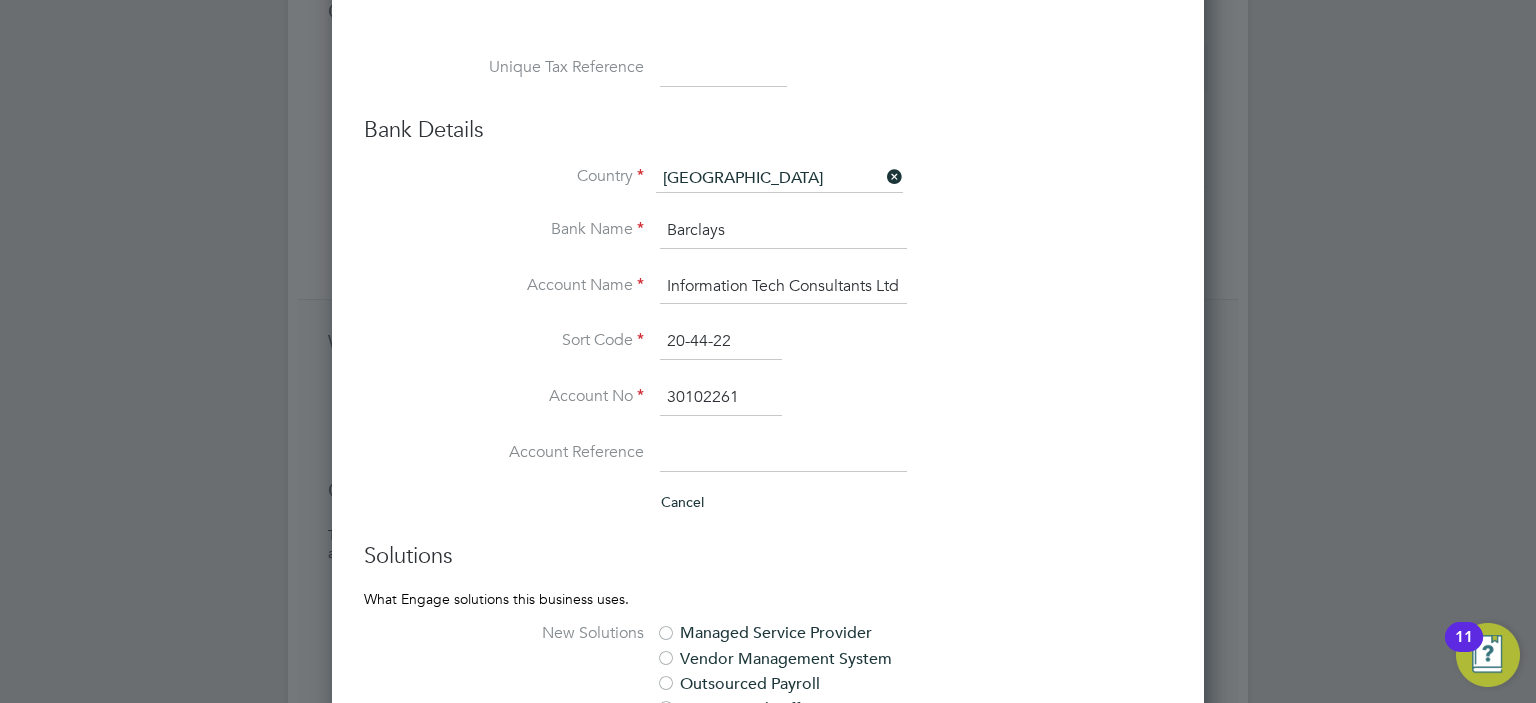
scroll to position [1320, 0]
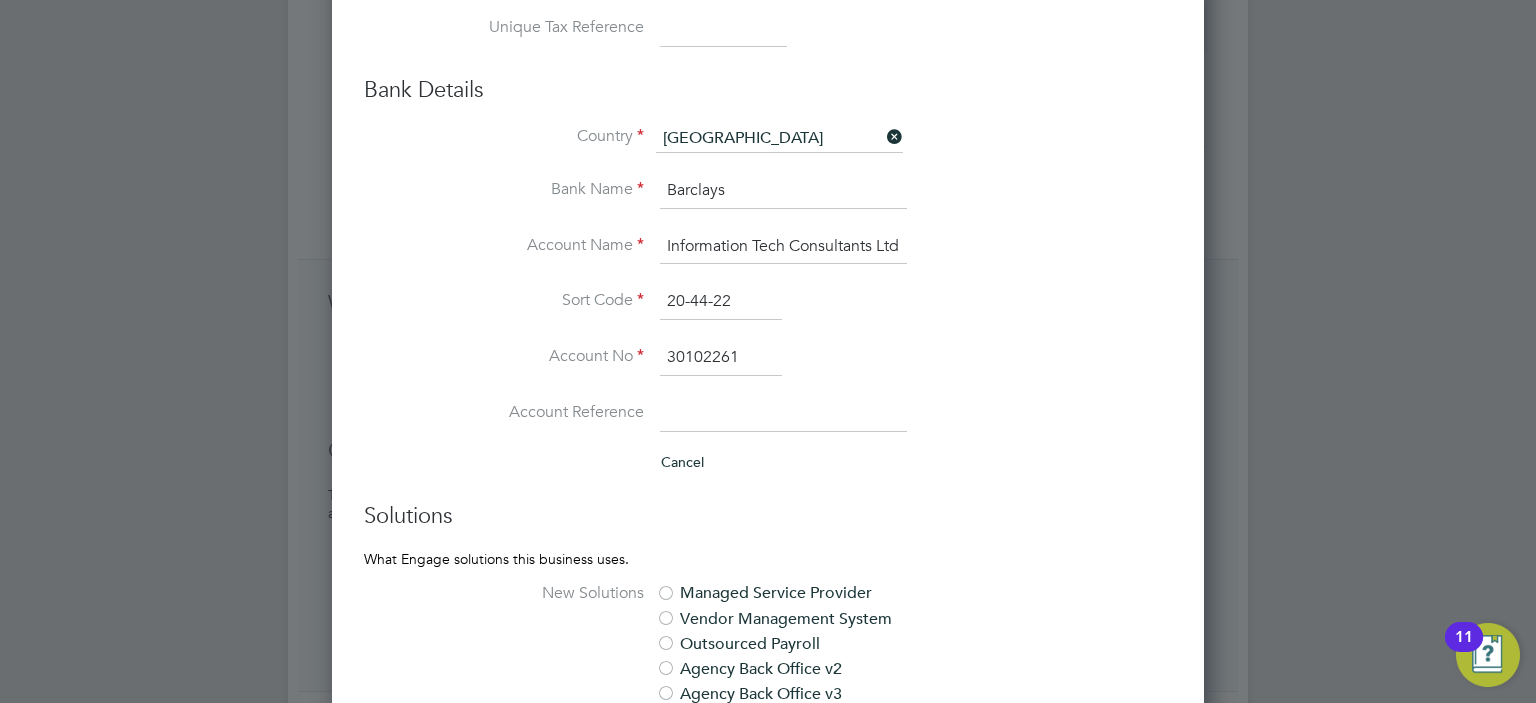
click at [840, 411] on input at bounding box center [783, 414] width 247 height 36
click at [903, 486] on li "Cancel" at bounding box center [808, 472] width 728 height 41
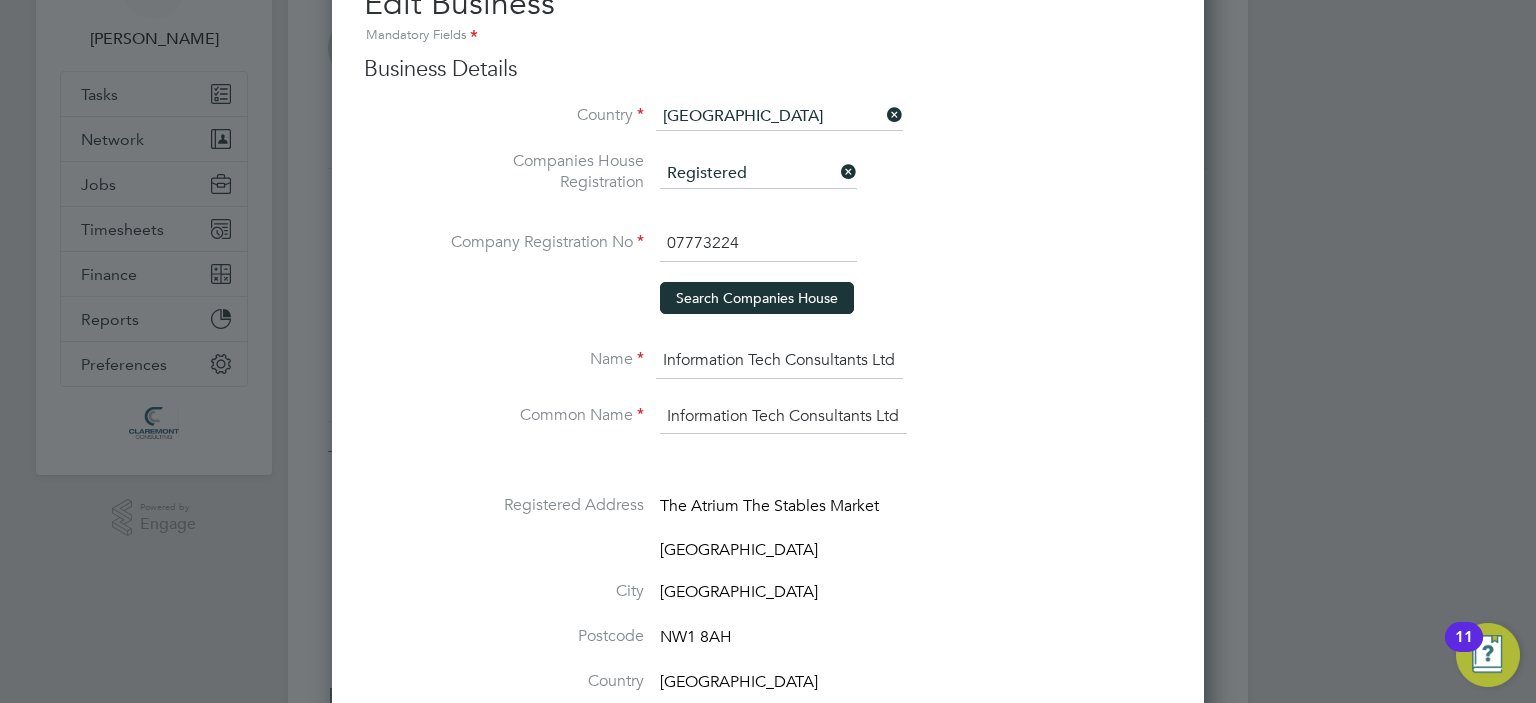
scroll to position [0, 0]
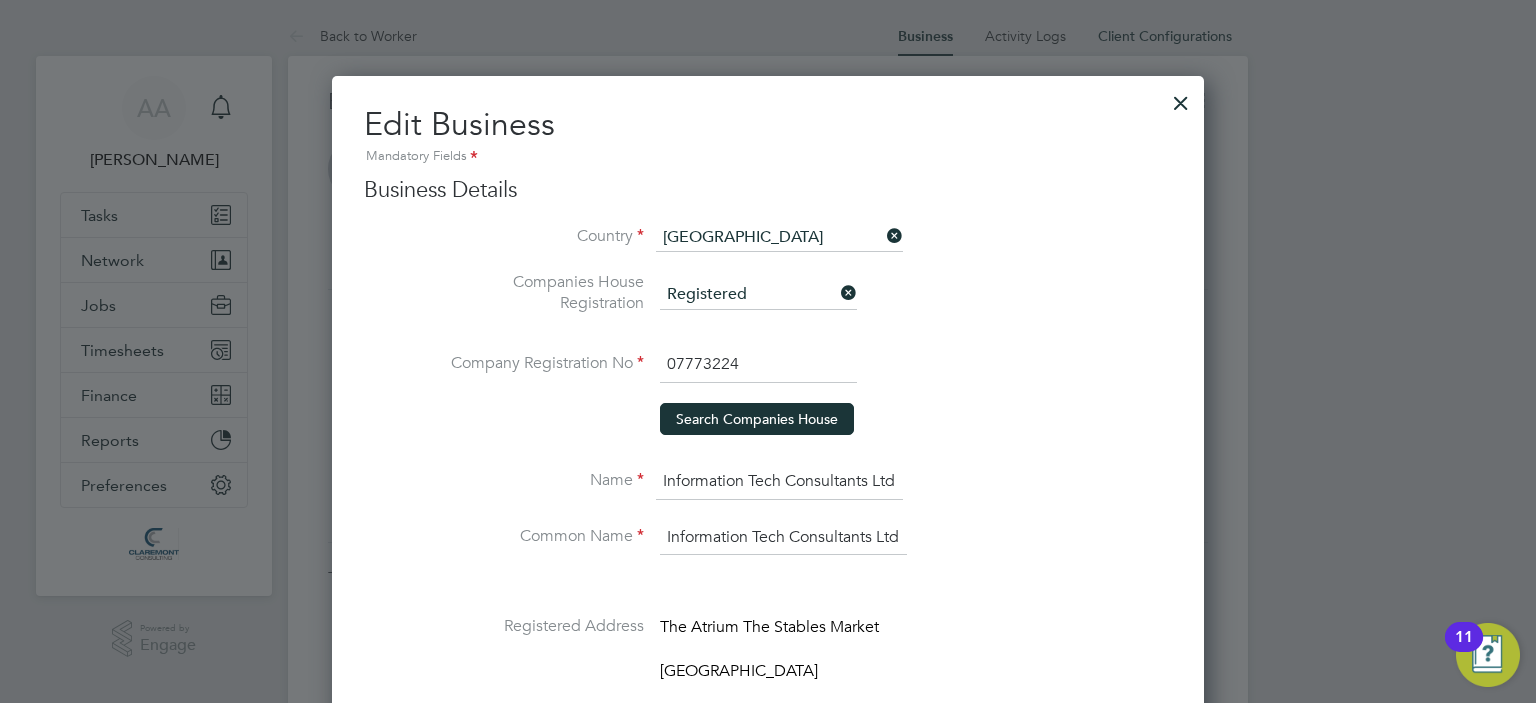
click at [1183, 93] on div at bounding box center [1181, 98] width 36 height 36
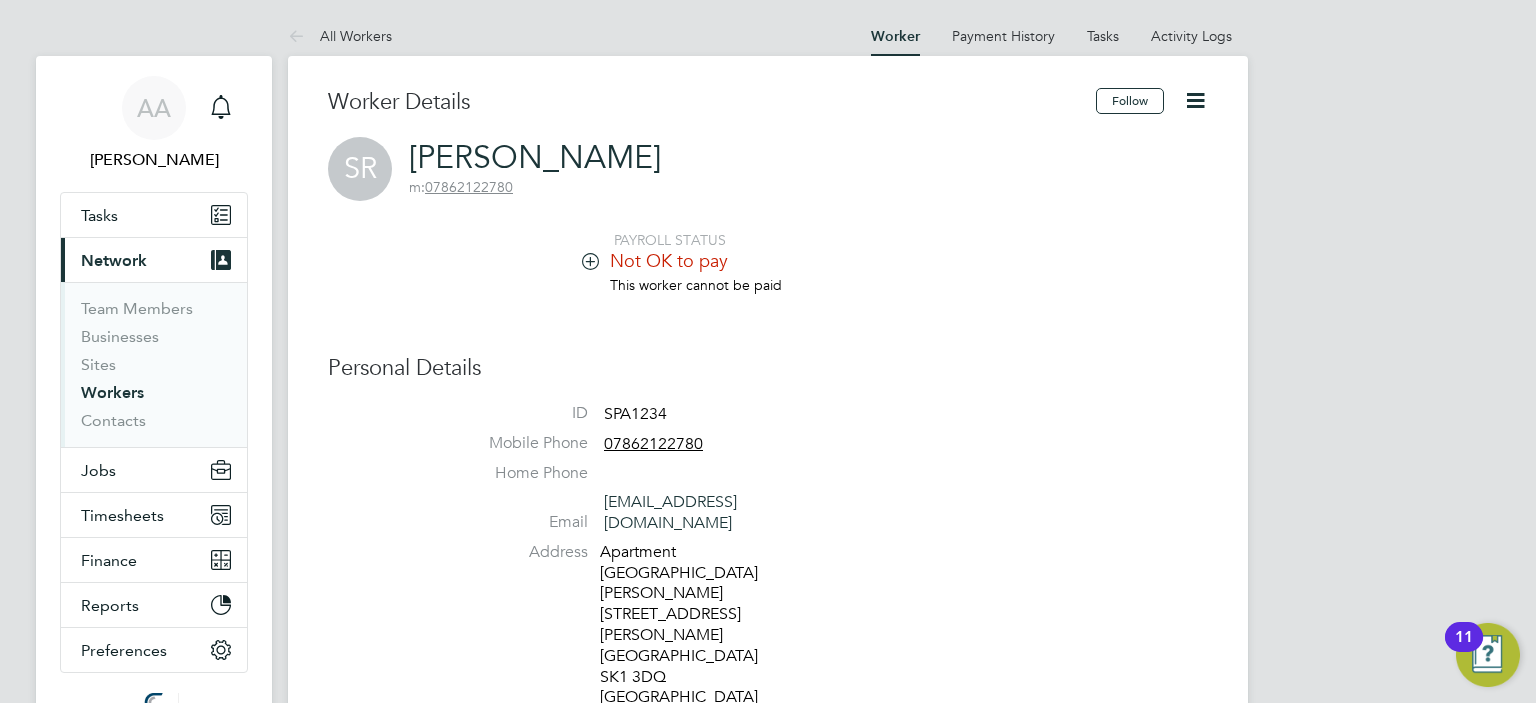
click at [585, 258] on icon at bounding box center [590, 260] width 15 height 15
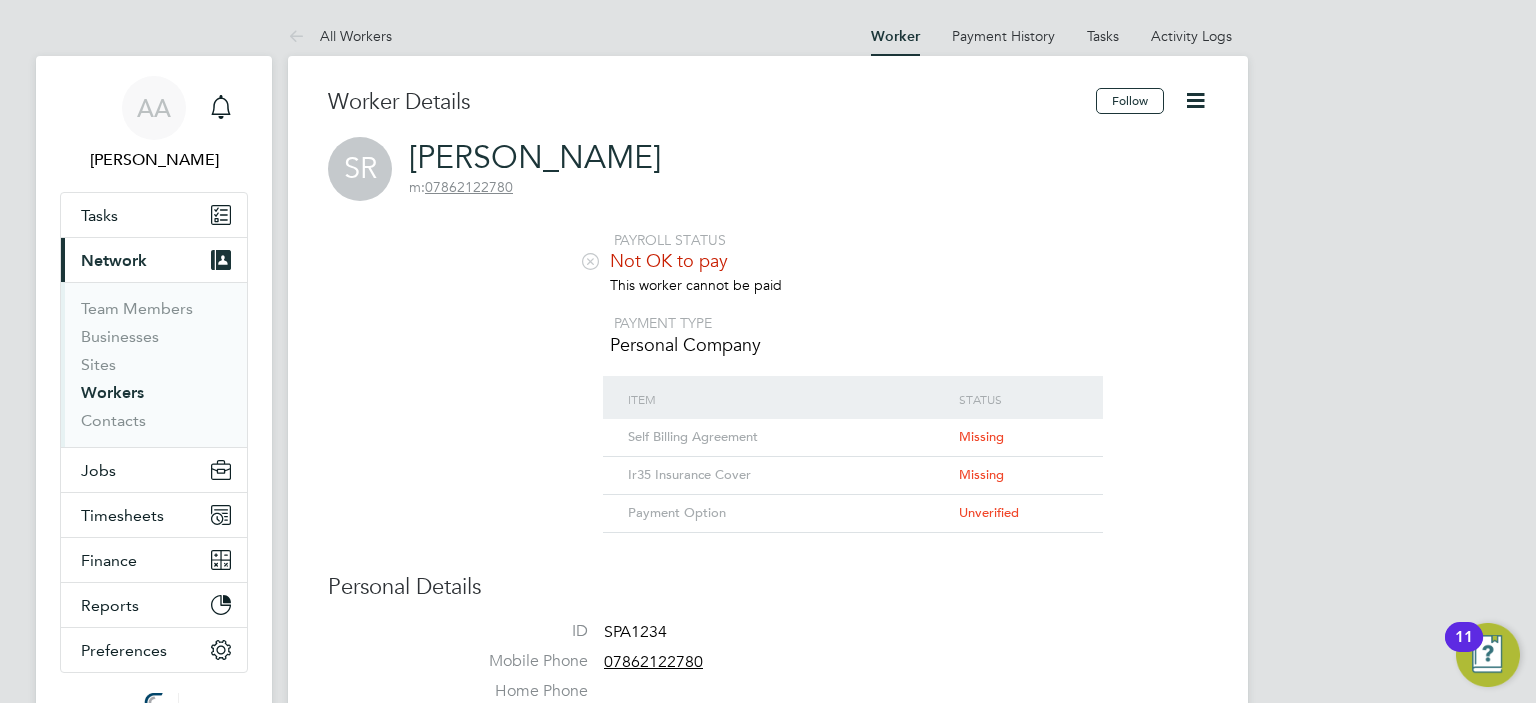
click at [1125, 411] on li "Item Status Self Billing Agreement Missing Ir35 Insurance Cover Missing Payment…" at bounding box center [828, 454] width 760 height 157
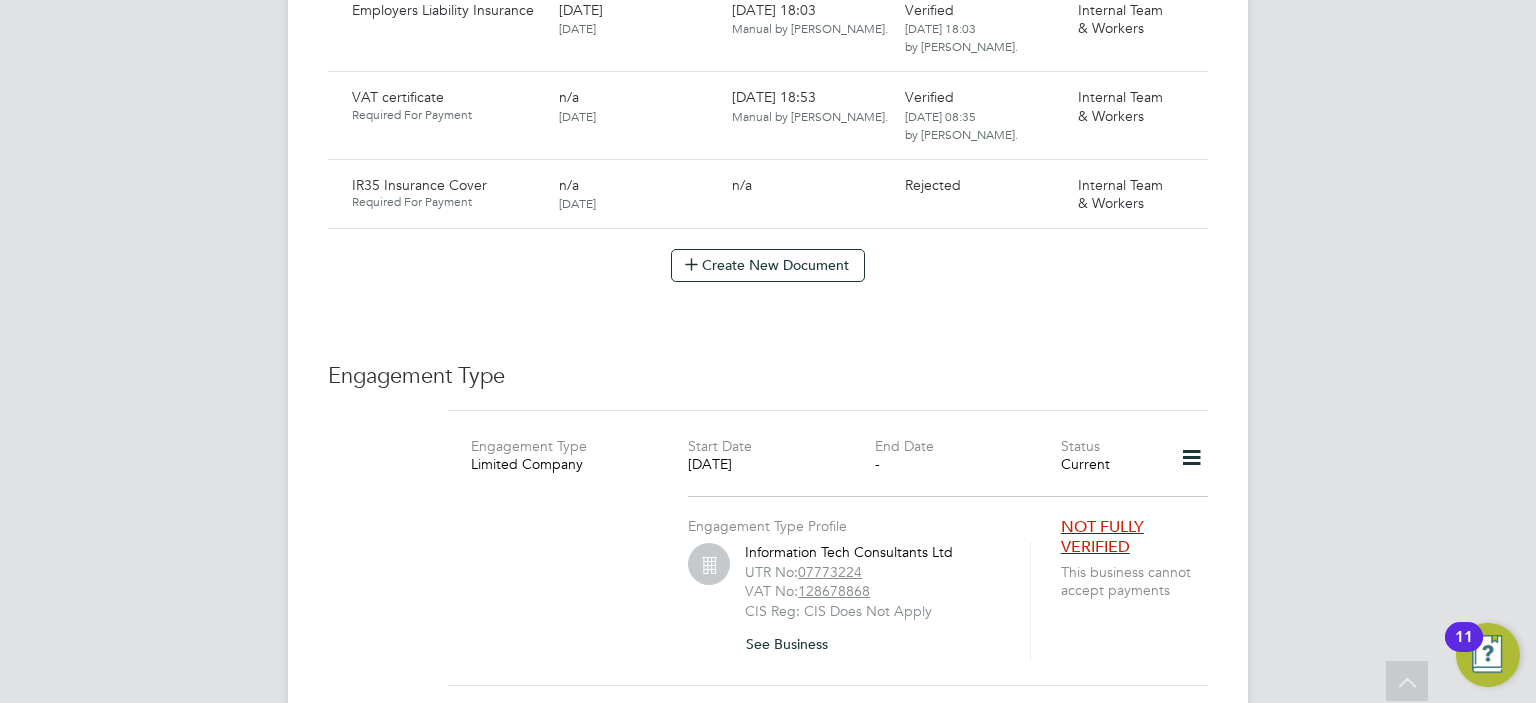
scroll to position [2160, 0]
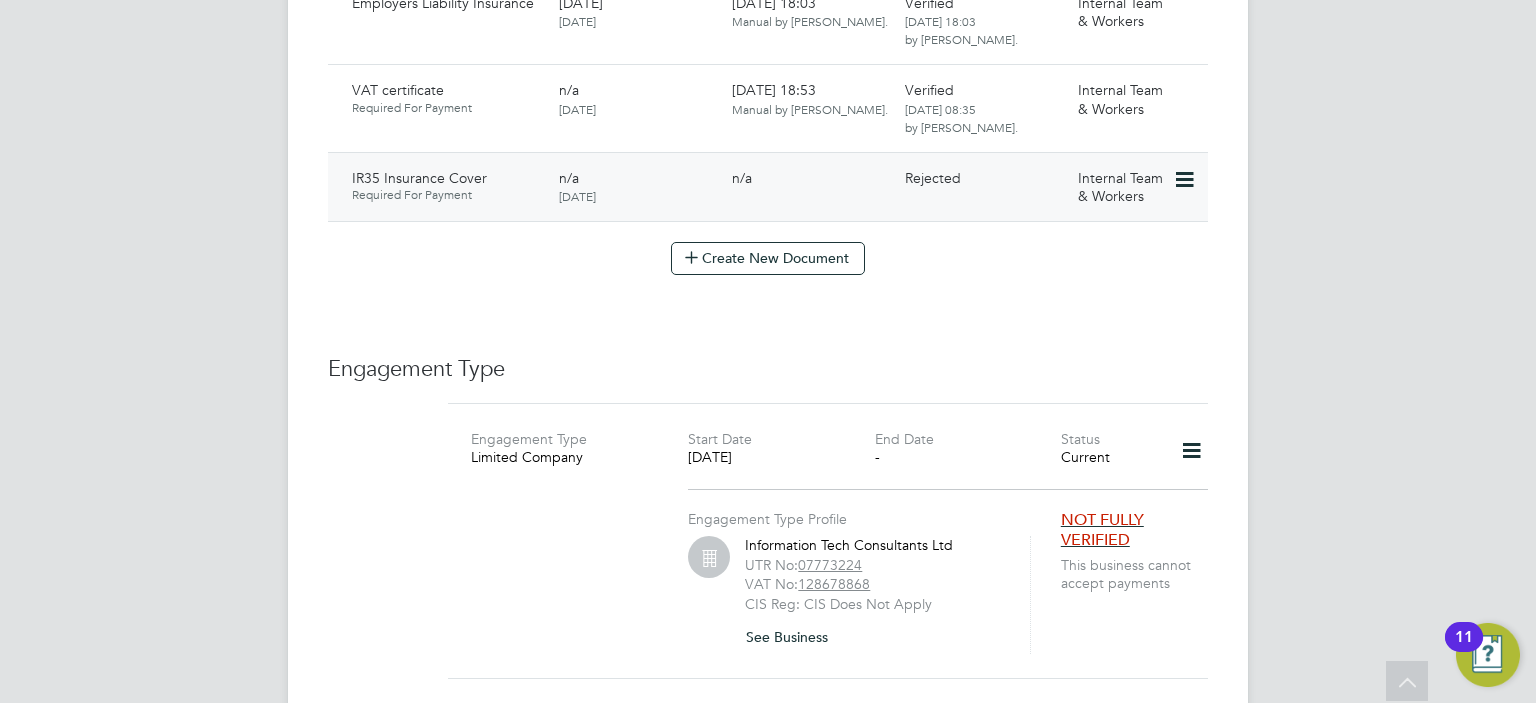
click at [1176, 168] on icon at bounding box center [1183, 180] width 20 height 24
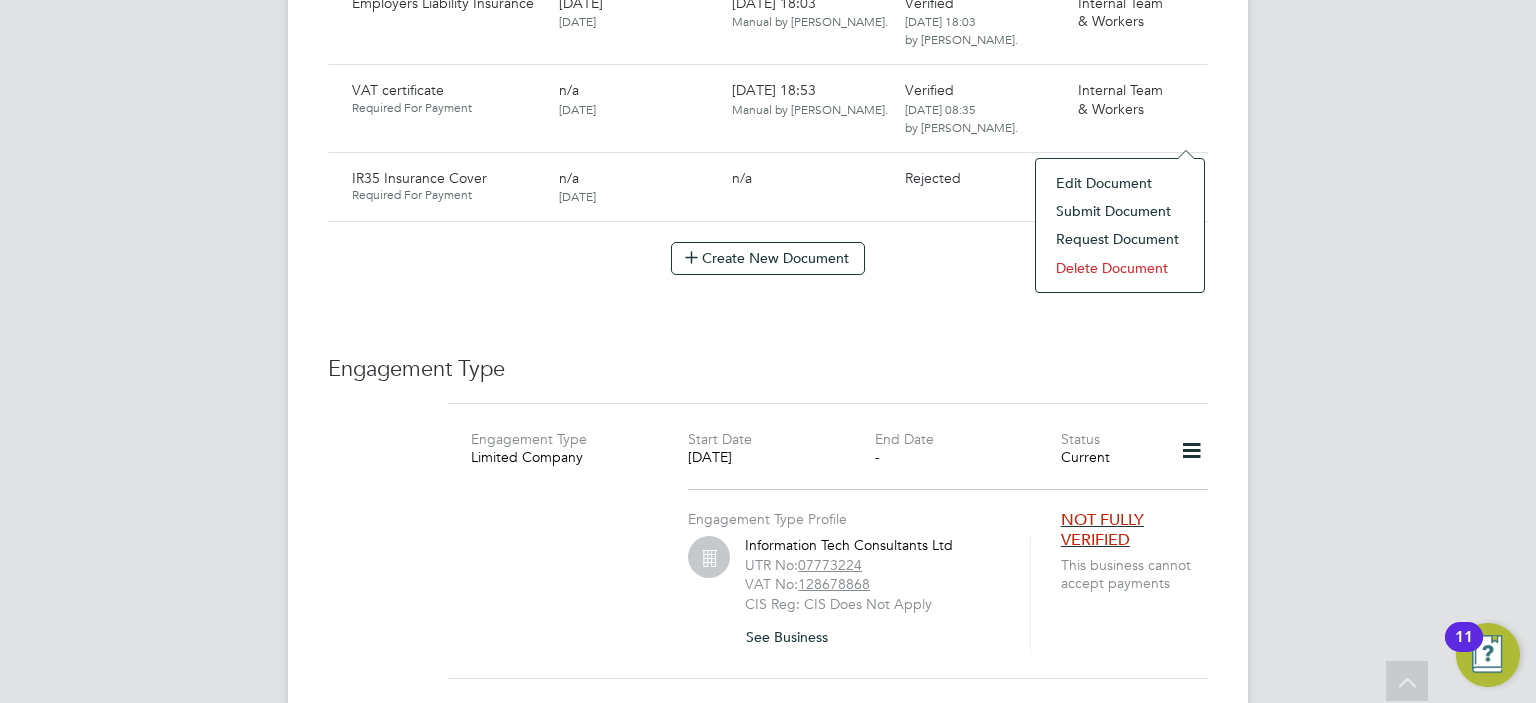
click at [1100, 238] on li "Request Document" at bounding box center [1120, 239] width 148 height 28
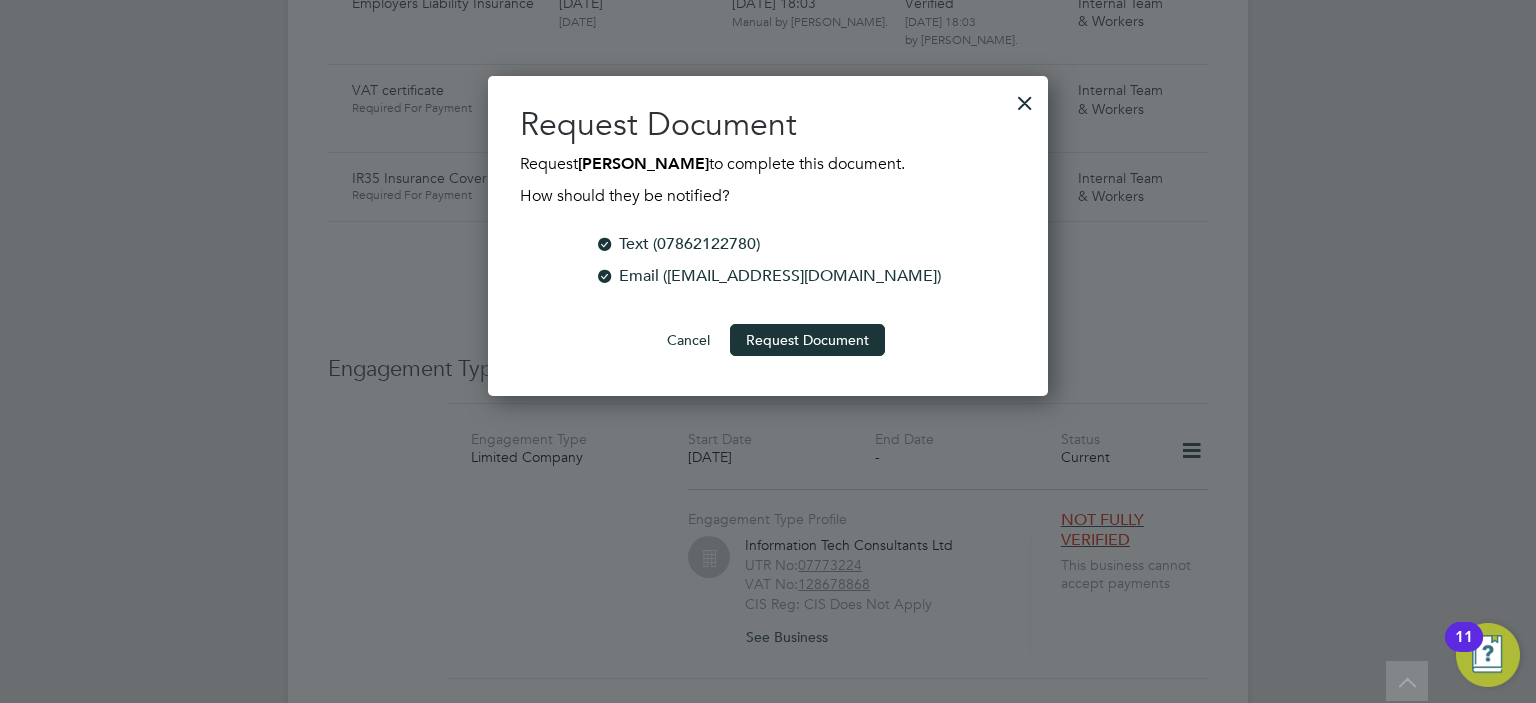
scroll to position [320, 561]
click at [819, 335] on button "Request Document" at bounding box center [807, 340] width 155 height 32
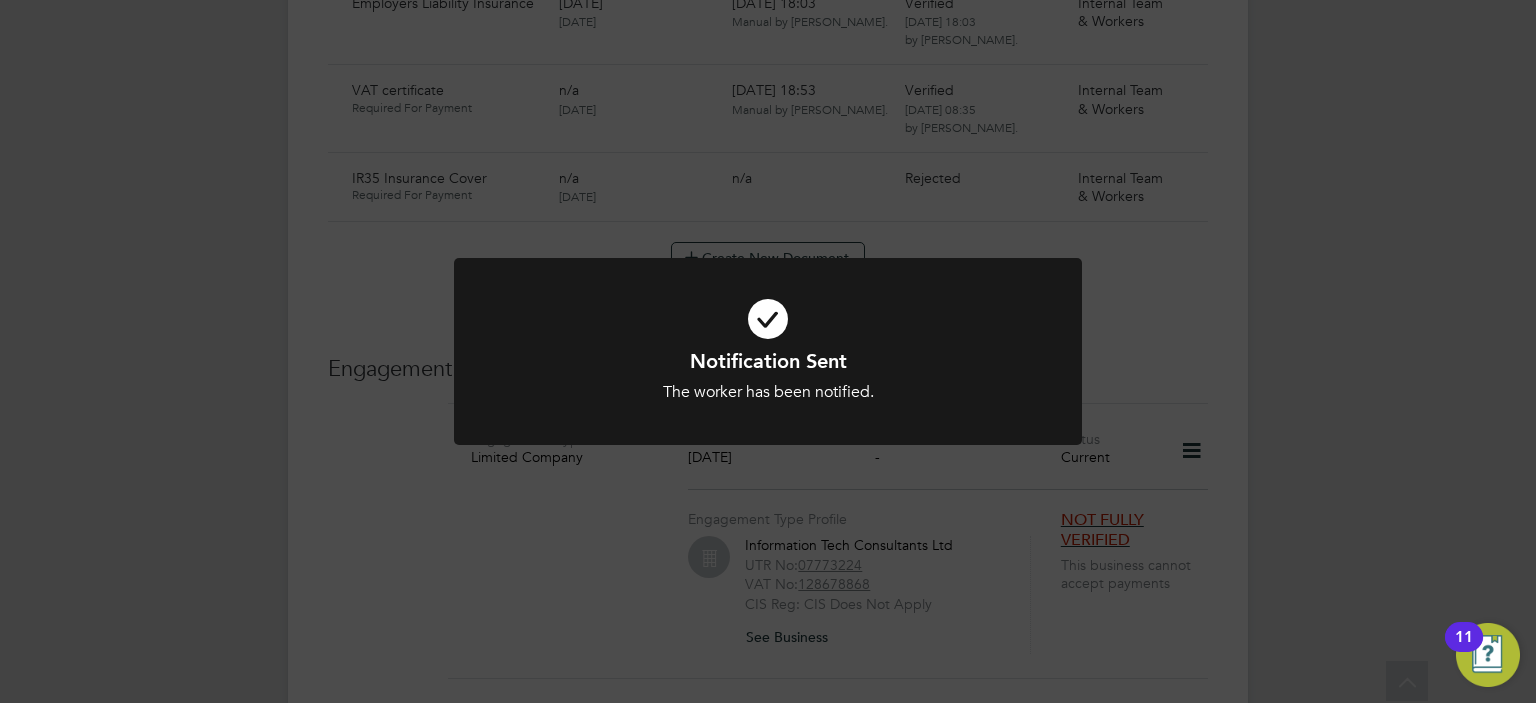
click at [1136, 281] on div "Notification Sent The worker has been notified. Cancel Okay" at bounding box center [768, 351] width 1536 height 703
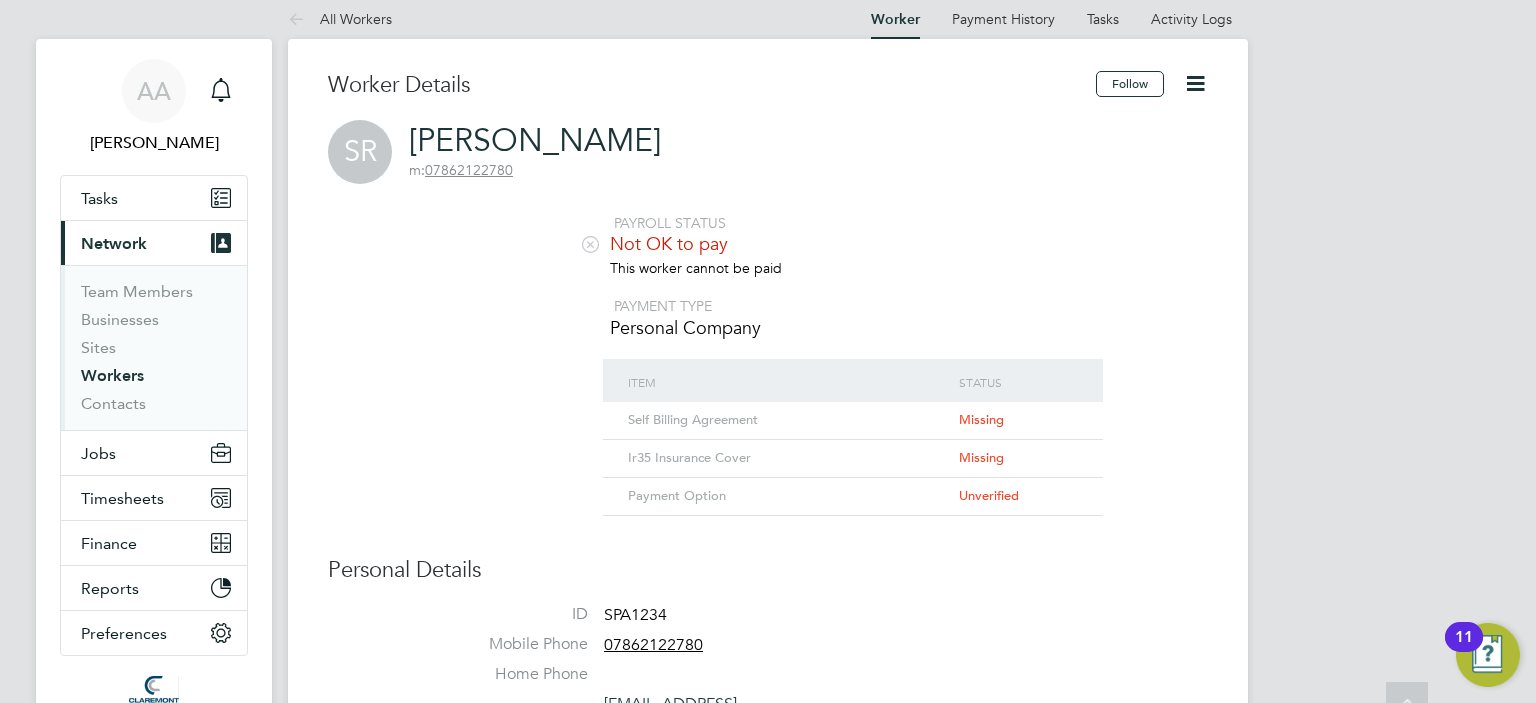
scroll to position [0, 0]
